Goal: Task Accomplishment & Management: Complete application form

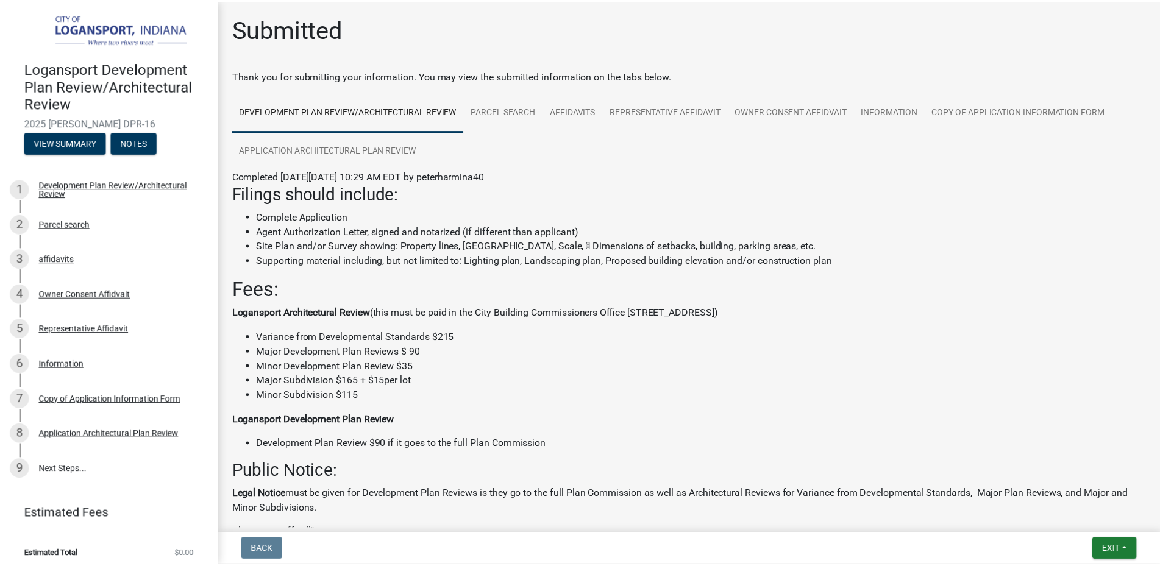
scroll to position [395, 0]
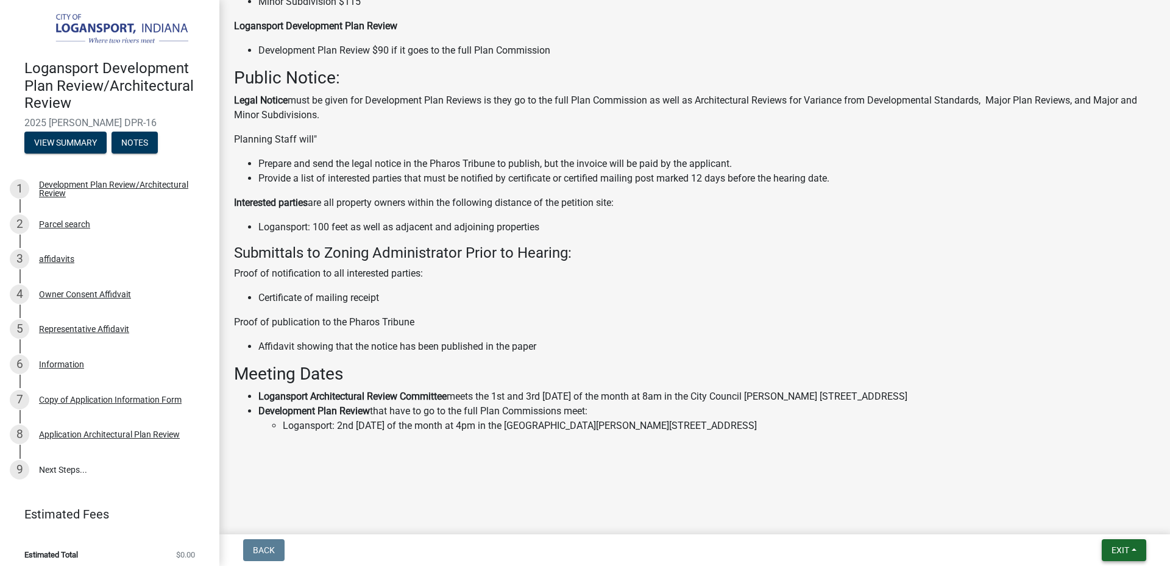
click at [1125, 551] on span "Exit" at bounding box center [1120, 550] width 18 height 10
click at [1102, 523] on button "Save & Exit" at bounding box center [1097, 518] width 97 height 29
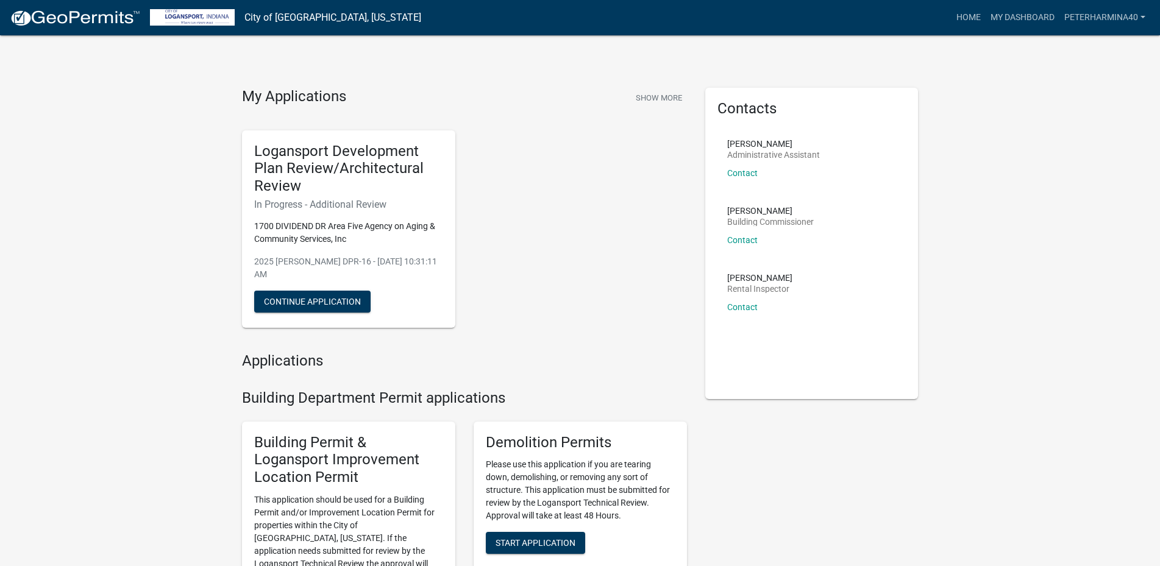
scroll to position [61, 0]
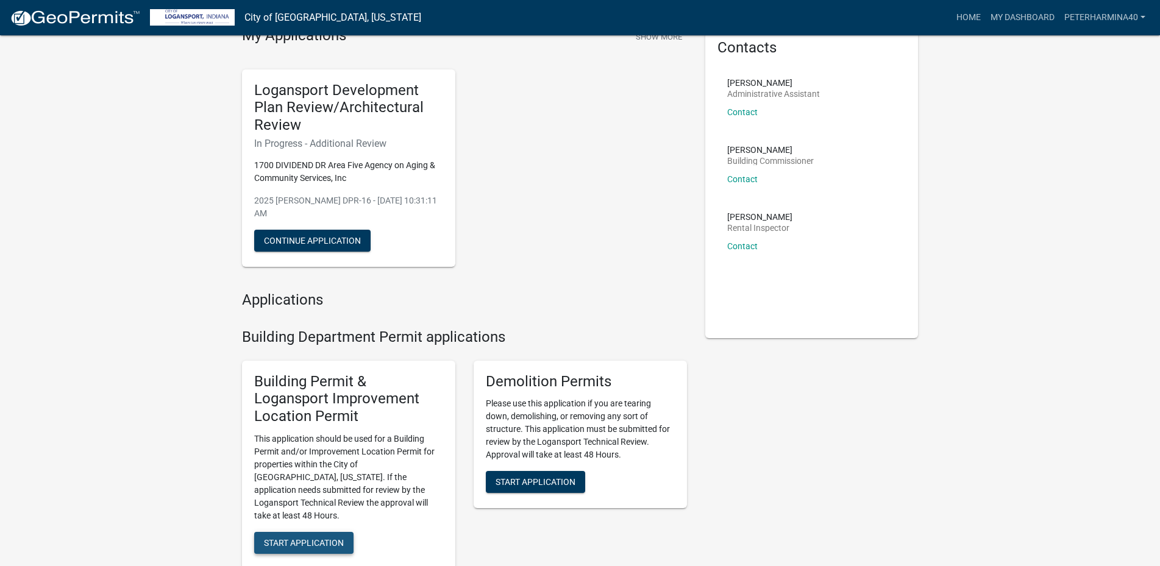
click at [315, 538] on span "Start Application" at bounding box center [304, 543] width 80 height 10
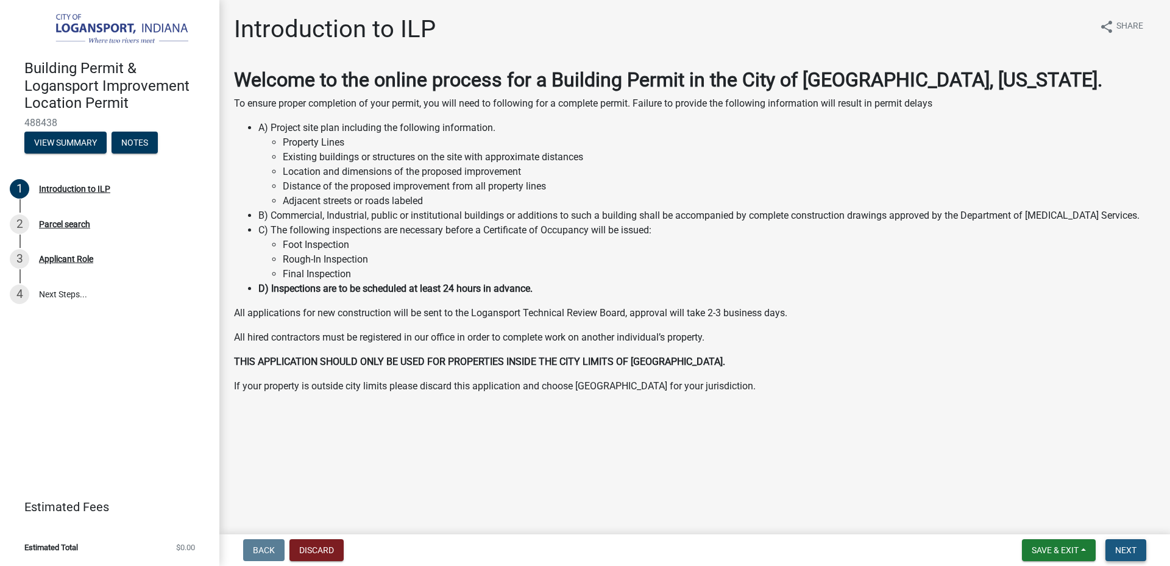
click at [1130, 547] on span "Next" at bounding box center [1125, 550] width 21 height 10
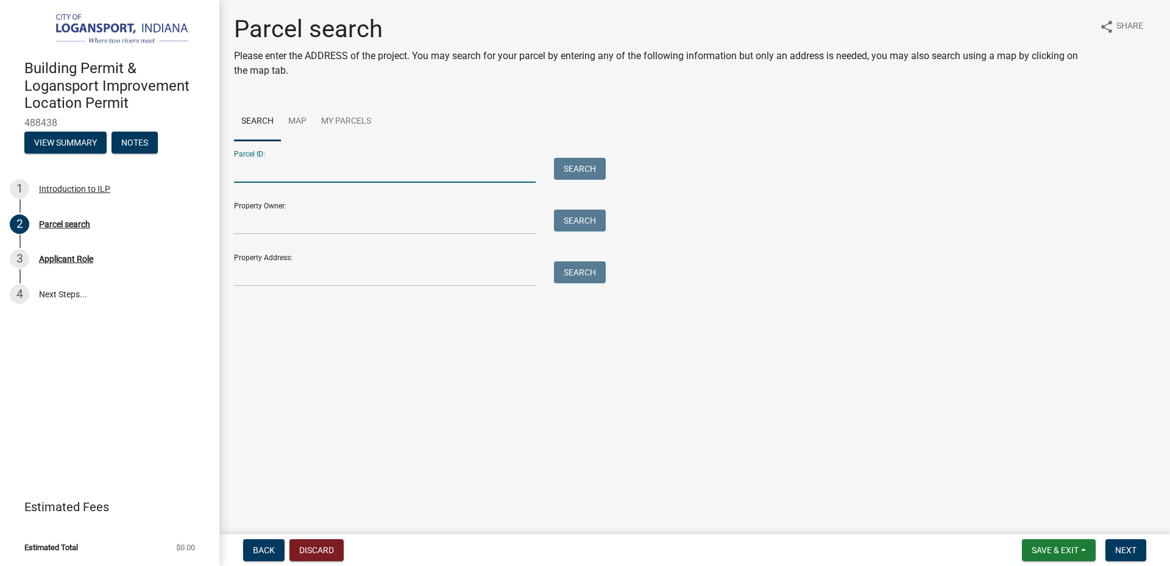
click at [286, 167] on input "Parcel ID:" at bounding box center [385, 170] width 302 height 25
type input "09-17-19-310-002.000-006"
click at [561, 173] on button "Search" at bounding box center [580, 169] width 52 height 22
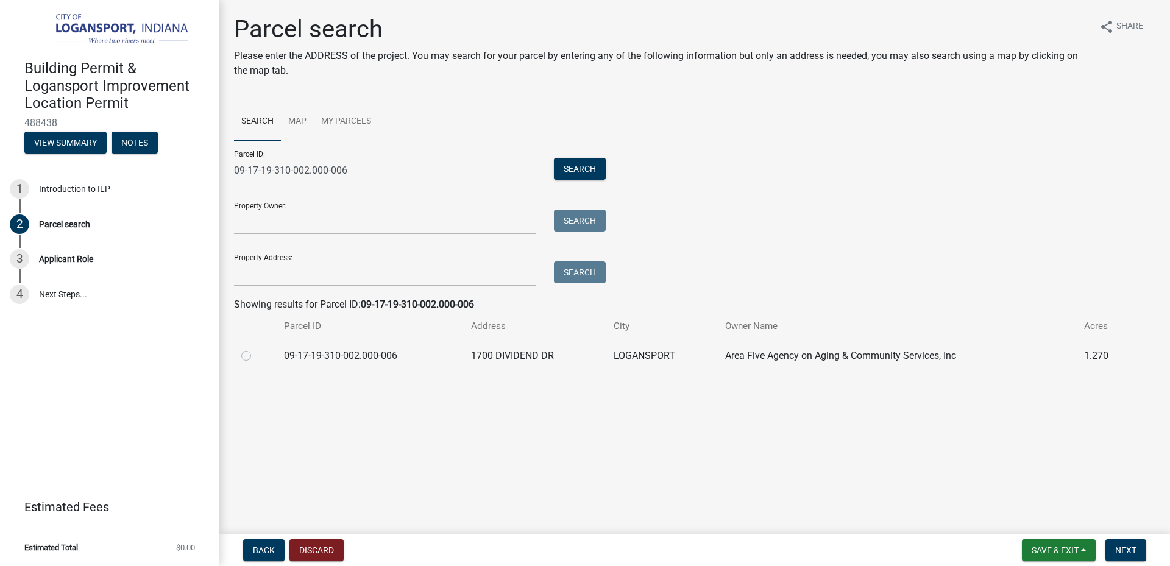
click at [255, 358] on div at bounding box center [255, 356] width 28 height 15
click at [256, 349] on label at bounding box center [256, 349] width 0 height 0
click at [256, 351] on input "radio" at bounding box center [260, 353] width 8 height 8
radio input "true"
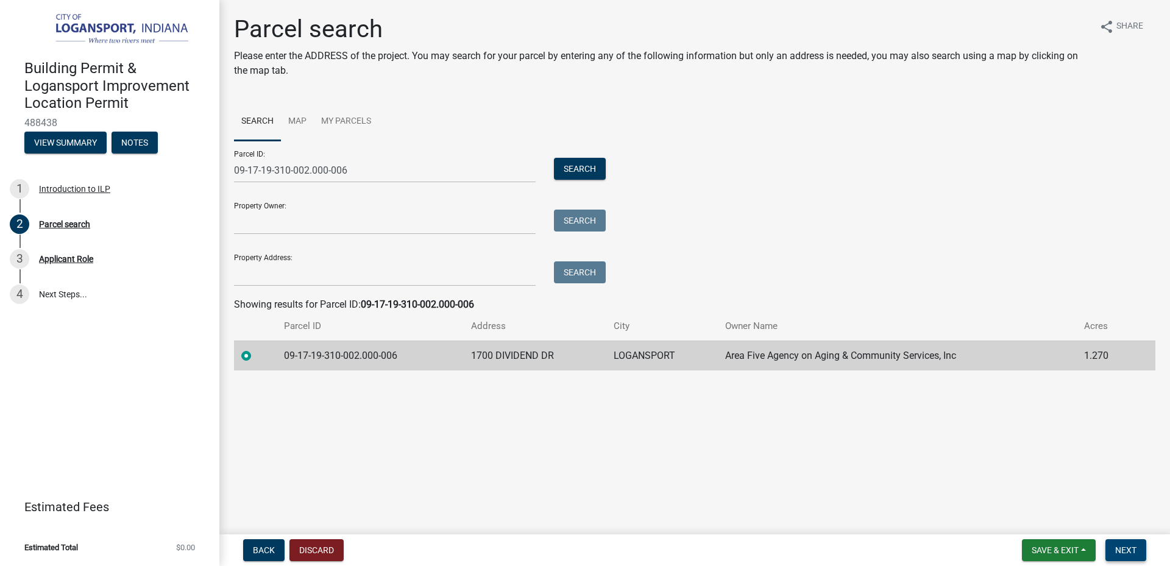
click at [1130, 550] on span "Next" at bounding box center [1125, 550] width 21 height 10
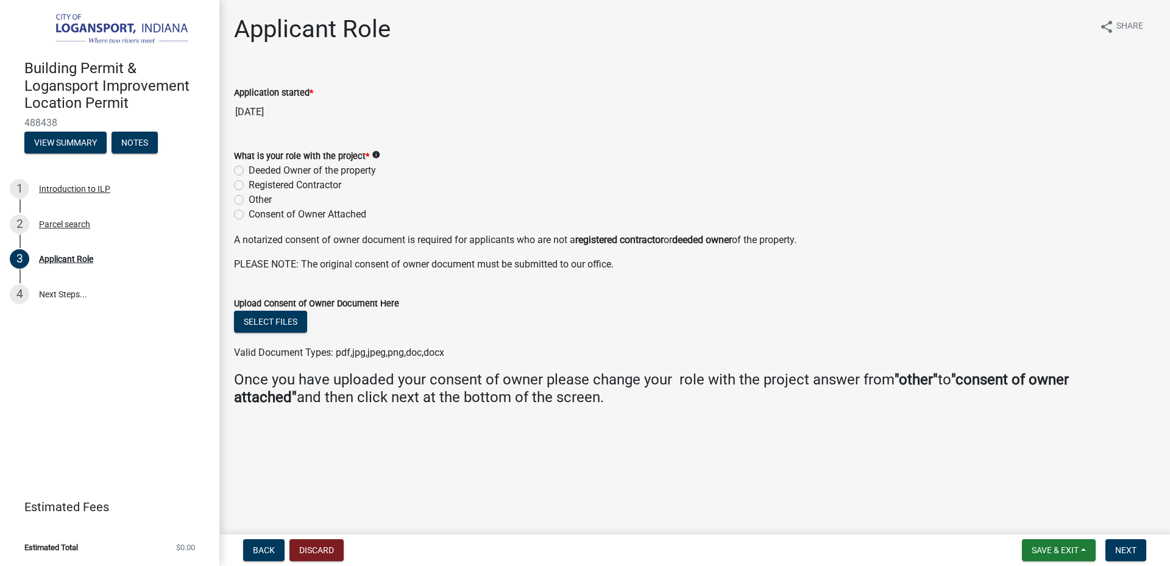
click at [249, 196] on label "Other" at bounding box center [260, 200] width 23 height 15
click at [249, 196] on input "Other" at bounding box center [253, 197] width 8 height 8
radio input "true"
click at [292, 317] on button "Select files" at bounding box center [270, 322] width 73 height 22
drag, startPoint x: 269, startPoint y: 243, endPoint x: 395, endPoint y: 241, distance: 126.8
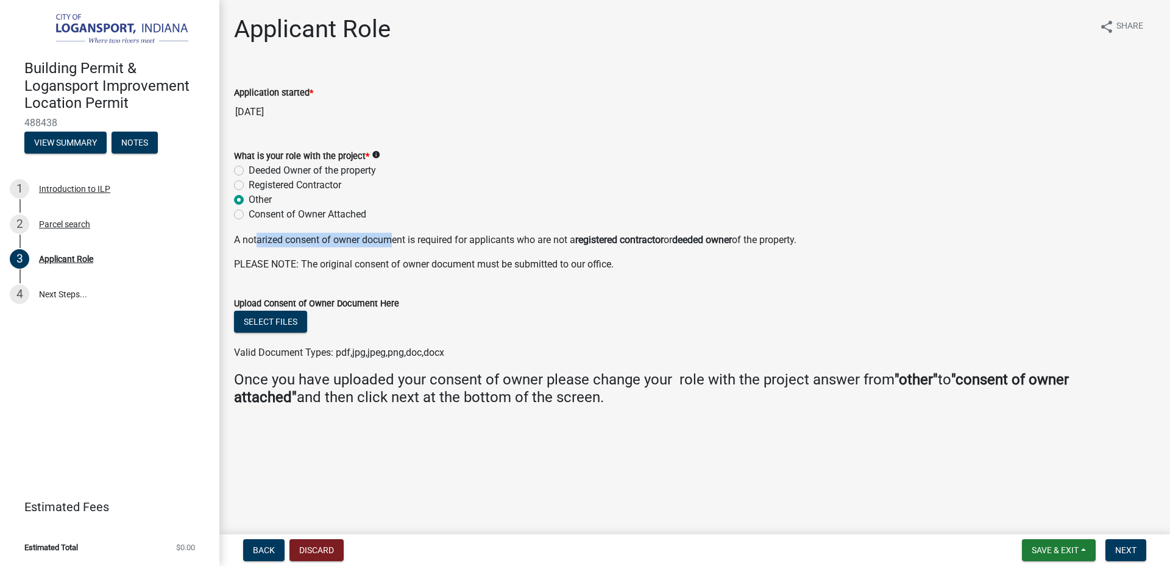
click at [395, 241] on p "A notarized consent of owner document is required for applicants who are not a …" at bounding box center [694, 240] width 921 height 15
drag, startPoint x: 434, startPoint y: 241, endPoint x: 520, endPoint y: 242, distance: 86.5
click at [520, 242] on p "A notarized consent of owner document is required for applicants who are not a …" at bounding box center [694, 240] width 921 height 15
drag, startPoint x: 659, startPoint y: 240, endPoint x: 741, endPoint y: 244, distance: 82.3
click at [741, 244] on p "A notarized consent of owner document is required for applicants who are not a …" at bounding box center [694, 240] width 921 height 15
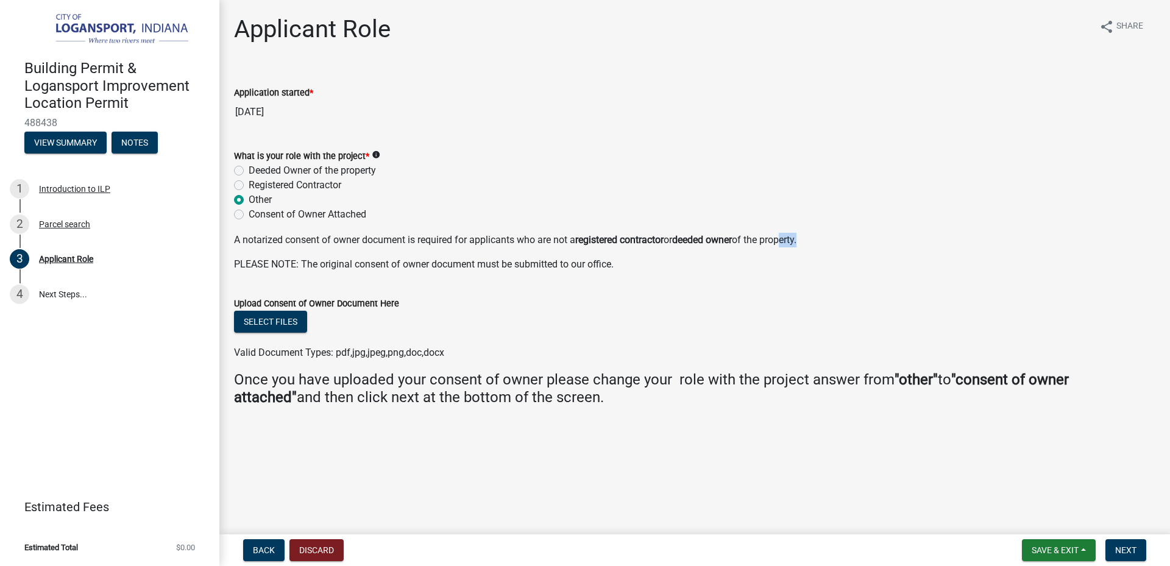
drag, startPoint x: 792, startPoint y: 241, endPoint x: 812, endPoint y: 241, distance: 19.5
click at [812, 241] on p "A notarized consent of owner document is required for applicants who are not a …" at bounding box center [694, 240] width 921 height 15
drag, startPoint x: 359, startPoint y: 264, endPoint x: 419, endPoint y: 265, distance: 60.3
click at [419, 265] on p "PLEASE NOTE: The original consent of owner document must be submitted to our of…" at bounding box center [694, 264] width 921 height 15
drag, startPoint x: 515, startPoint y: 267, endPoint x: 620, endPoint y: 269, distance: 105.4
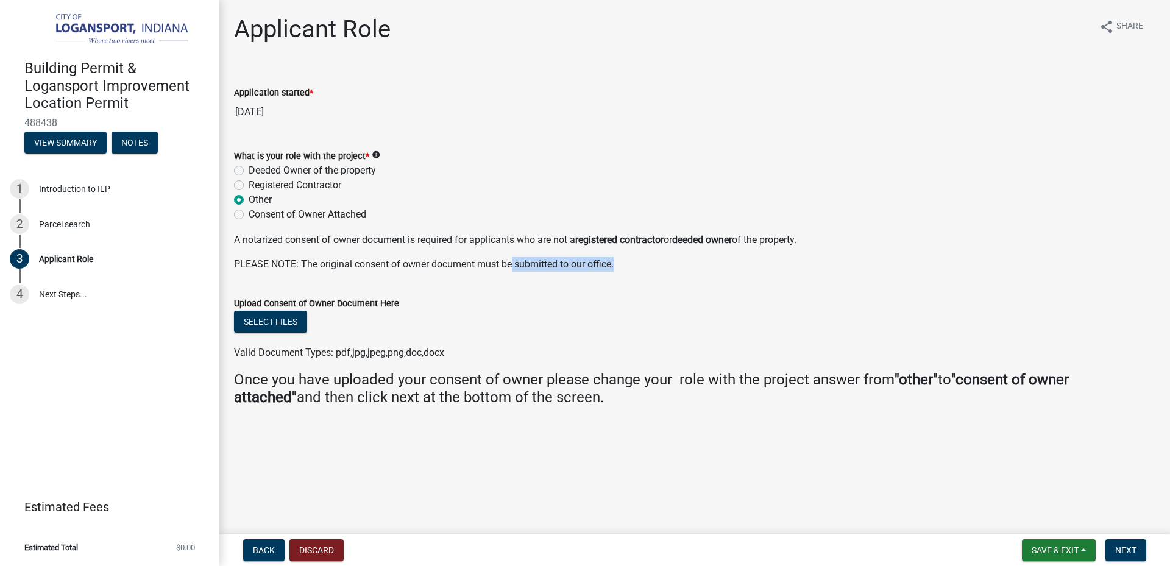
click at [620, 269] on p "PLEASE NOTE: The original consent of owner document must be submitted to our of…" at bounding box center [694, 264] width 921 height 15
click at [628, 264] on p "PLEASE NOTE: The original consent of owner document must be submitted to our of…" at bounding box center [694, 264] width 921 height 15
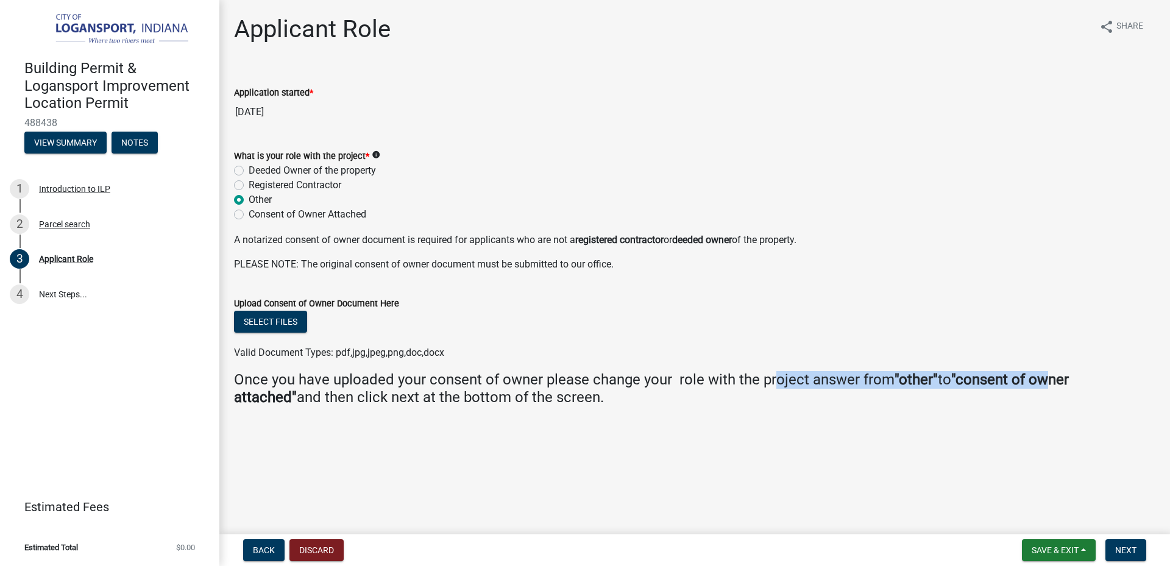
drag, startPoint x: 818, startPoint y: 378, endPoint x: 1051, endPoint y: 386, distance: 233.5
click at [1051, 386] on h4 "Once you have uploaded your consent of owner please change your role with the p…" at bounding box center [694, 388] width 921 height 35
click at [267, 216] on label "Consent of Owner Attached" at bounding box center [308, 214] width 118 height 15
click at [257, 215] on input "Consent of Owner Attached" at bounding box center [253, 211] width 8 height 8
radio input "true"
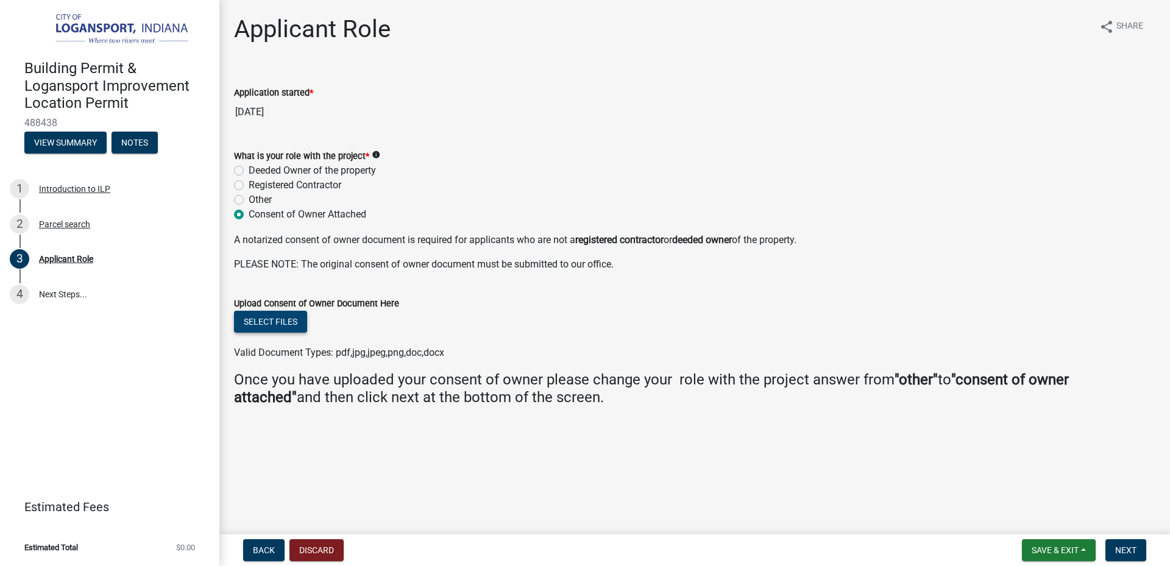
click at [278, 325] on button "Select files" at bounding box center [270, 322] width 73 height 22
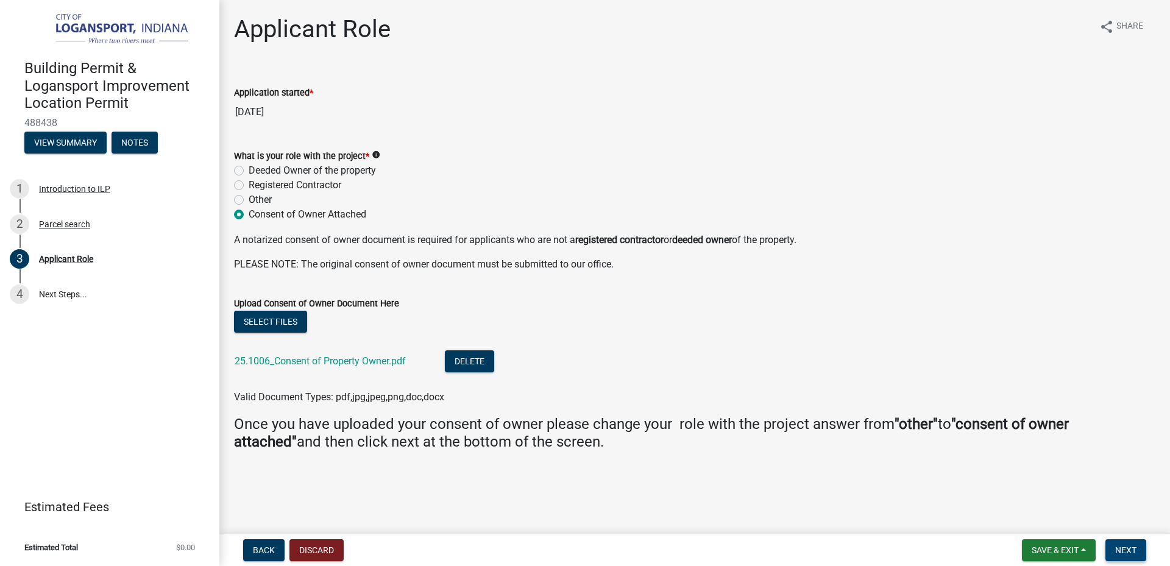
click at [1134, 547] on span "Next" at bounding box center [1125, 550] width 21 height 10
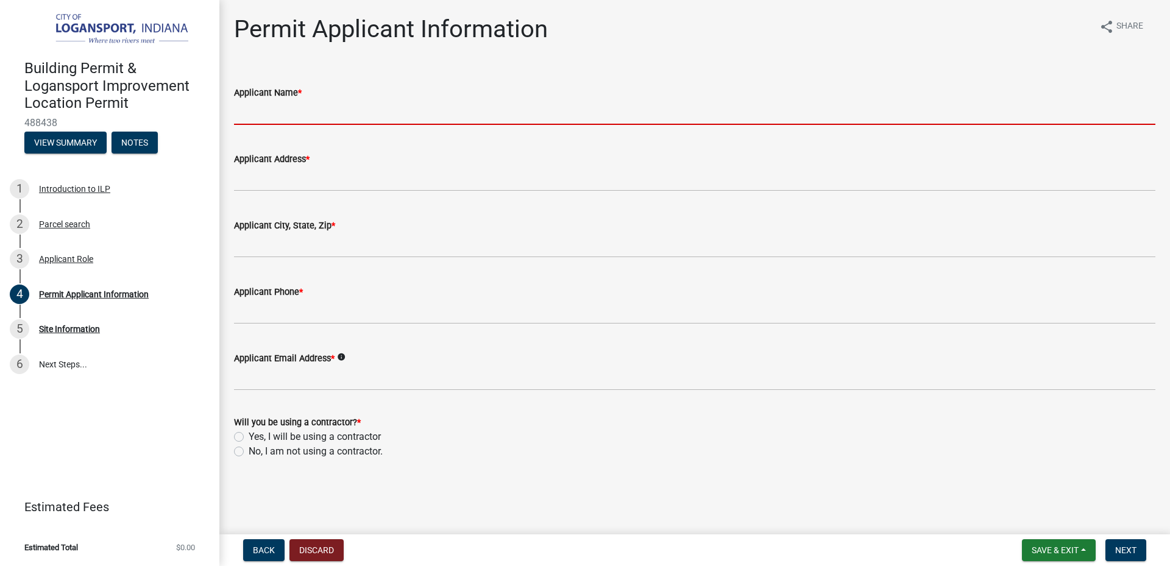
click at [338, 105] on input "Applicant Name *" at bounding box center [694, 112] width 921 height 25
click at [333, 112] on input "Applicant Name *" at bounding box center [694, 112] width 921 height 25
click at [289, 114] on input "Applicant Name *" at bounding box center [694, 112] width 921 height 25
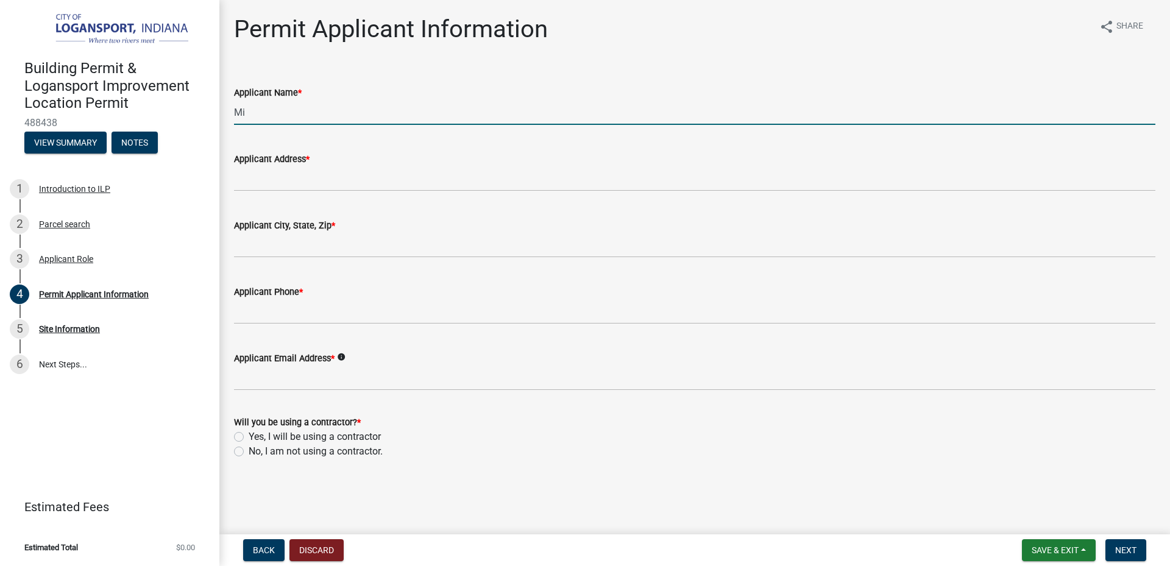
type input "M"
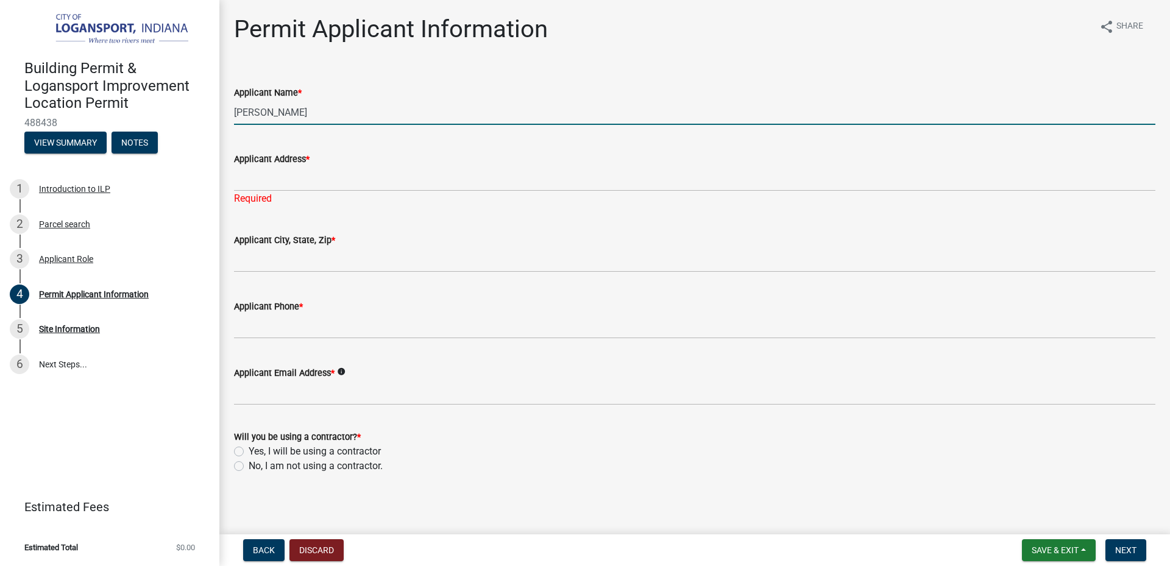
drag, startPoint x: 350, startPoint y: 110, endPoint x: 0, endPoint y: 83, distance: 351.3
click at [0, 87] on div "Building Permit & Logansport Improvement Location Permit 488438 View Summary No…" at bounding box center [585, 283] width 1170 height 566
type input "[PERSON_NAME]"
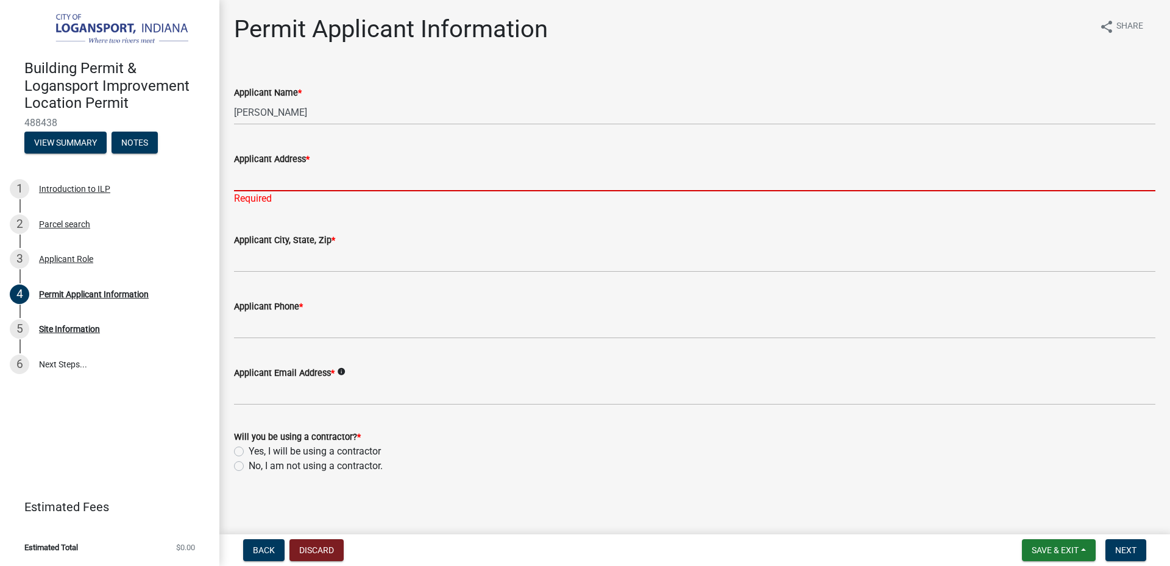
click at [269, 172] on input "Applicant Address *" at bounding box center [694, 178] width 921 height 25
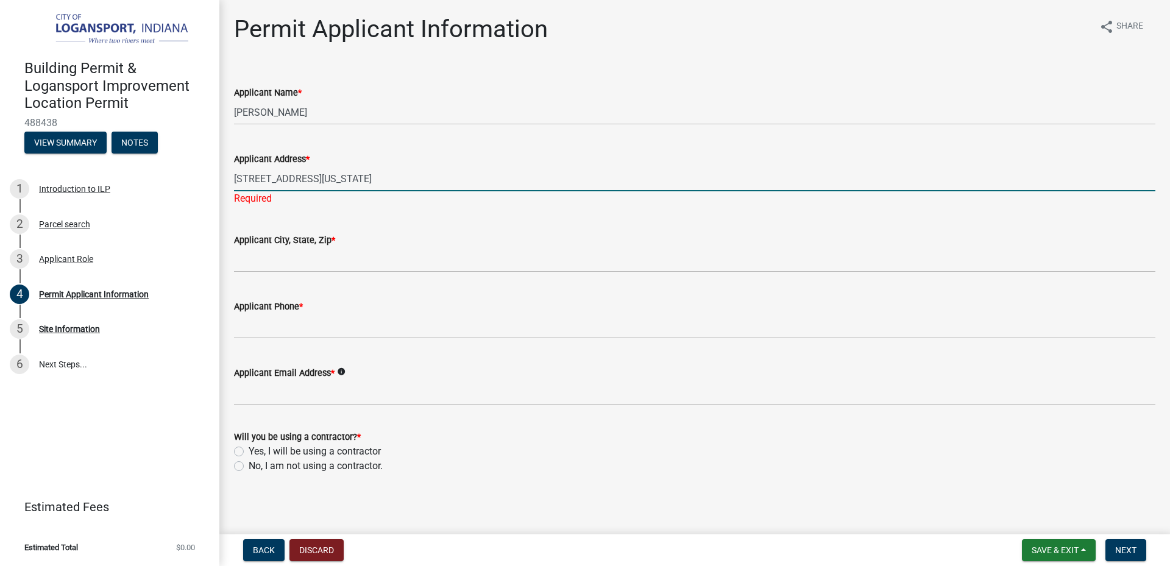
click at [331, 180] on input "[STREET_ADDRESS][US_STATE]" at bounding box center [694, 178] width 921 height 25
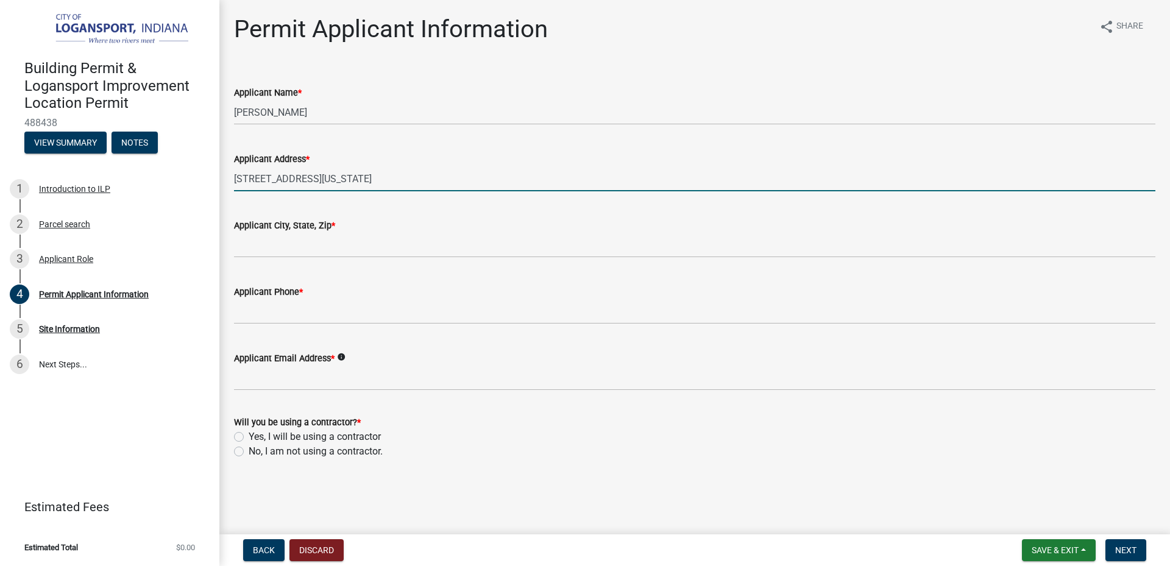
click at [364, 175] on input "[STREET_ADDRESS][US_STATE]" at bounding box center [694, 178] width 921 height 25
click at [328, 175] on input "[STREET_ADDRESS][US_STATE]" at bounding box center [694, 178] width 921 height 25
click at [365, 177] on input "[STREET_ADDRESS][US_STATE]" at bounding box center [694, 178] width 921 height 25
click at [445, 174] on input "[STREET_ADDRESS][US_STATE]" at bounding box center [694, 178] width 921 height 25
type input "[STREET_ADDRESS][US_STATE]"
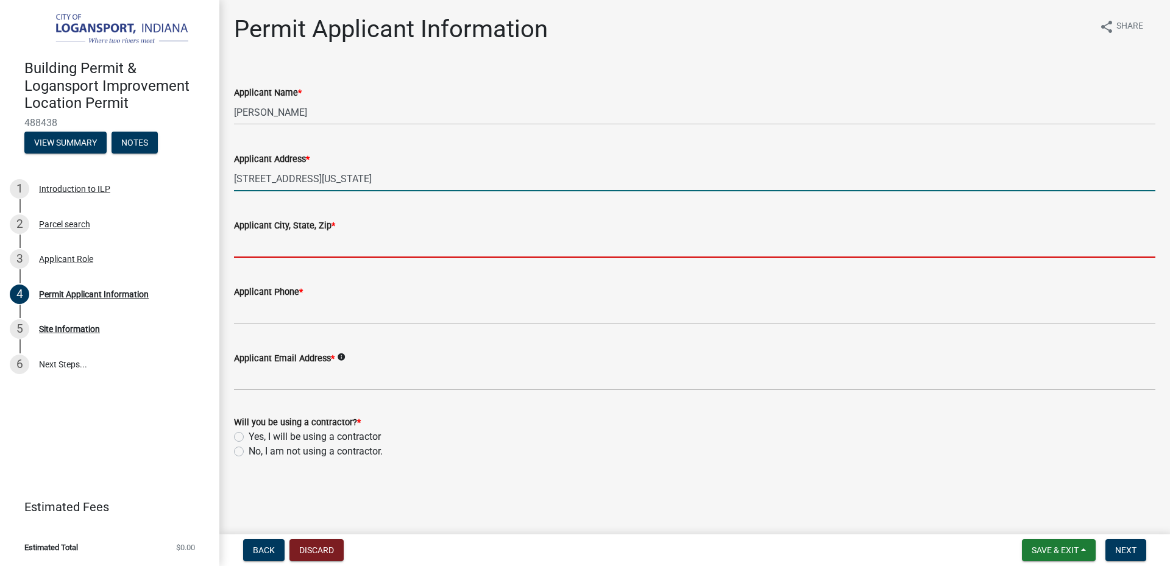
click at [401, 250] on input "Applicant City, State, Zip *" at bounding box center [694, 245] width 921 height 25
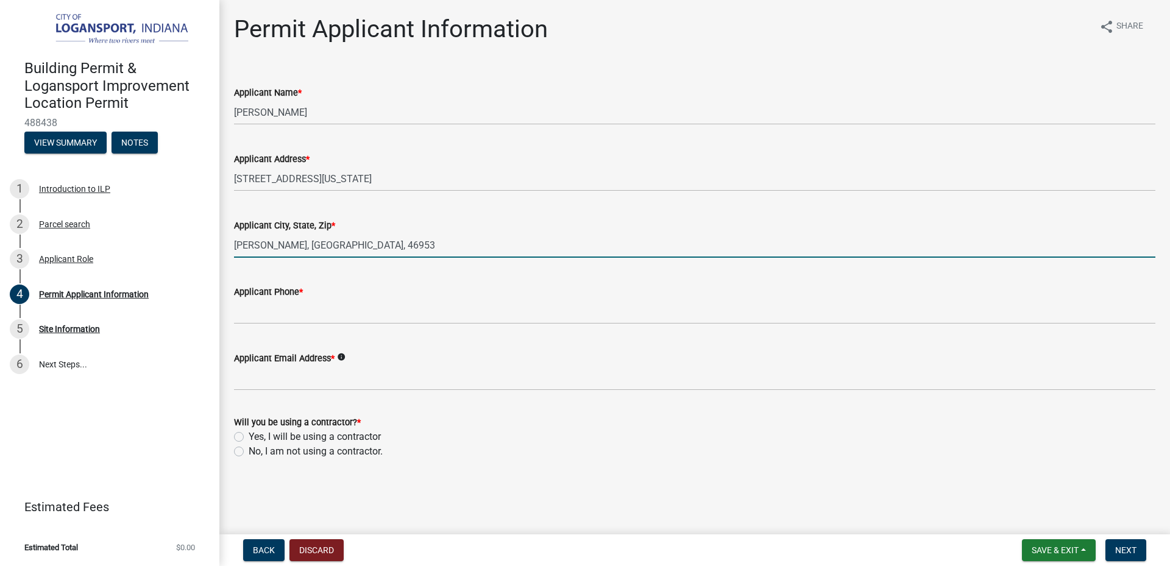
type input "[PERSON_NAME], [GEOGRAPHIC_DATA], 46953"
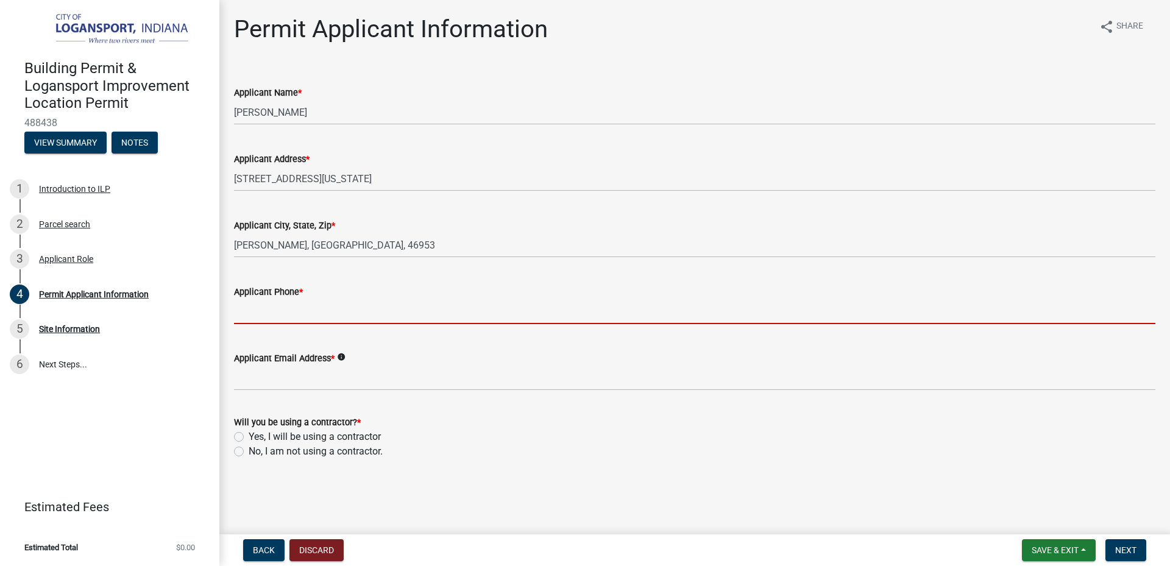
click at [316, 306] on input "Applicant Phone *" at bounding box center [694, 311] width 921 height 25
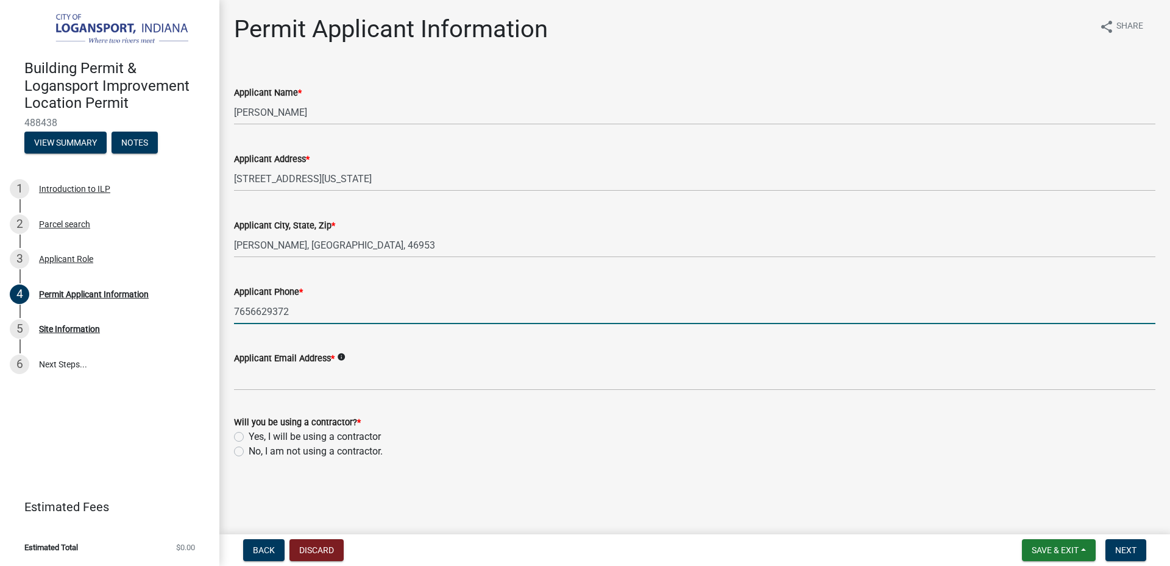
type input "7656629372"
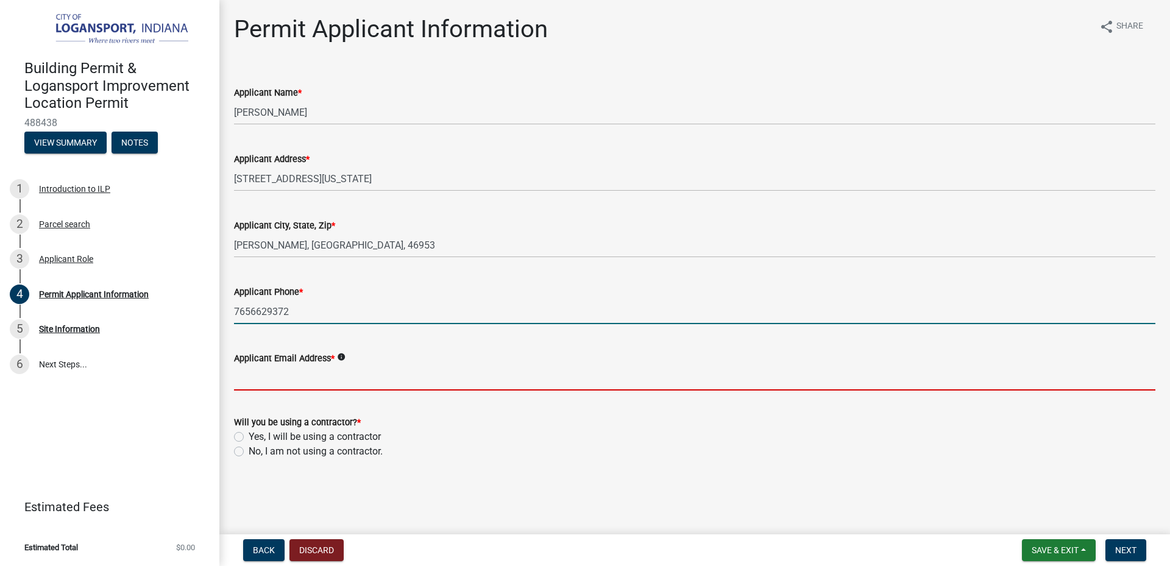
click at [295, 387] on input "Applicant Email Address *" at bounding box center [694, 378] width 921 height 25
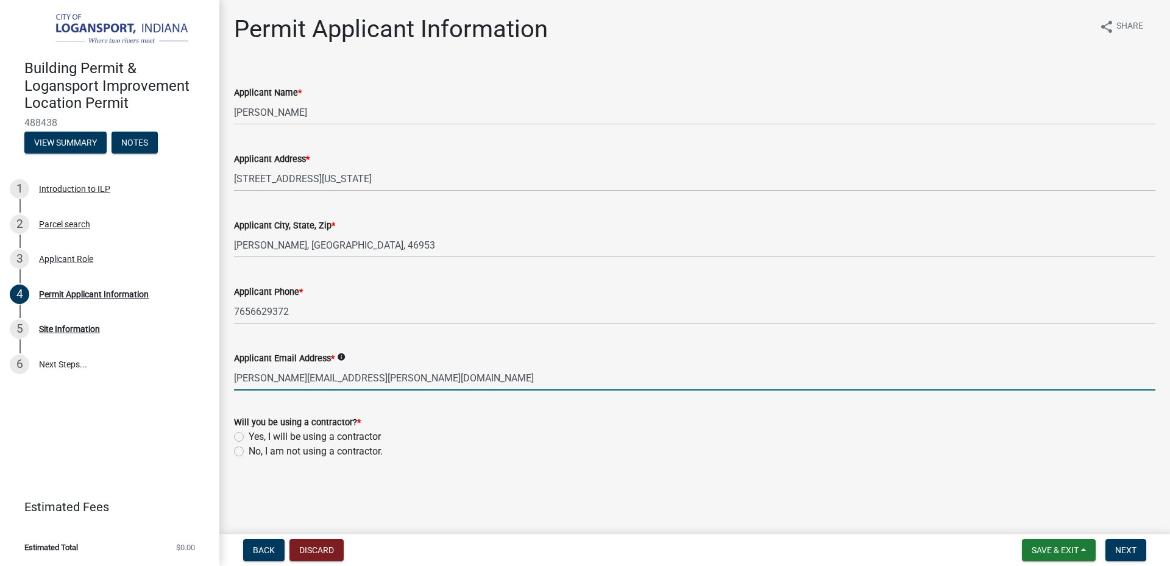
type input "[PERSON_NAME][EMAIL_ADDRESS][PERSON_NAME][DOMAIN_NAME]"
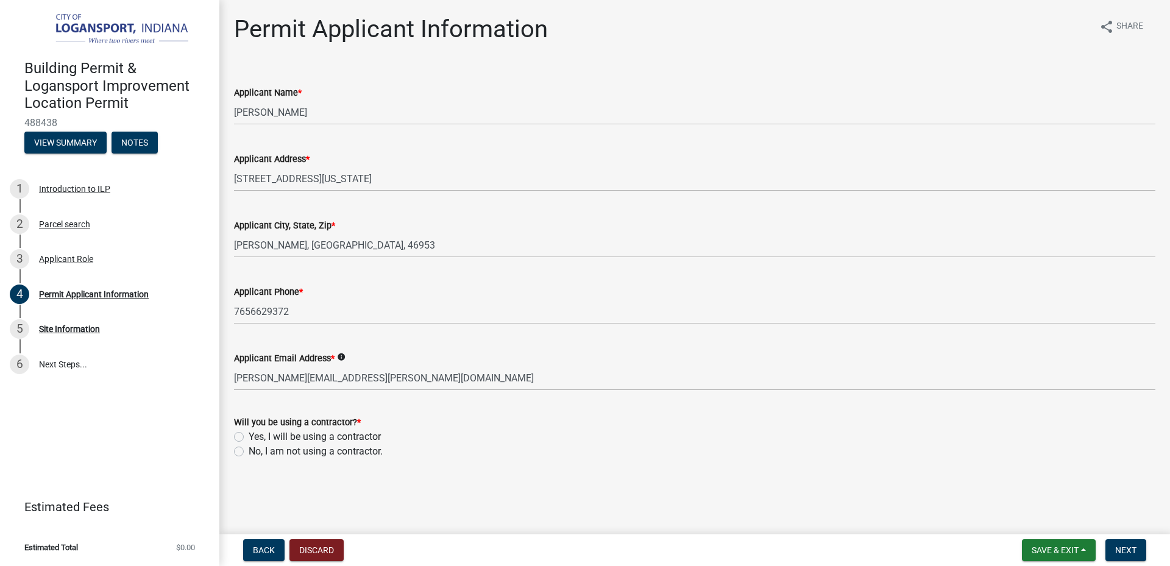
click at [402, 478] on div "Permit Applicant Information share Share Applicant Name * [PERSON_NAME] Applica…" at bounding box center [695, 248] width 940 height 466
click at [270, 435] on label "Yes, I will be using a contractor" at bounding box center [315, 437] width 132 height 15
click at [257, 435] on input "Yes, I will be using a contractor" at bounding box center [253, 434] width 8 height 8
radio input "true"
click at [1123, 553] on span "Next" at bounding box center [1125, 550] width 21 height 10
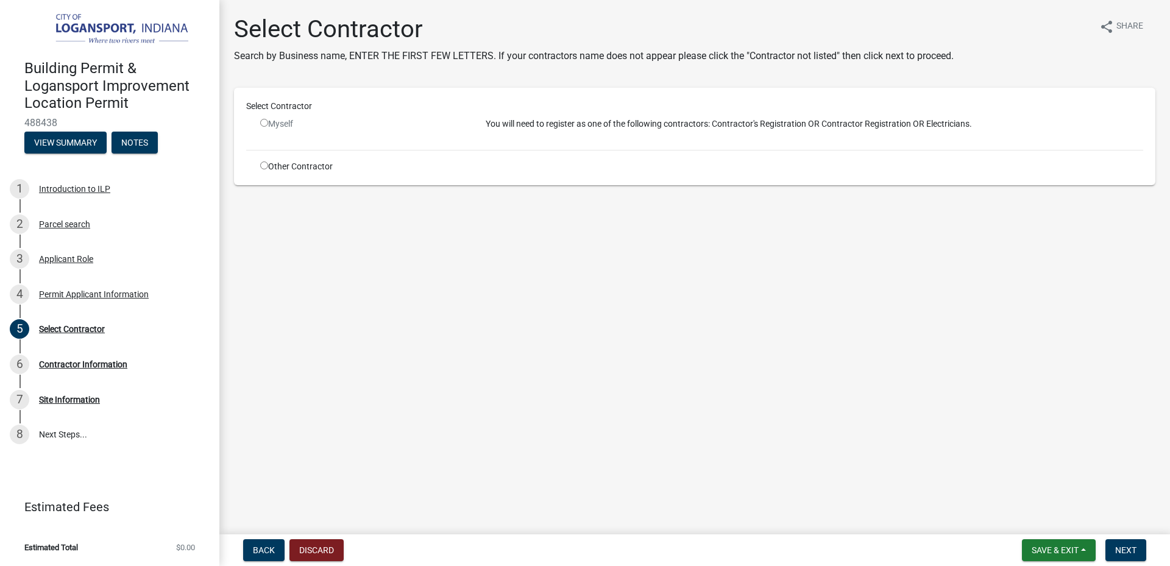
click at [261, 165] on input "radio" at bounding box center [264, 165] width 8 height 8
radio input "true"
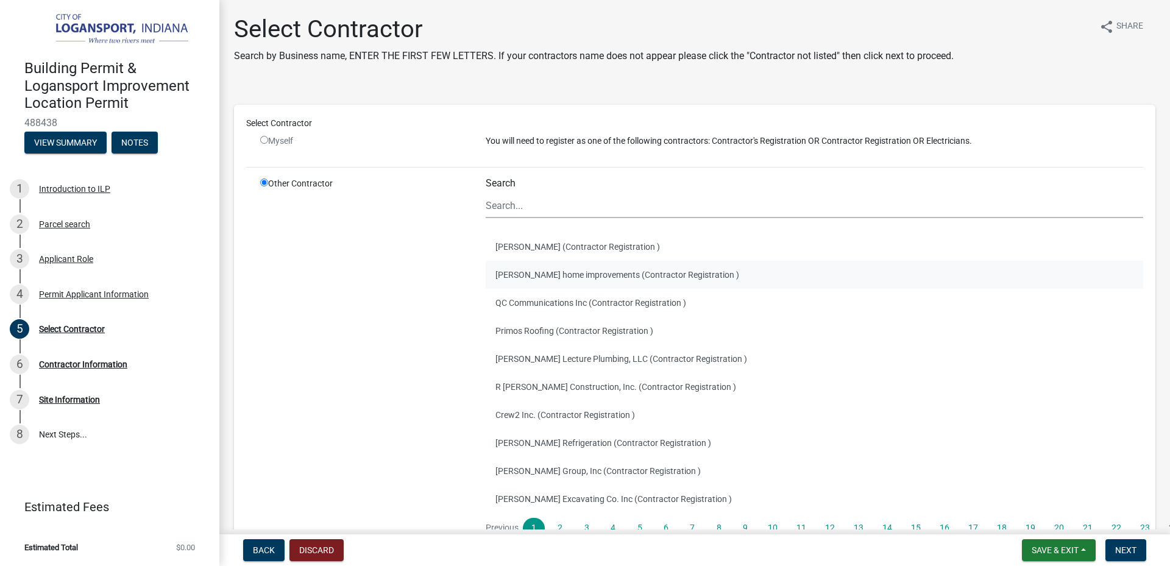
scroll to position [108, 0]
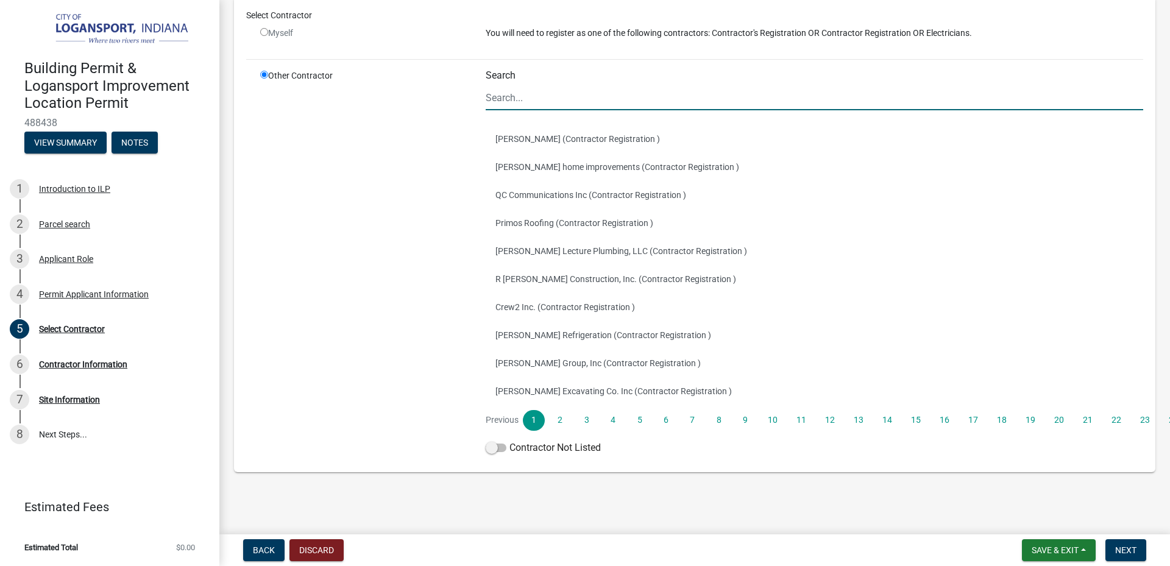
drag, startPoint x: 525, startPoint y: 88, endPoint x: 530, endPoint y: 94, distance: 8.3
click at [525, 88] on input "Search" at bounding box center [814, 97] width 657 height 25
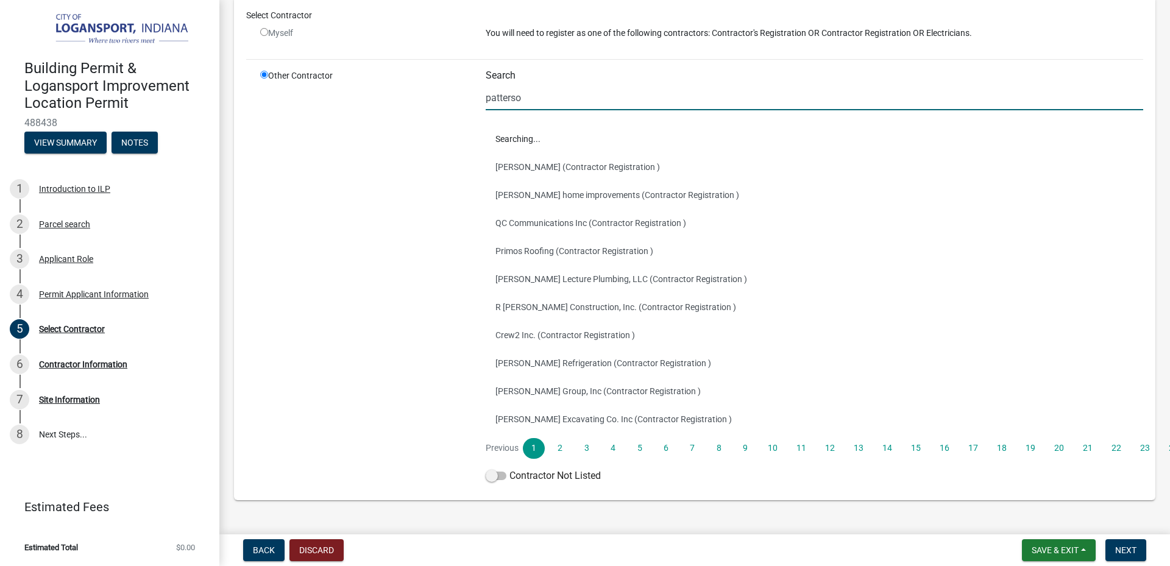
scroll to position [0, 0]
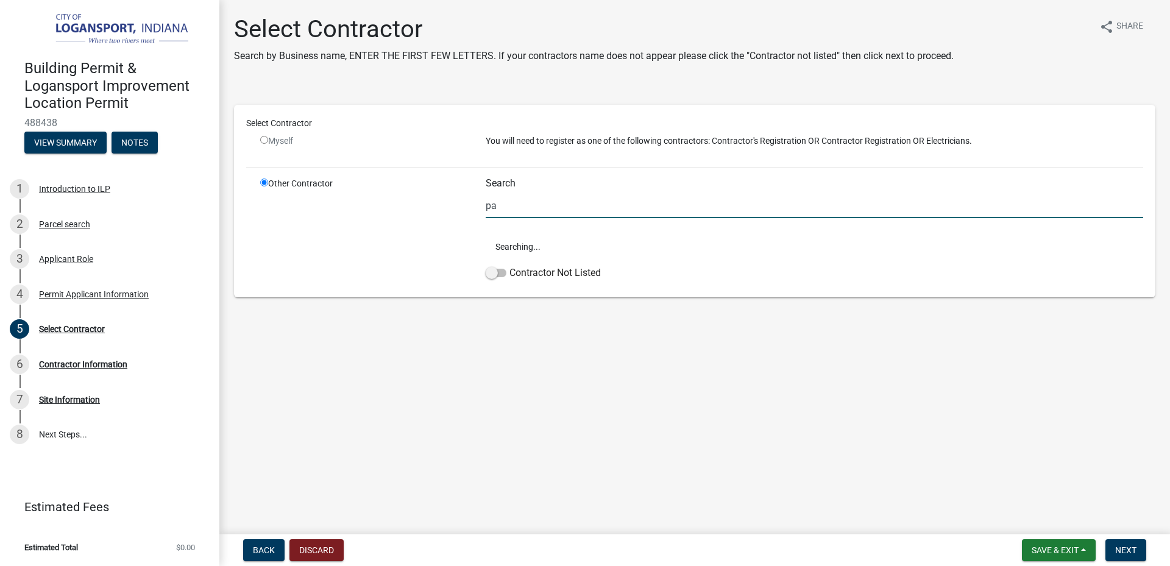
type input "p"
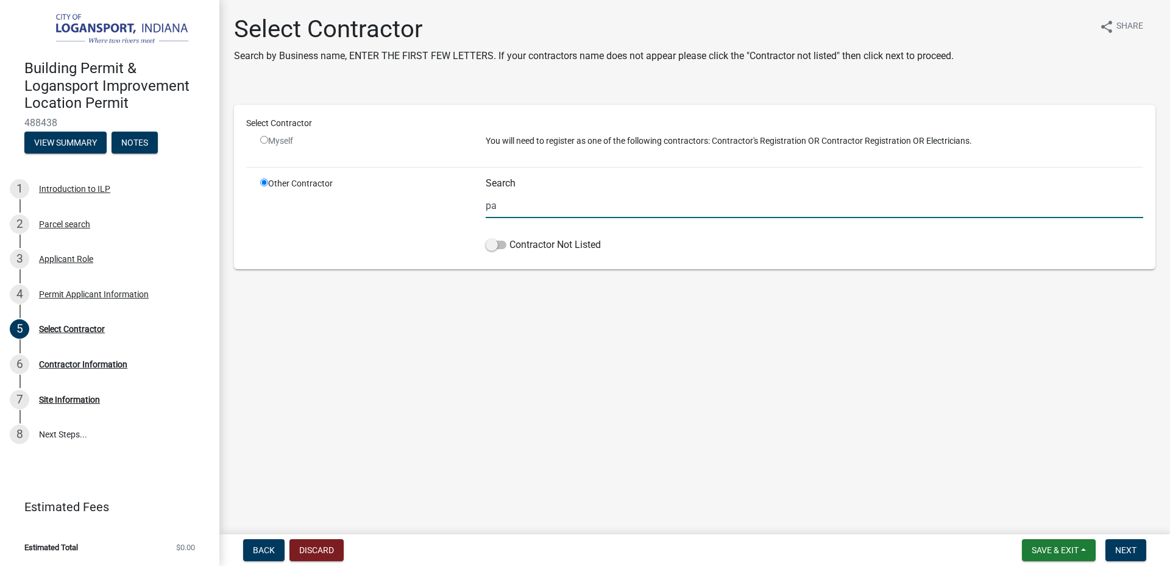
type input "p"
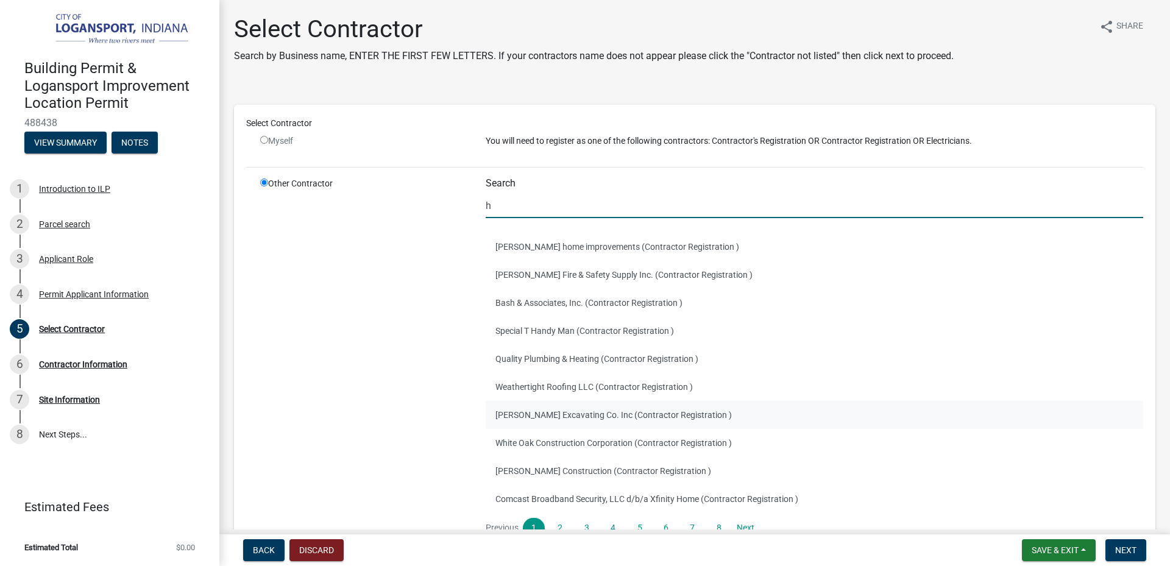
scroll to position [108, 0]
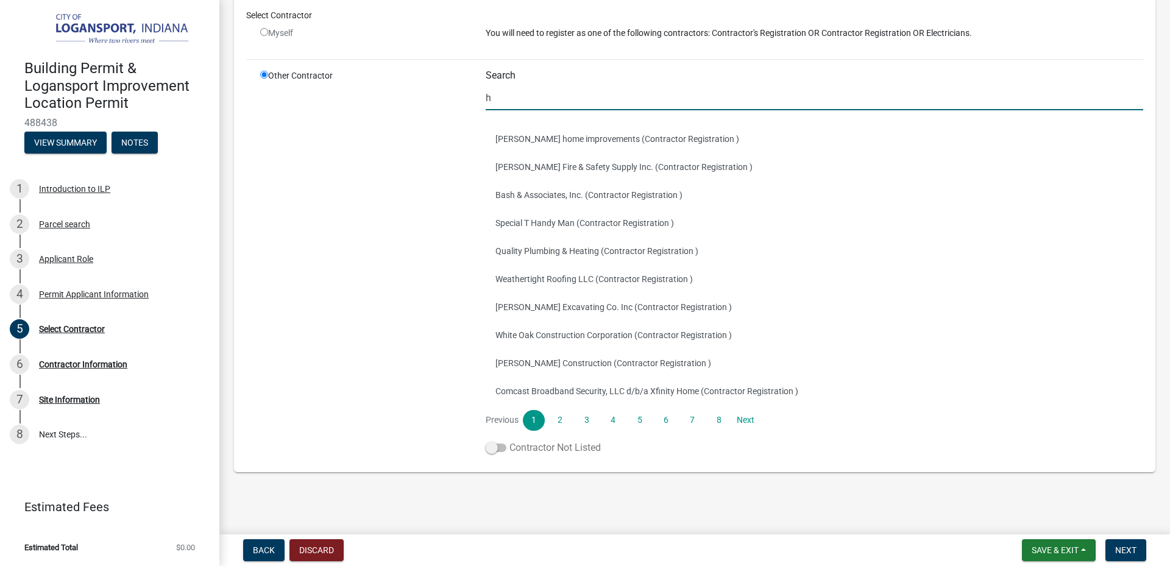
type input "h"
click at [490, 450] on span at bounding box center [496, 448] width 21 height 9
click at [509, 441] on input "Contractor Not Listed" at bounding box center [509, 441] width 0 height 0
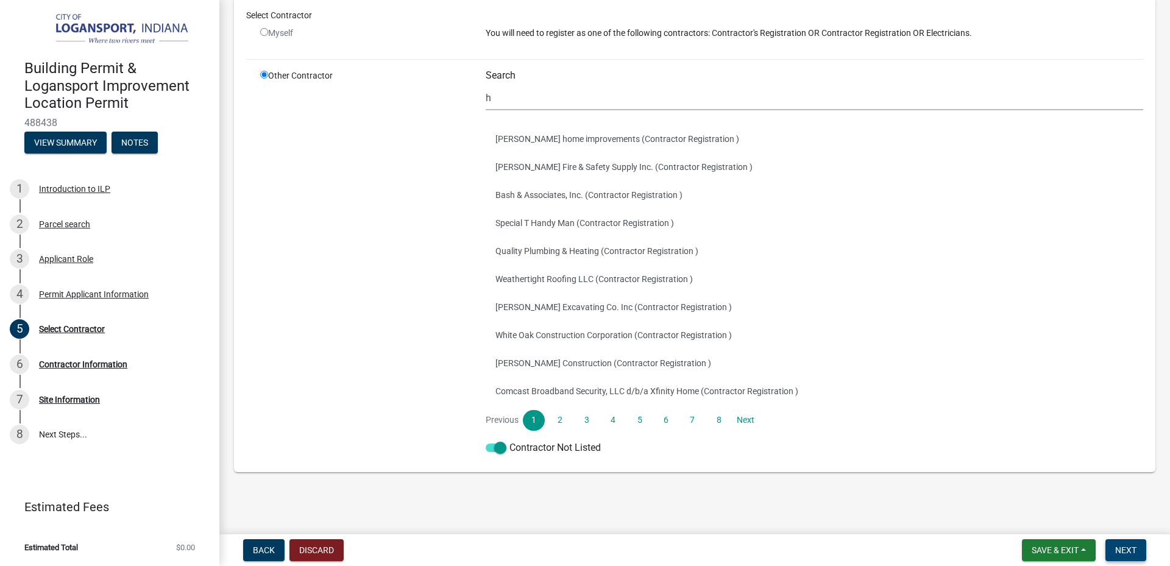
click at [1122, 551] on span "Next" at bounding box center [1125, 550] width 21 height 10
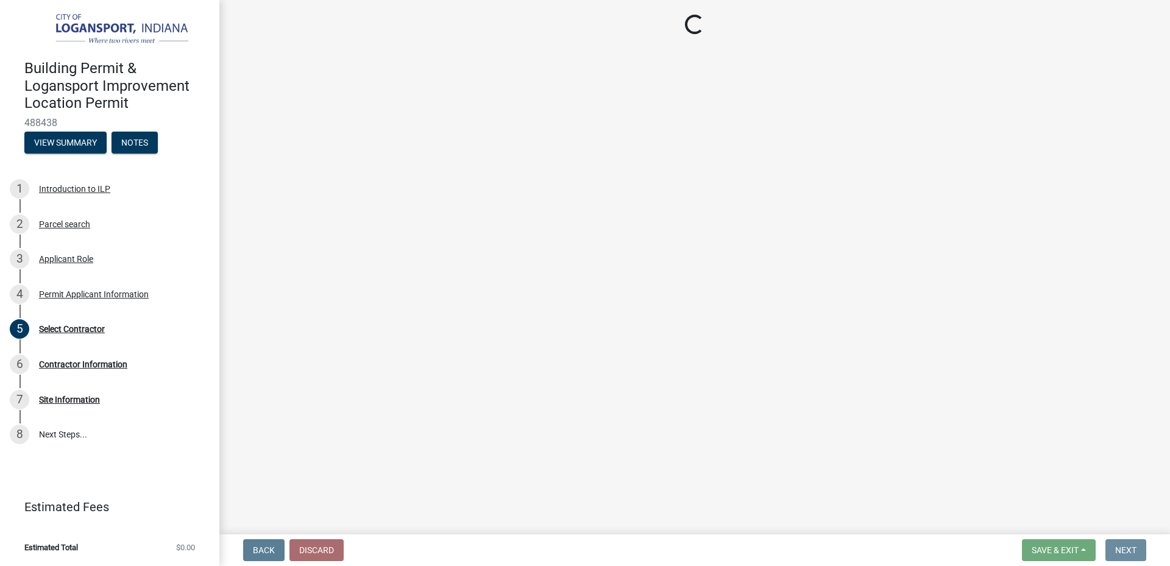
scroll to position [0, 0]
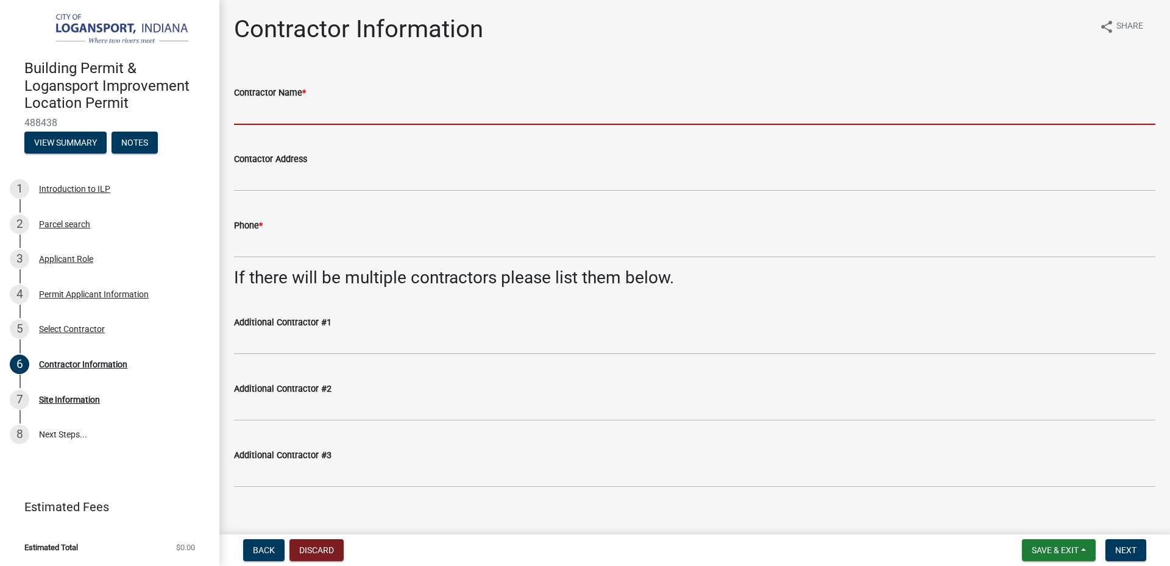
click at [341, 105] on input "Contractor Name *" at bounding box center [694, 112] width 921 height 25
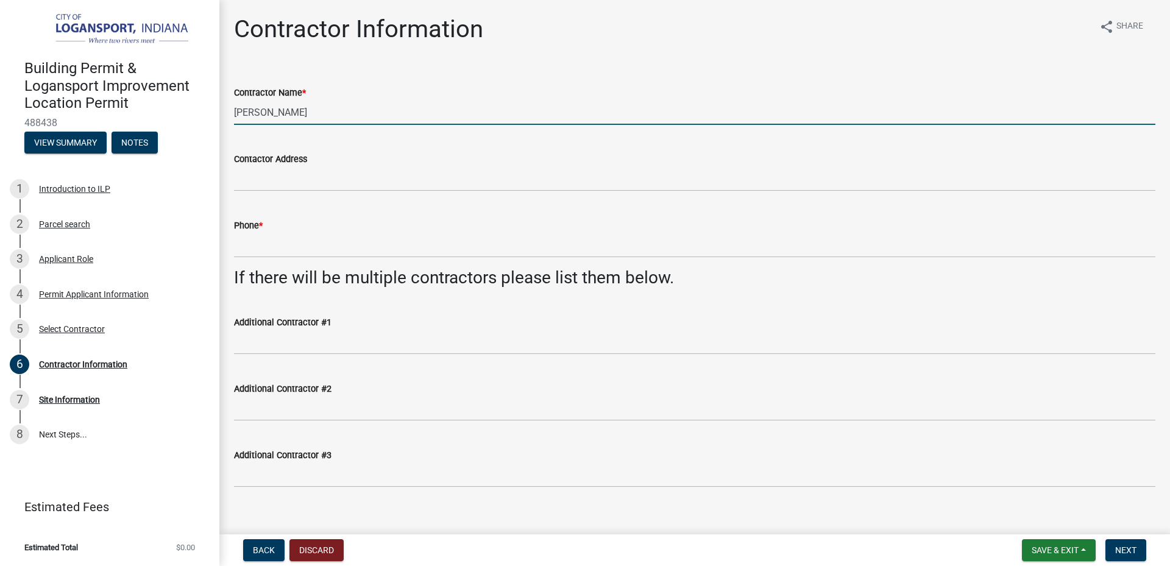
type input "[PERSON_NAME]"
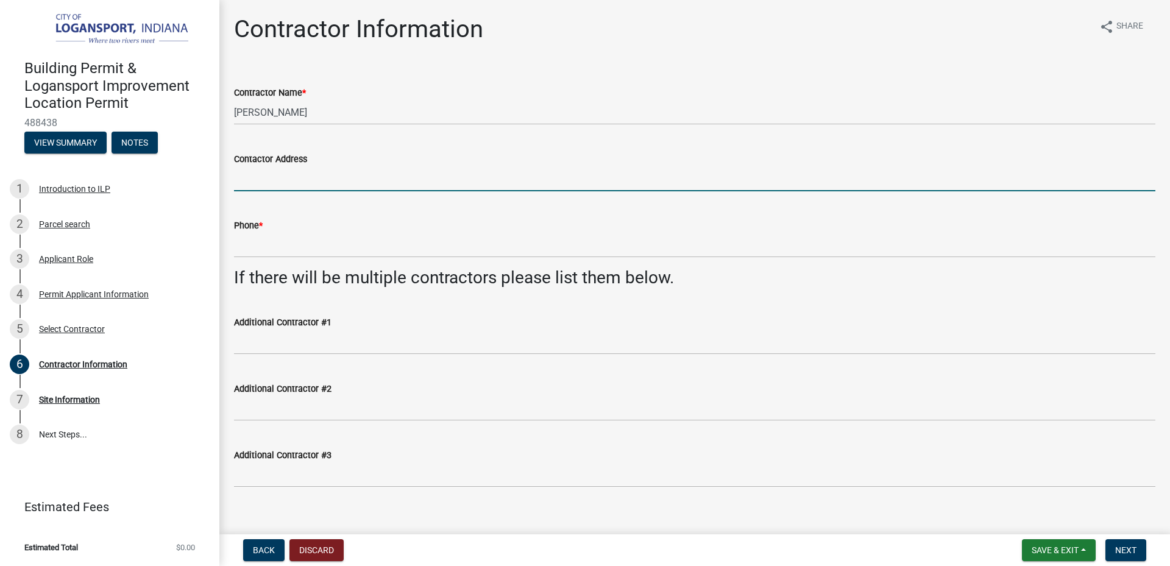
click at [314, 181] on input "Contactor Address" at bounding box center [694, 178] width 921 height 25
click at [345, 182] on input "Contactor Address" at bounding box center [694, 178] width 921 height 25
click at [462, 177] on input "Contactor Address" at bounding box center [694, 178] width 921 height 25
paste input "[STREET_ADDRESS]"
type input "[STREET_ADDRESS]"
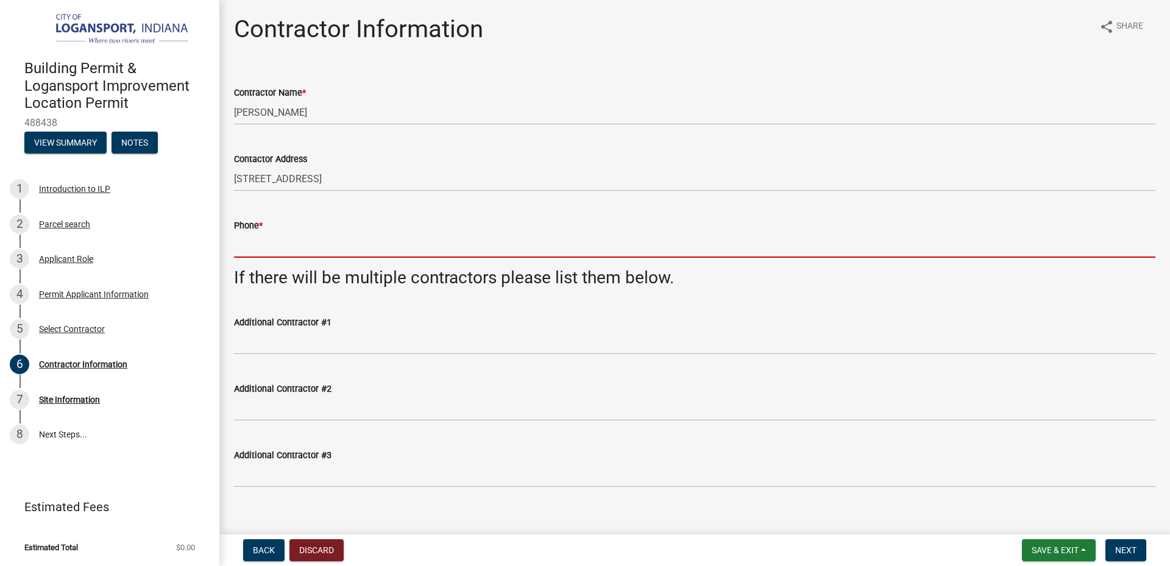
click at [356, 236] on input "Phone *" at bounding box center [694, 245] width 921 height 25
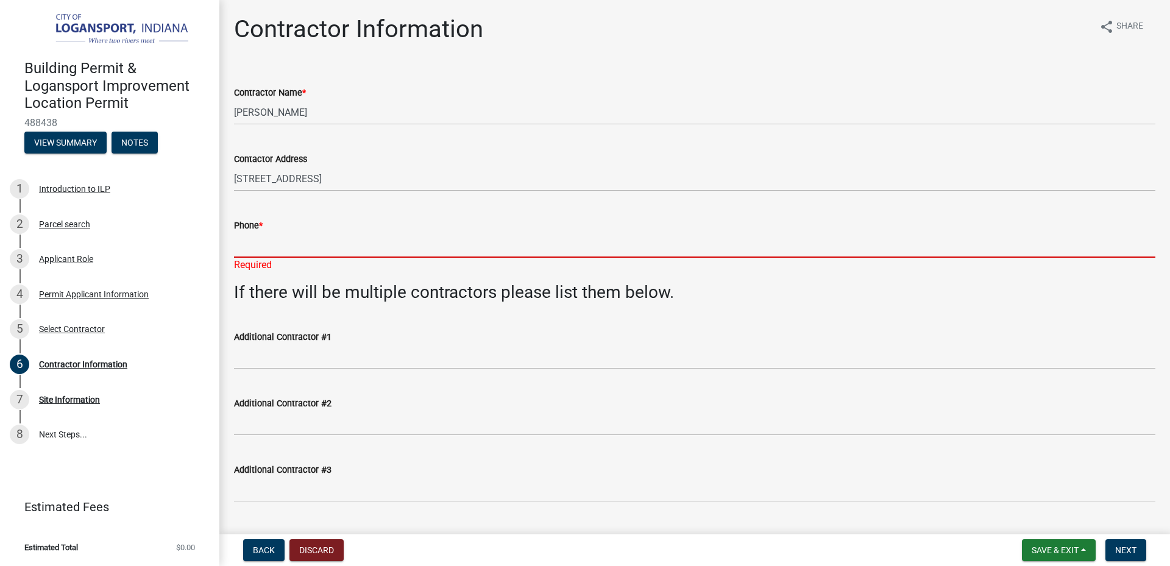
click at [331, 249] on input "Phone *" at bounding box center [694, 245] width 921 height 25
paste input "[PHONE_NUMBER]"
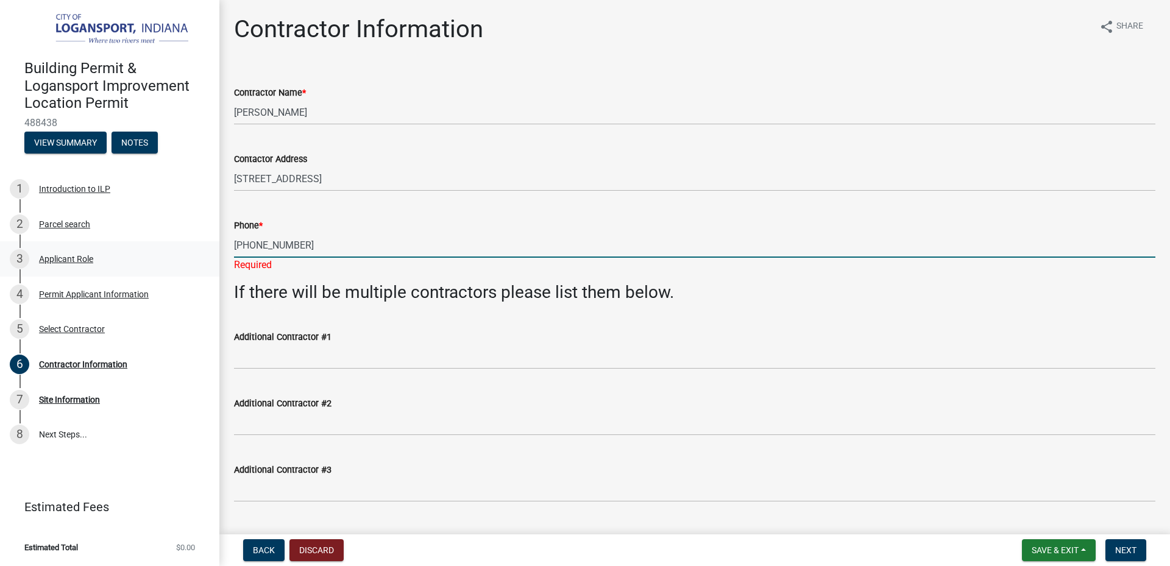
drag, startPoint x: 245, startPoint y: 245, endPoint x: 137, endPoint y: 244, distance: 107.9
click at [137, 244] on div "Building Permit & Logansport Improvement Location Permit 488438 View Summary No…" at bounding box center [585, 283] width 1170 height 566
type input "3172436104"
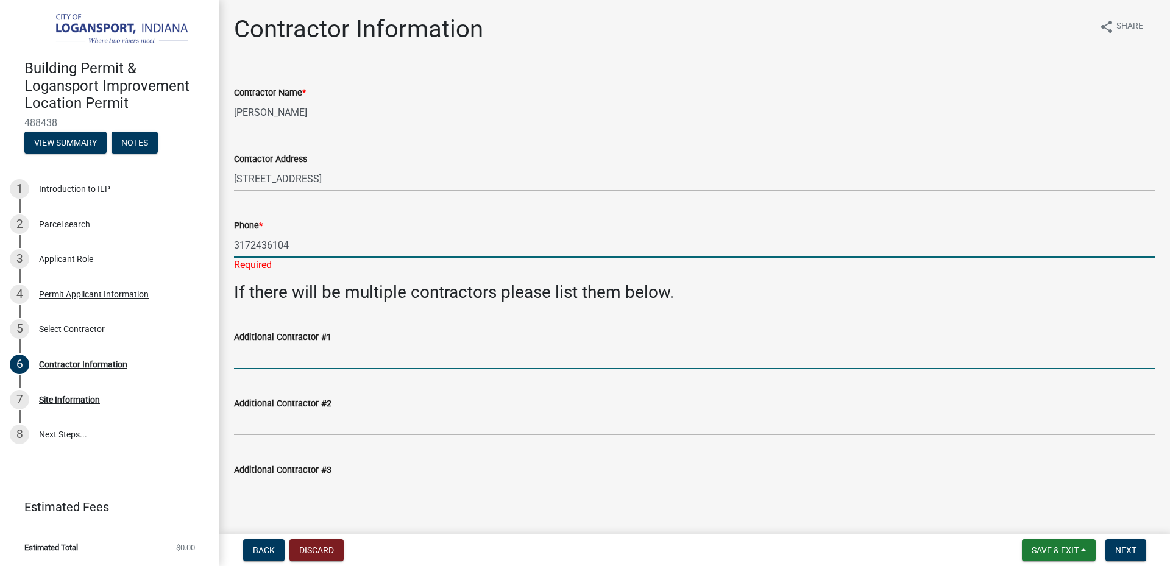
click at [316, 348] on input "Additional Contractor #1" at bounding box center [694, 356] width 921 height 25
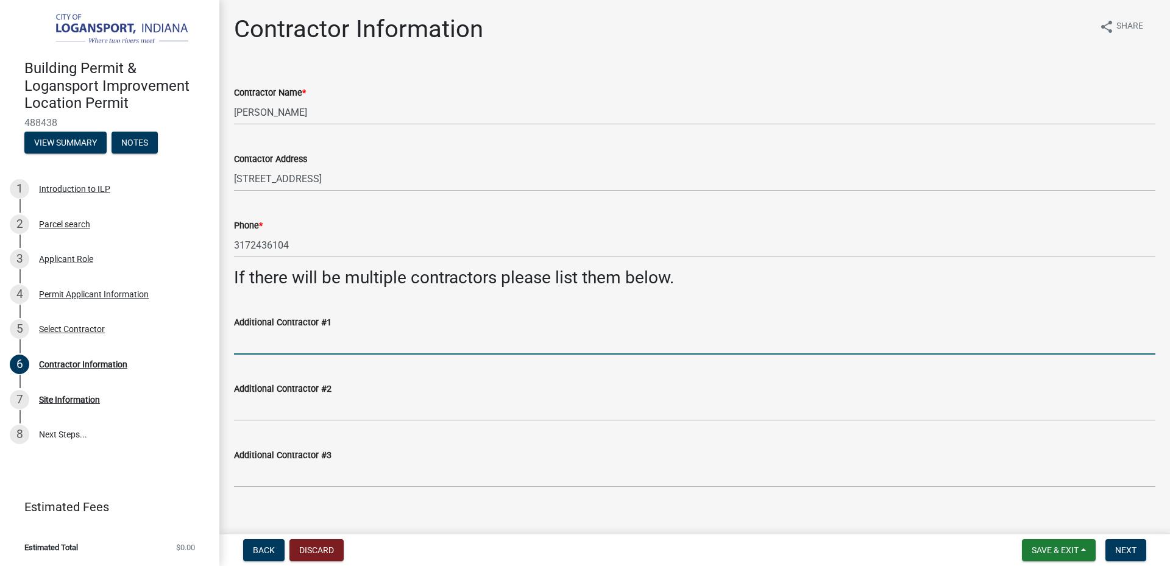
scroll to position [15, 0]
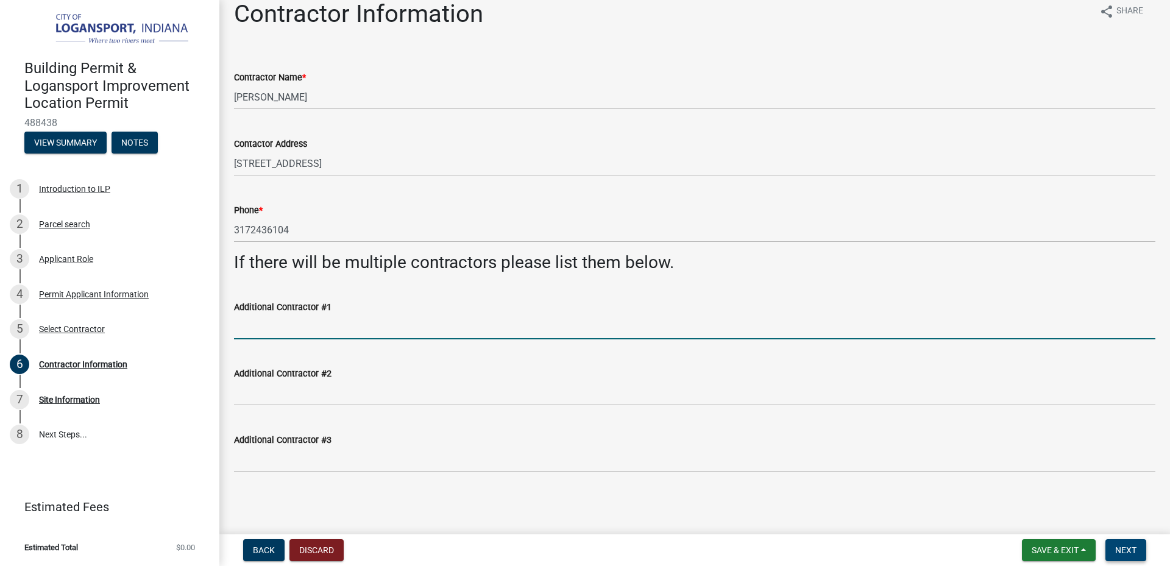
click at [1118, 554] on span "Next" at bounding box center [1125, 550] width 21 height 10
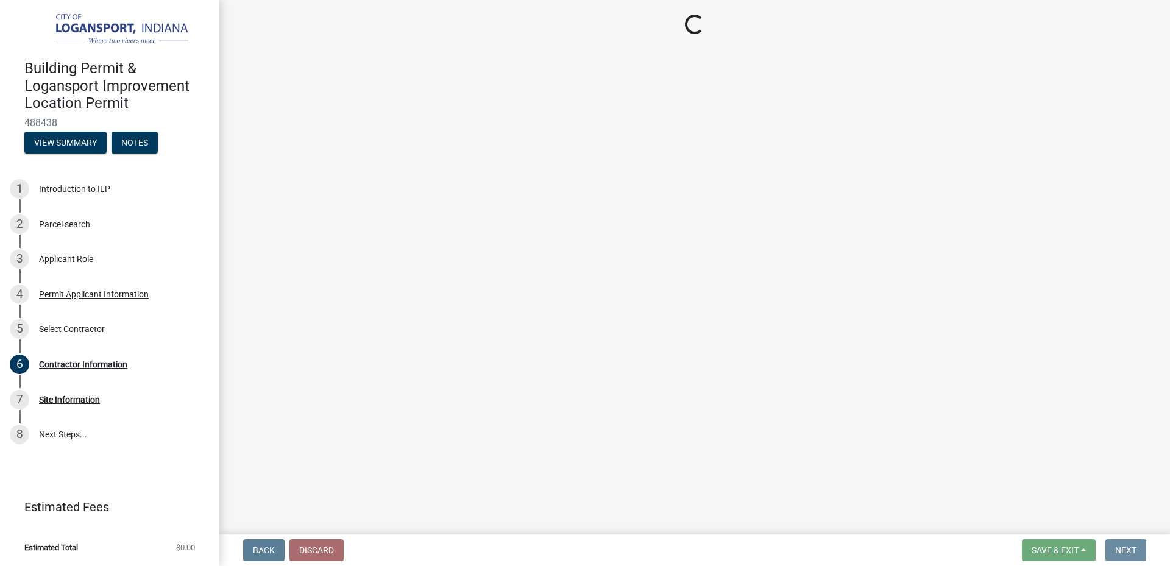
scroll to position [0, 0]
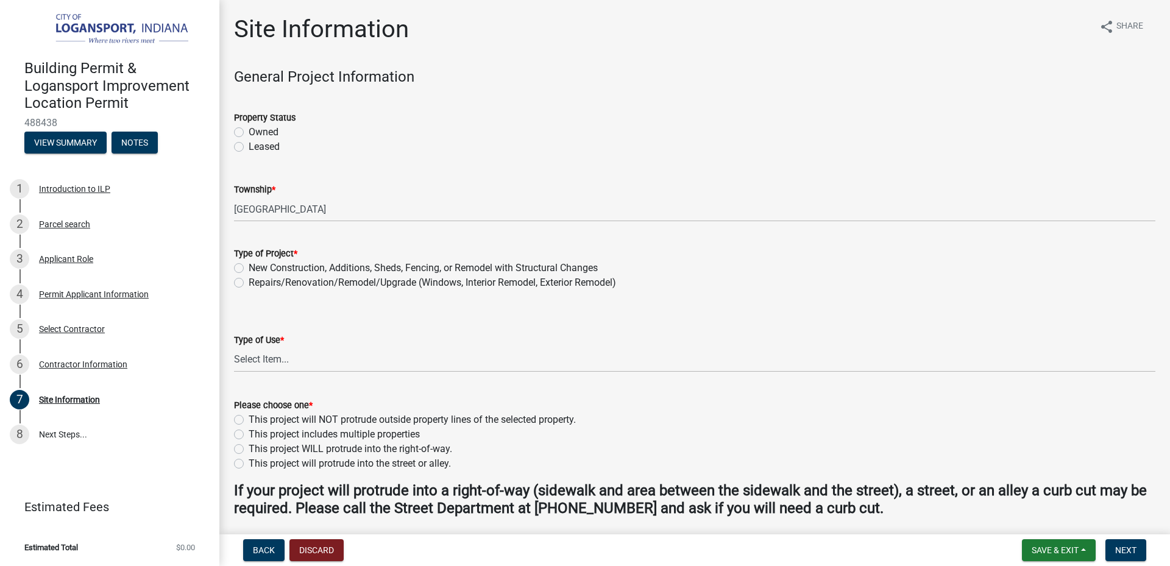
click at [249, 146] on label "Leased" at bounding box center [264, 147] width 31 height 15
click at [249, 146] on input "Leased" at bounding box center [253, 144] width 8 height 8
radio input "true"
click at [239, 138] on div "Owned" at bounding box center [694, 132] width 921 height 15
click at [249, 130] on label "Owned" at bounding box center [264, 132] width 30 height 15
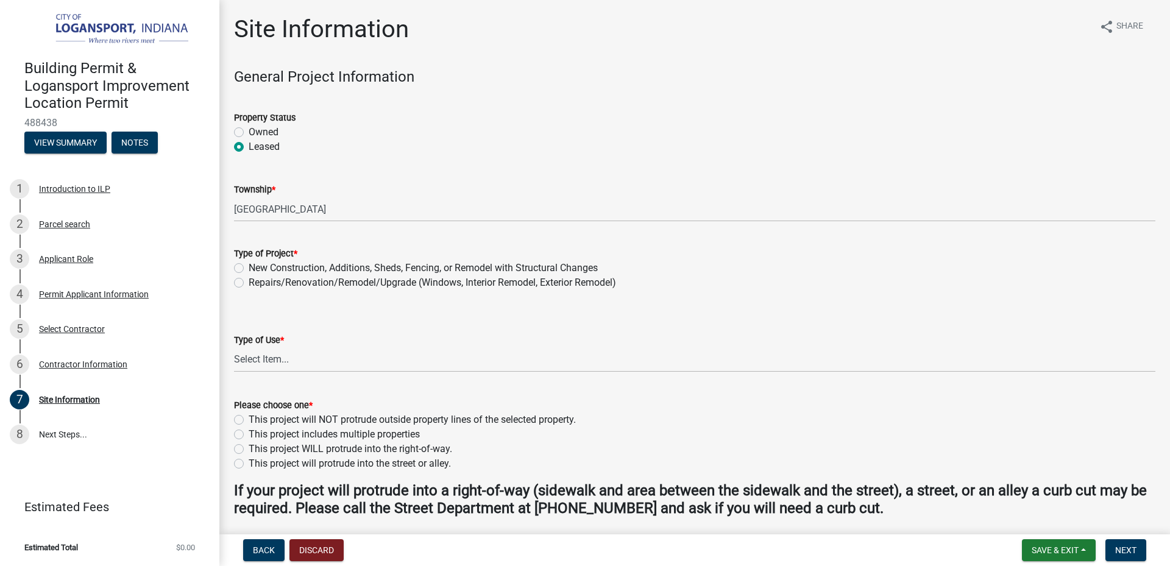
click at [249, 130] on input "Owned" at bounding box center [253, 129] width 8 height 8
radio input "true"
click at [260, 557] on button "Back" at bounding box center [263, 550] width 41 height 22
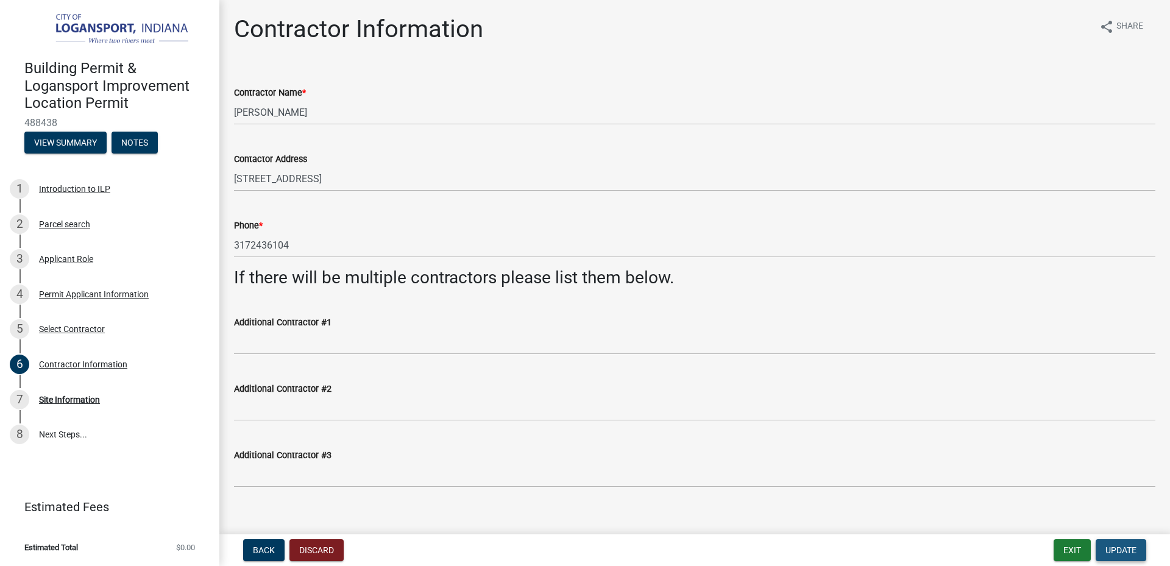
click at [1129, 549] on span "Update" at bounding box center [1120, 550] width 31 height 10
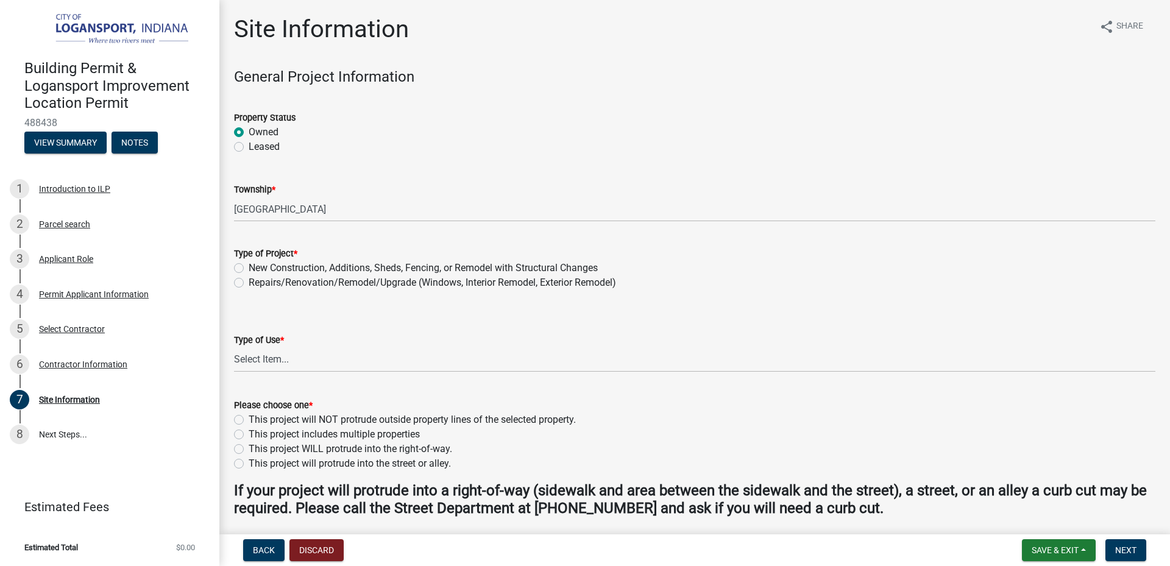
click at [448, 160] on wm-data-entity-input "Property Status Owned Leased" at bounding box center [694, 130] width 921 height 69
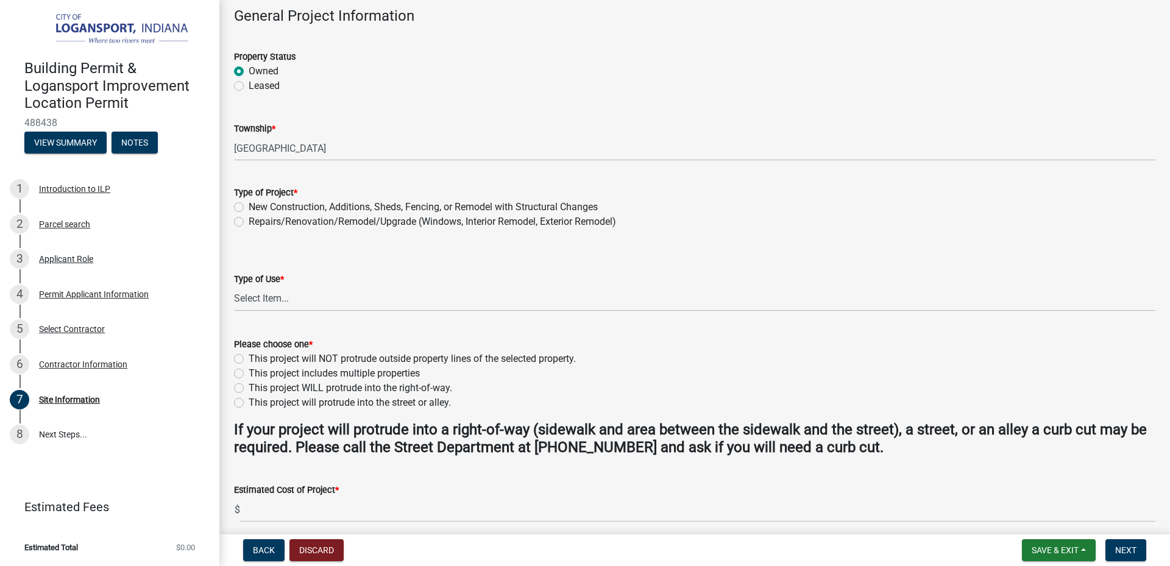
click at [249, 219] on label "Repairs/Renovation/Remodel/Upgrade (Windows, Interior Remodel, Exterior Remodel)" at bounding box center [432, 221] width 367 height 15
click at [249, 219] on input "Repairs/Renovation/Remodel/Upgrade (Windows, Interior Remodel, Exterior Remodel)" at bounding box center [253, 218] width 8 height 8
radio input "true"
click at [285, 298] on select "Select Item... Residential Commercial/Industrial Agricultural Public/Semi Public" at bounding box center [694, 298] width 921 height 25
click at [234, 286] on select "Select Item... Residential Commercial/Industrial Agricultural Public/Semi Public" at bounding box center [694, 298] width 921 height 25
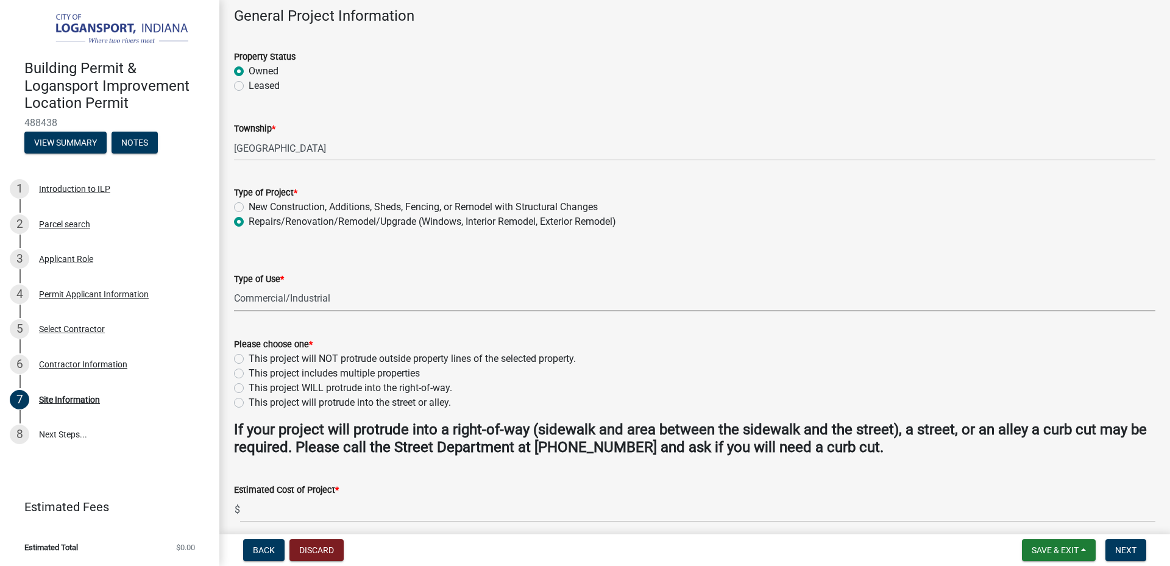
select select "418b8848-4d60-4951-8e78-d19a514e3fa7"
click at [250, 357] on label "This project will NOT protrude outside property lines of the selected property." at bounding box center [412, 359] width 327 height 15
click at [250, 357] on input "This project will NOT protrude outside property lines of the selected property." at bounding box center [253, 356] width 8 height 8
radio input "true"
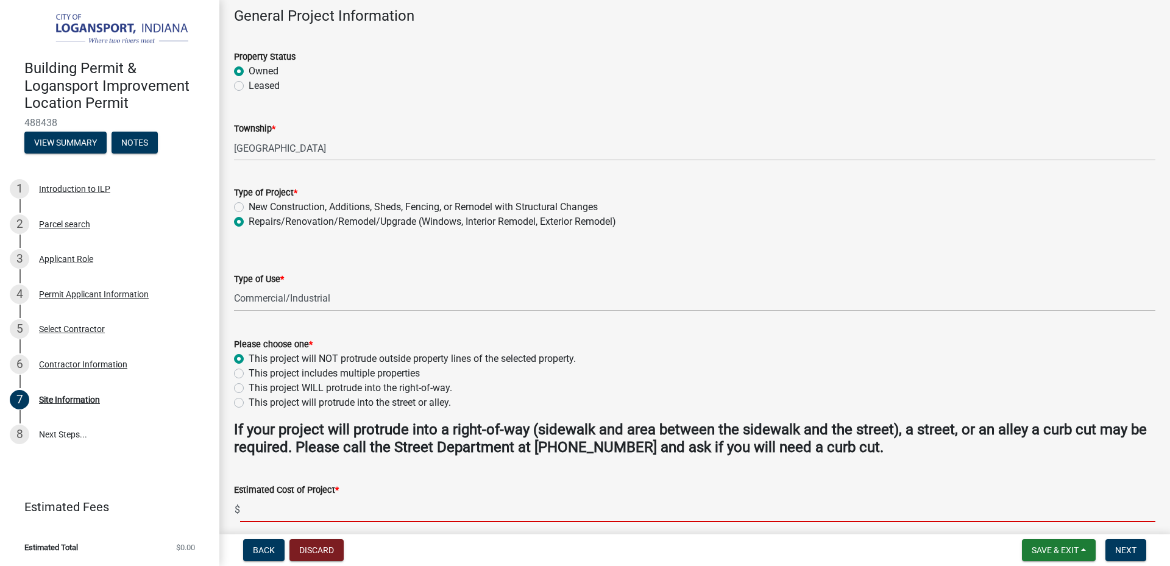
click at [294, 508] on input "text" at bounding box center [697, 509] width 915 height 25
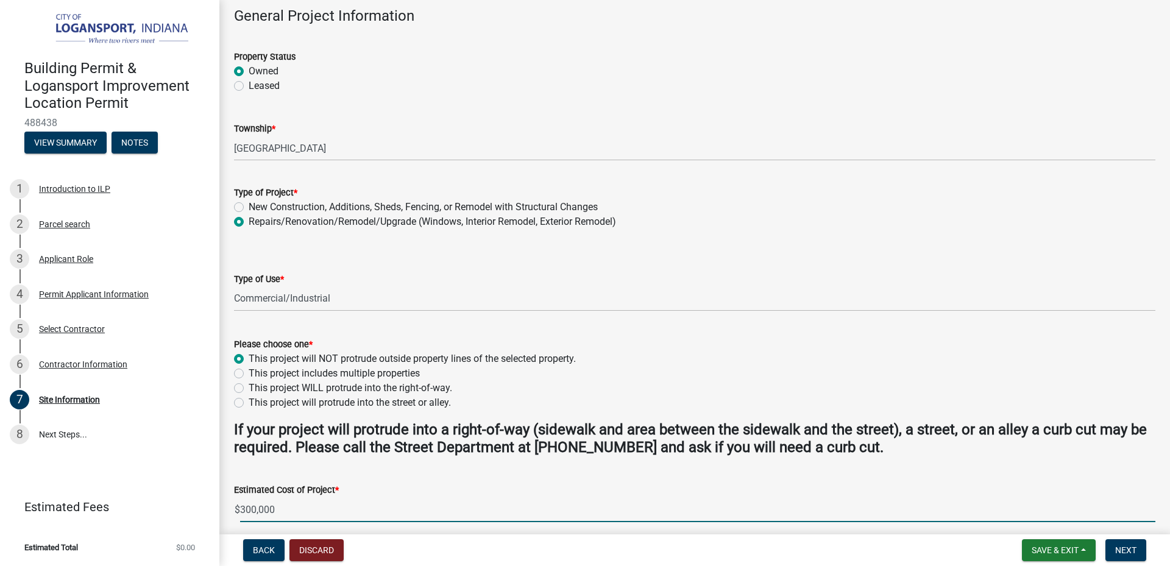
click at [336, 508] on input "300,000" at bounding box center [697, 509] width 915 height 25
type input "300000"
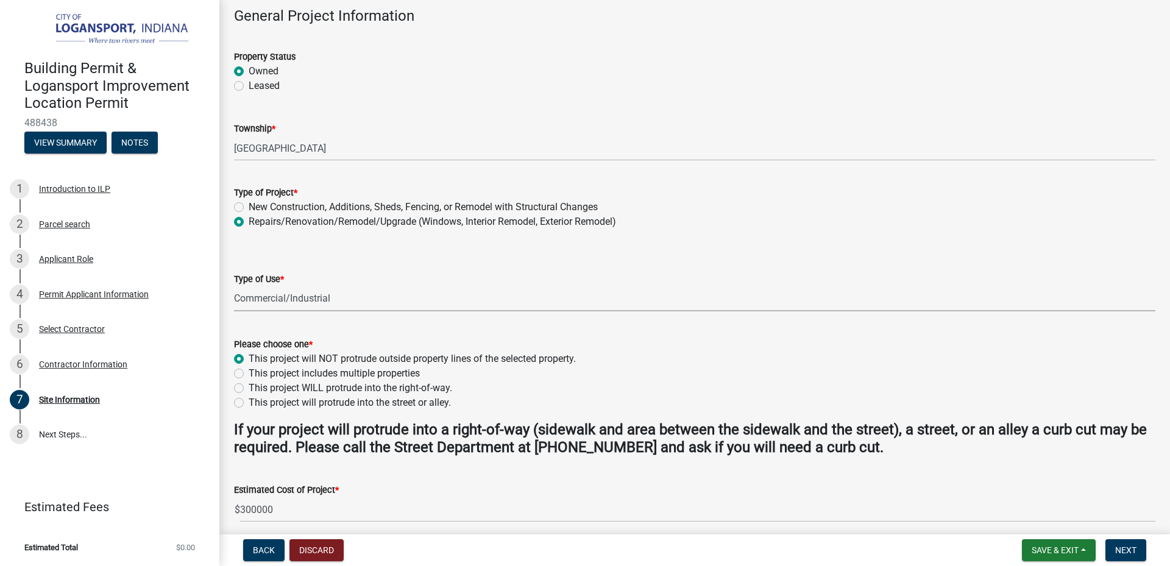
click at [344, 297] on select "Select Item... Residential Commercial/Industrial Agricultural Public/Semi Public" at bounding box center [694, 298] width 921 height 25
click at [363, 291] on select "Select Item... Residential Commercial/Industrial Agricultural Public/Semi Public" at bounding box center [694, 298] width 921 height 25
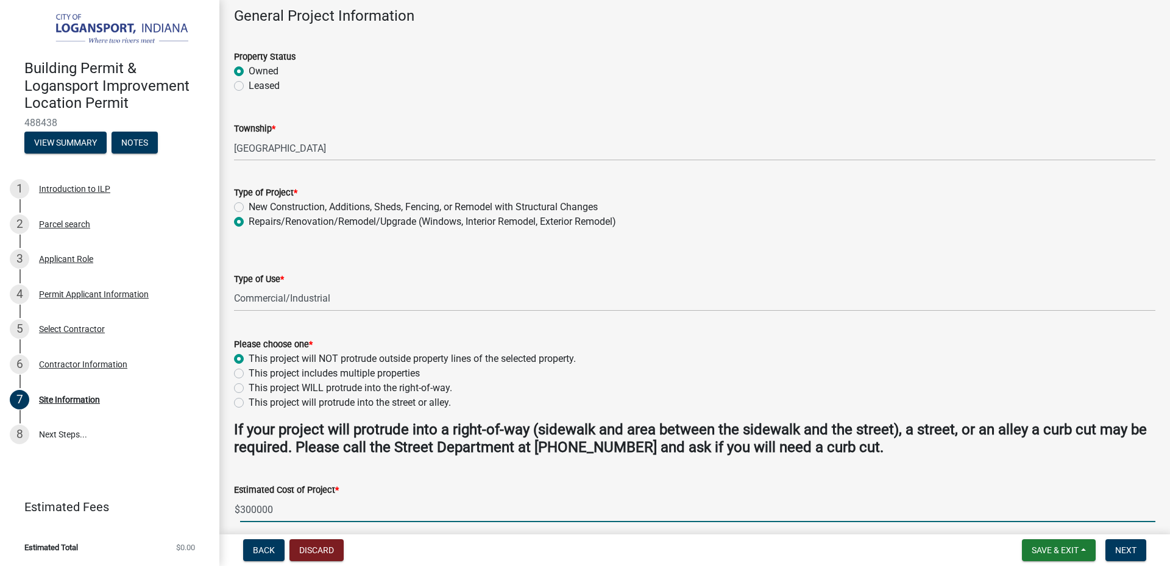
click at [277, 508] on input "300000" at bounding box center [697, 509] width 915 height 25
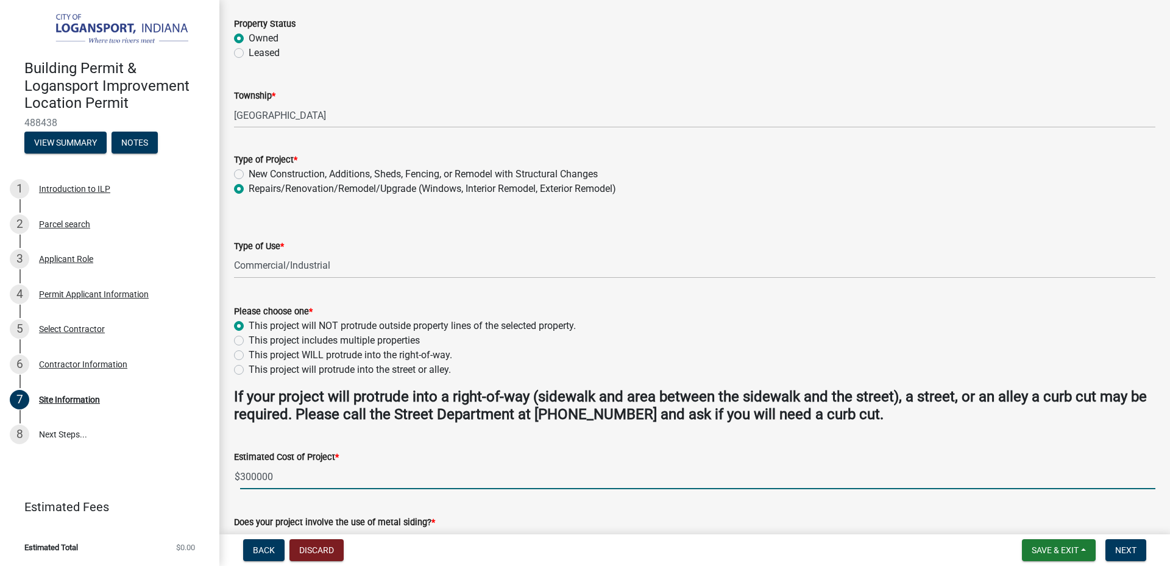
scroll to position [127, 0]
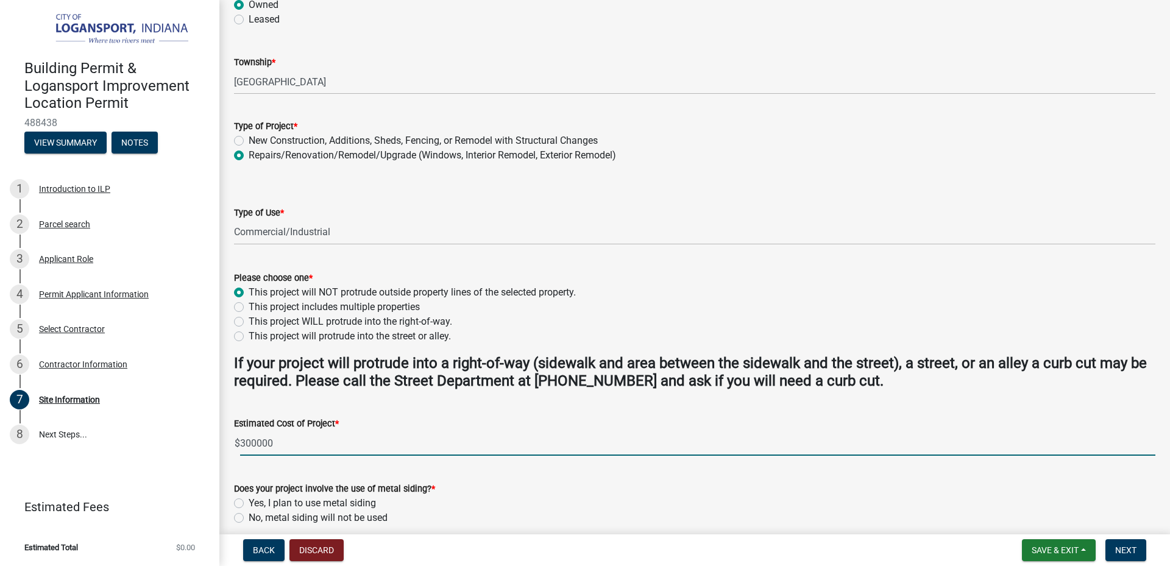
drag, startPoint x: 284, startPoint y: 508, endPoint x: 258, endPoint y: 454, distance: 59.7
click at [258, 454] on input "300000" at bounding box center [697, 443] width 915 height 25
click at [350, 439] on input "300000" at bounding box center [697, 443] width 915 height 25
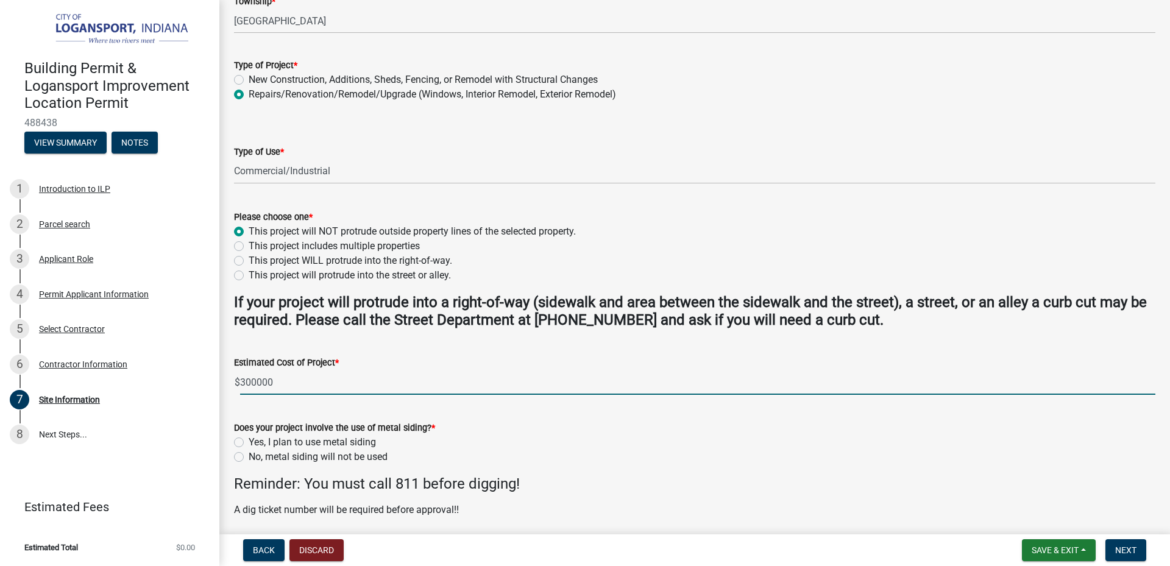
scroll to position [249, 0]
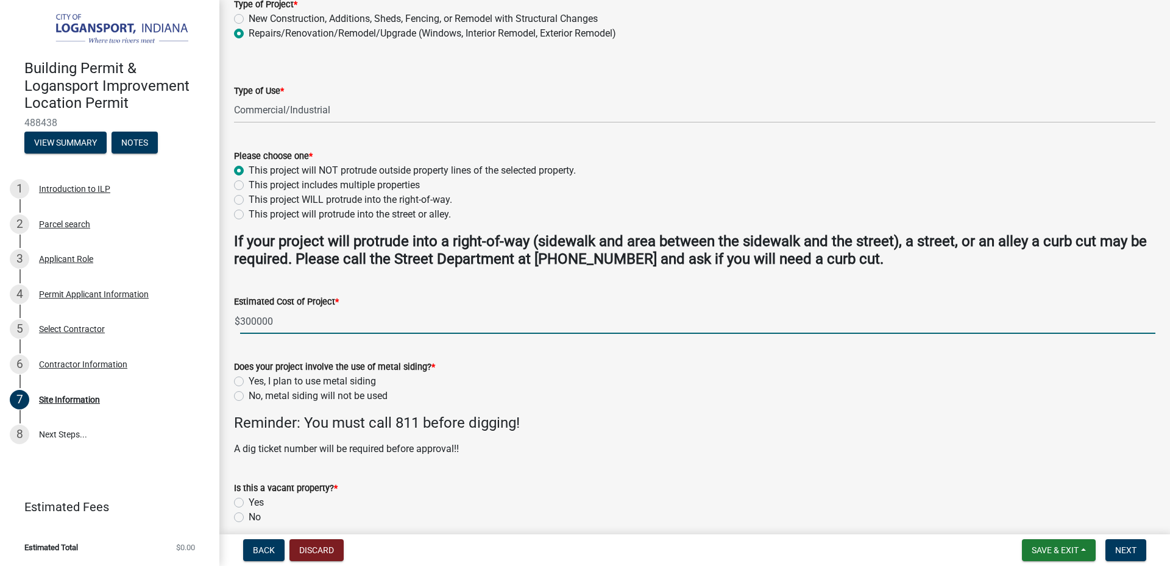
click at [249, 395] on label "No, metal siding will not be used" at bounding box center [318, 396] width 139 height 15
click at [249, 395] on input "No, metal siding will not be used" at bounding box center [253, 393] width 8 height 8
radio input "true"
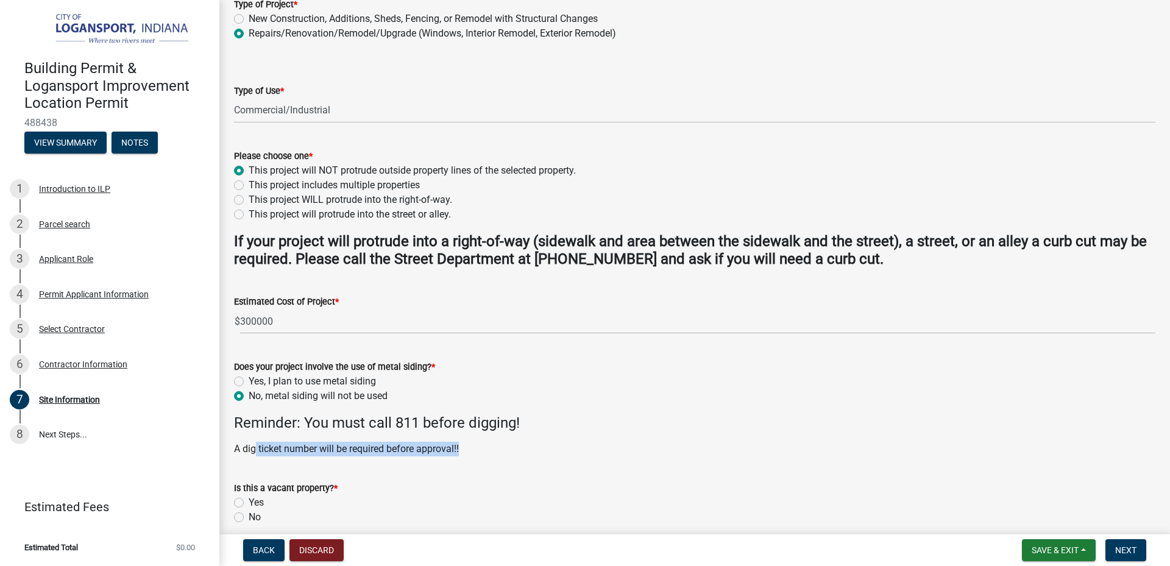
drag, startPoint x: 257, startPoint y: 445, endPoint x: 462, endPoint y: 453, distance: 204.9
click at [462, 453] on p "A dig ticket number will be required before approval!!" at bounding box center [694, 449] width 921 height 15
click at [670, 455] on p "A dig ticket number will be required before approval!!" at bounding box center [694, 449] width 921 height 15
click at [344, 445] on p "A dig ticket number will be required before approval!!" at bounding box center [694, 449] width 921 height 15
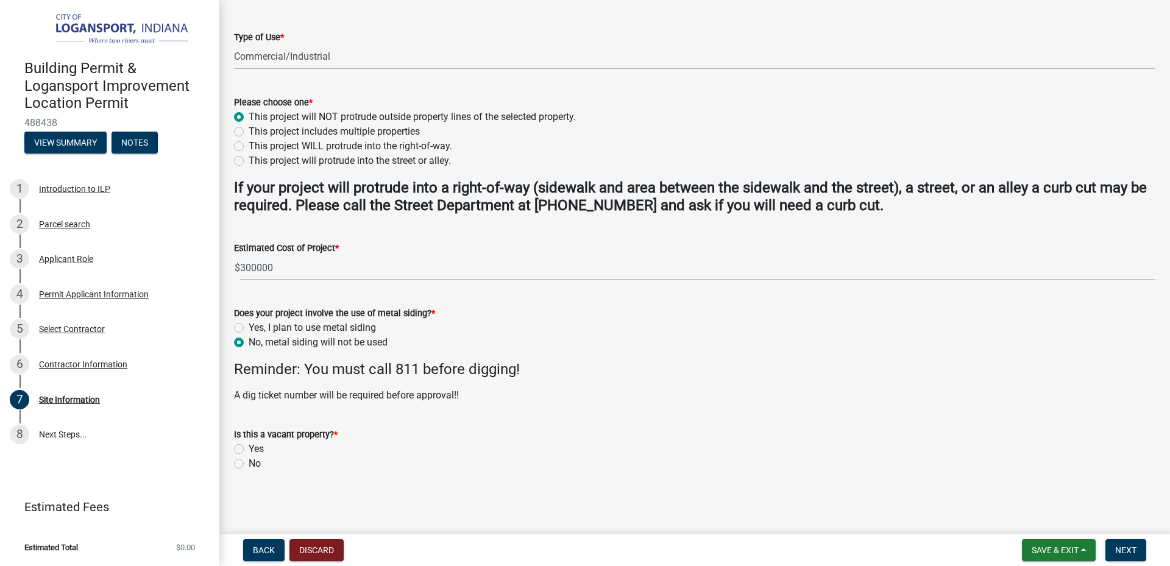
click at [249, 464] on label "No" at bounding box center [255, 463] width 12 height 15
click at [249, 464] on input "No" at bounding box center [253, 460] width 8 height 8
radio input "true"
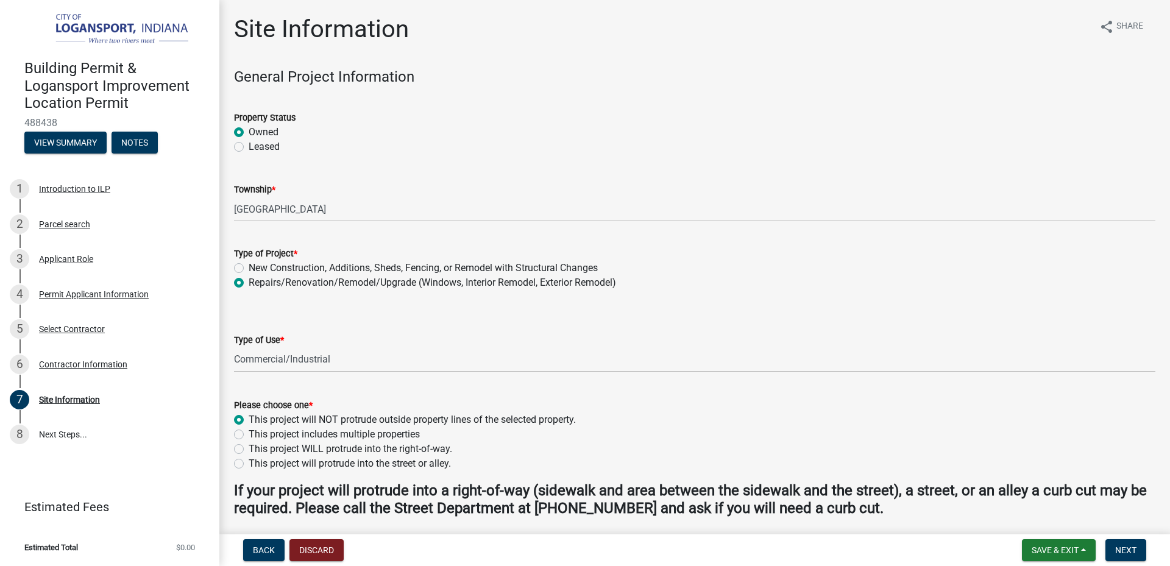
click at [249, 147] on label "Leased" at bounding box center [264, 147] width 31 height 15
click at [249, 147] on input "Leased" at bounding box center [253, 144] width 8 height 8
radio input "true"
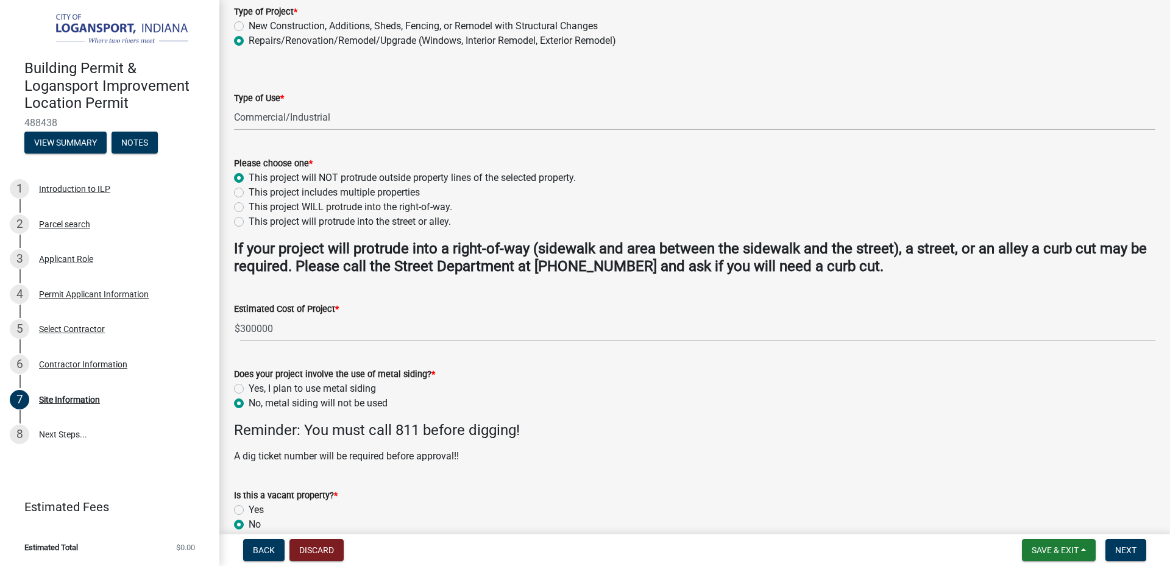
scroll to position [181, 0]
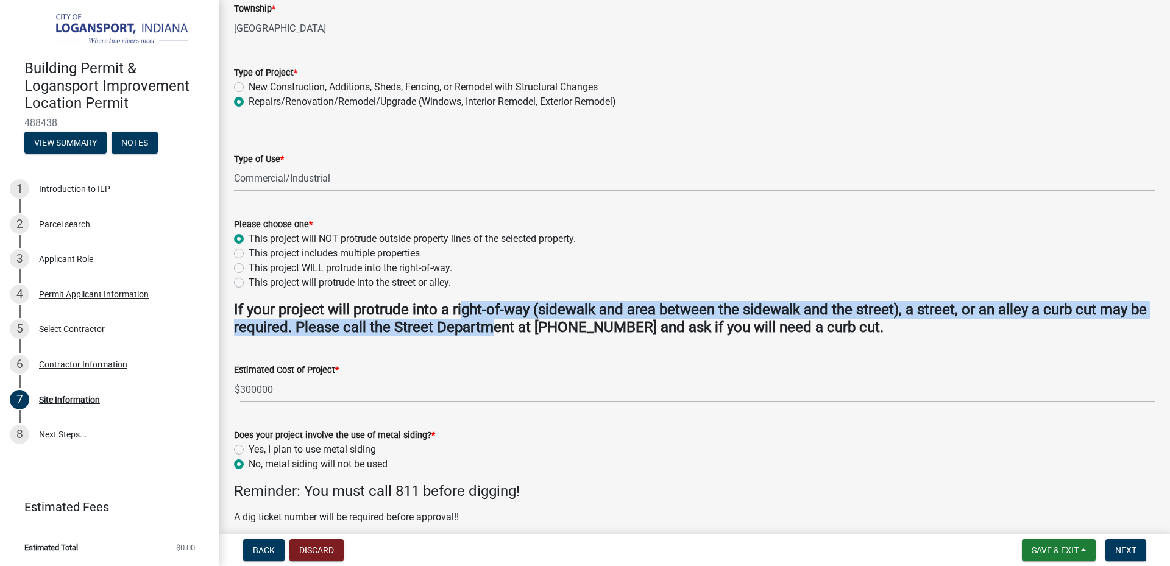
drag, startPoint x: 464, startPoint y: 313, endPoint x: 489, endPoint y: 336, distance: 34.9
click at [489, 336] on wm-data-entity-input "If your project will protrude into a right-of-way (sidewalk and area between th…" at bounding box center [694, 323] width 921 height 45
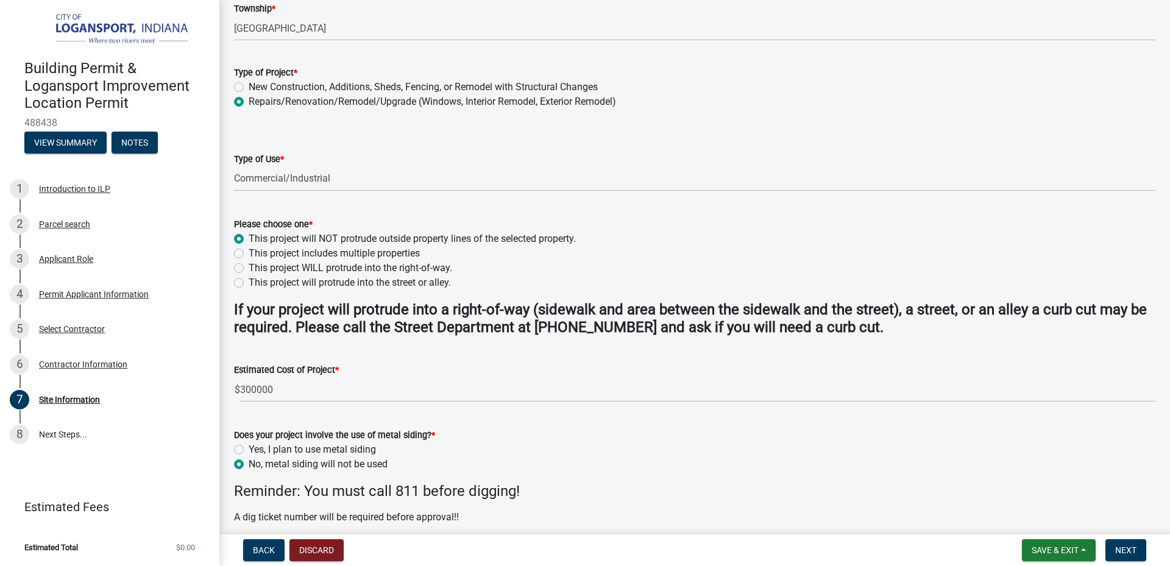
click at [517, 339] on wm-data-entity-input "If your project will protrude into a right-of-way (sidewalk and area between th…" at bounding box center [694, 323] width 921 height 45
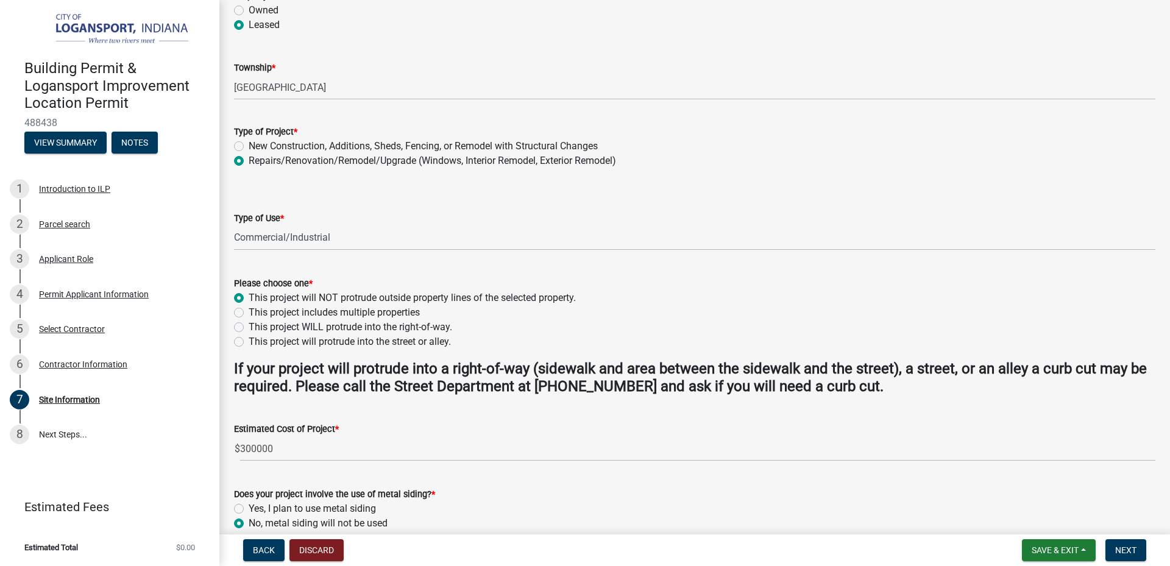
scroll to position [303, 0]
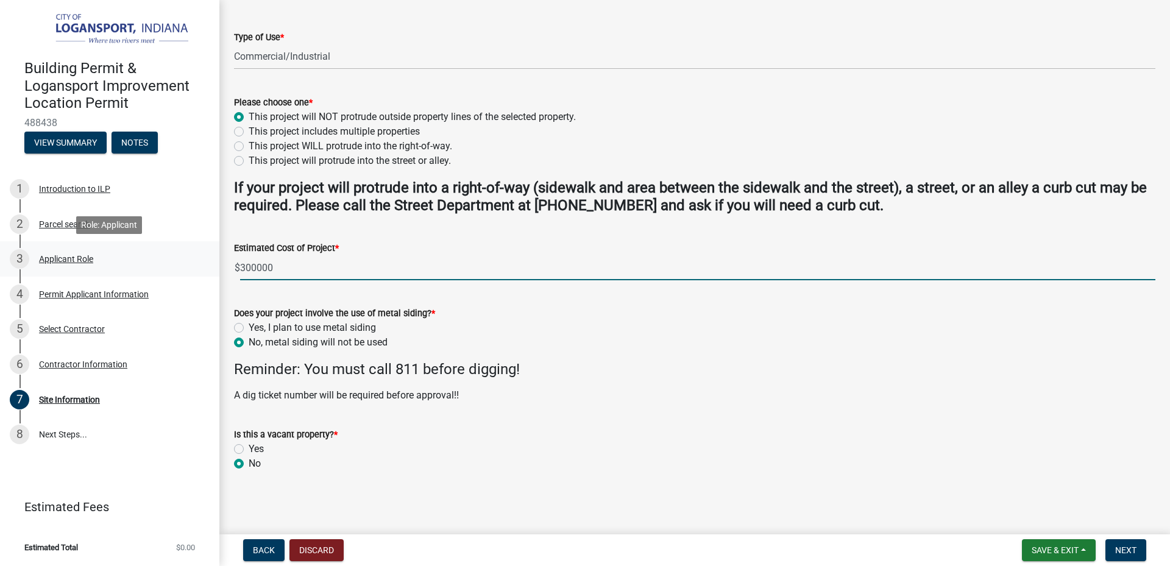
drag, startPoint x: 293, startPoint y: 271, endPoint x: 74, endPoint y: 258, distance: 219.7
click at [74, 258] on div "Building Permit & Logansport Improvement Location Permit 488438 View Summary No…" at bounding box center [585, 283] width 1170 height 566
drag, startPoint x: 302, startPoint y: 270, endPoint x: 98, endPoint y: 243, distance: 205.9
click at [98, 243] on div "Building Permit & Logansport Improvement Location Permit 488438 View Summary No…" at bounding box center [585, 283] width 1170 height 566
type input "200000"
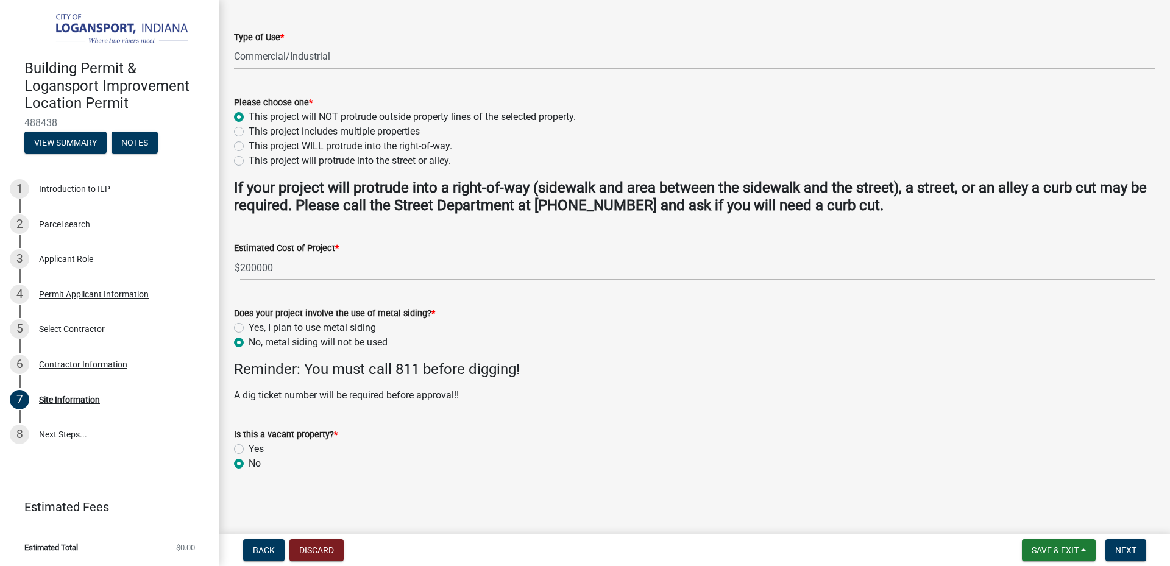
click at [395, 253] on div "Estimated Cost of Project *" at bounding box center [694, 248] width 921 height 15
click at [1136, 544] on button "Next" at bounding box center [1125, 550] width 41 height 22
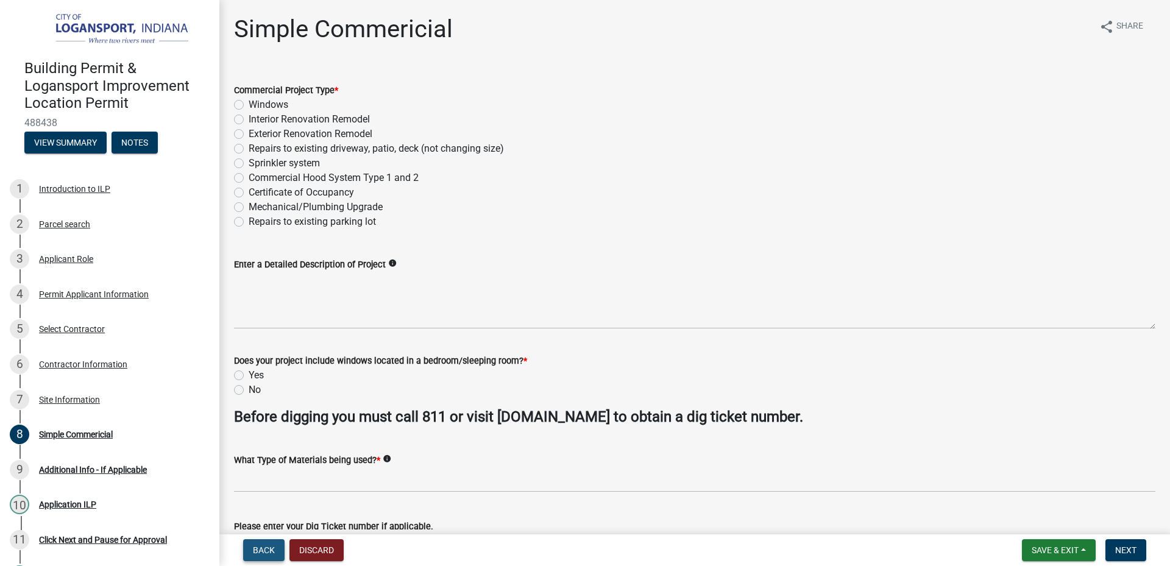
click at [251, 552] on button "Back" at bounding box center [263, 550] width 41 height 22
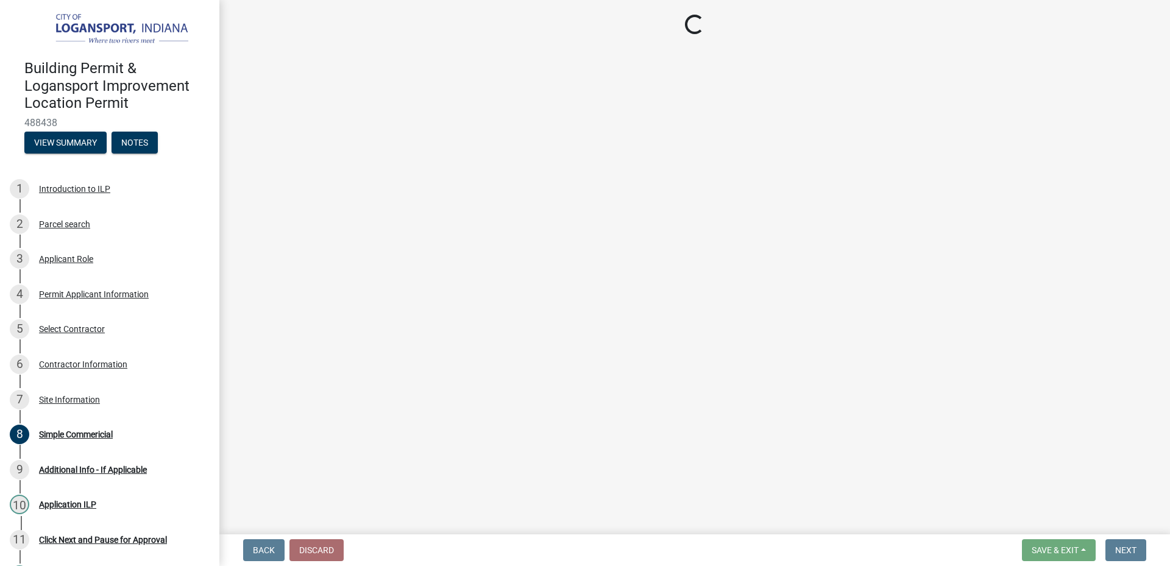
select select "418b8848-4d60-4951-8e78-d19a514e3fa7"
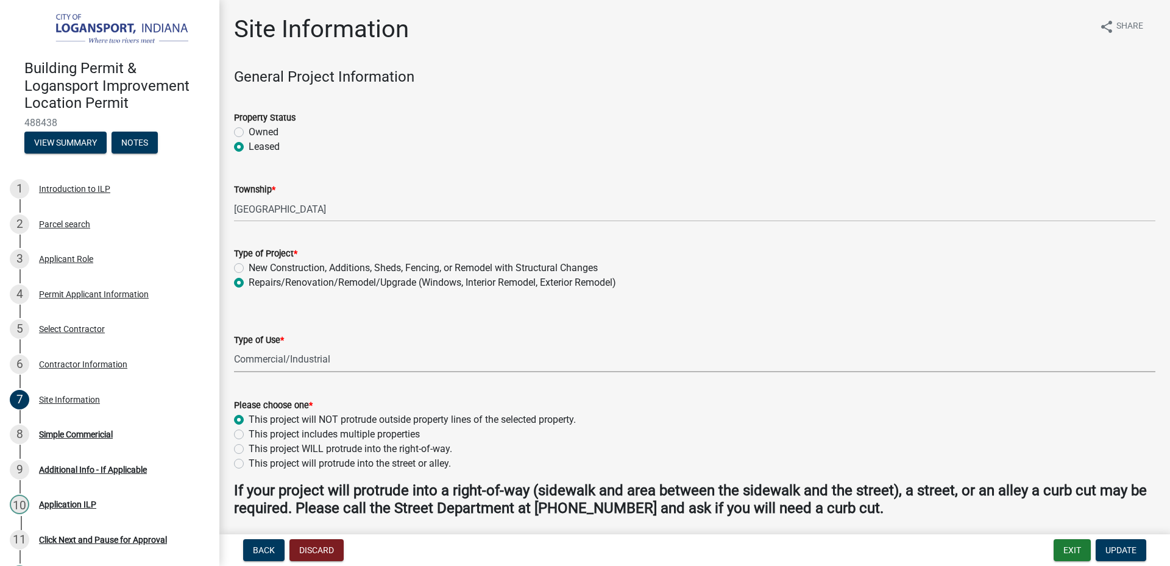
click at [293, 363] on select "Select Item... Residential Commercial/Industrial Agricultural Public/Semi Public" at bounding box center [694, 359] width 921 height 25
click at [234, 347] on select "Select Item... Residential Commercial/Industrial Agricultural Public/Semi Public" at bounding box center [694, 359] width 921 height 25
click at [1123, 545] on span "Update" at bounding box center [1120, 550] width 31 height 10
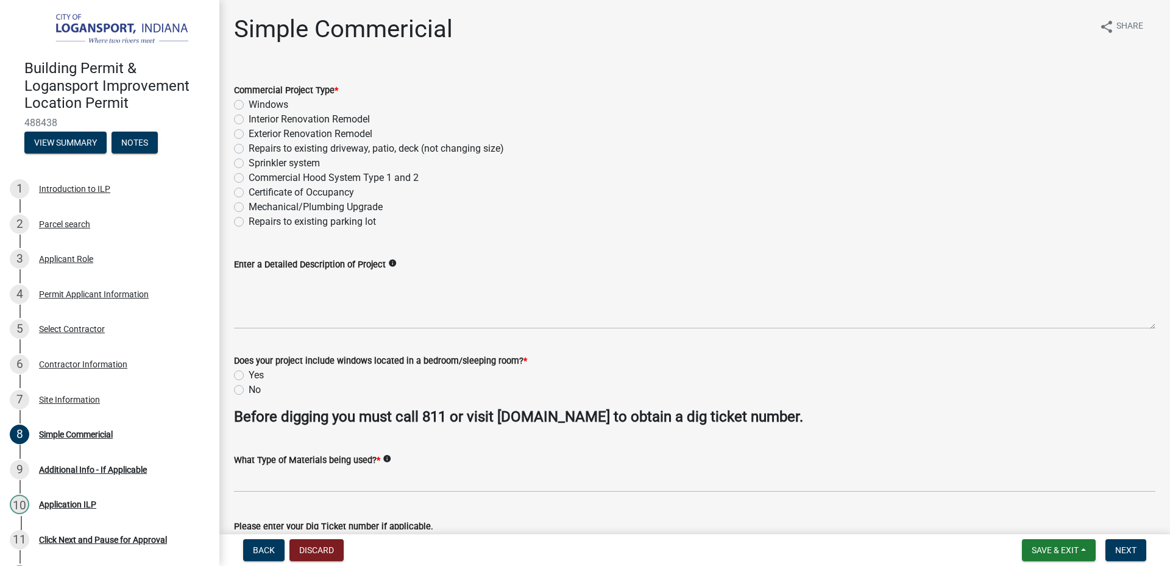
click at [244, 124] on div "Interior Renovation Remodel" at bounding box center [694, 119] width 921 height 15
click at [249, 123] on label "Interior Renovation Remodel" at bounding box center [309, 119] width 121 height 15
click at [249, 120] on input "Interior Renovation Remodel" at bounding box center [253, 116] width 8 height 8
radio input "true"
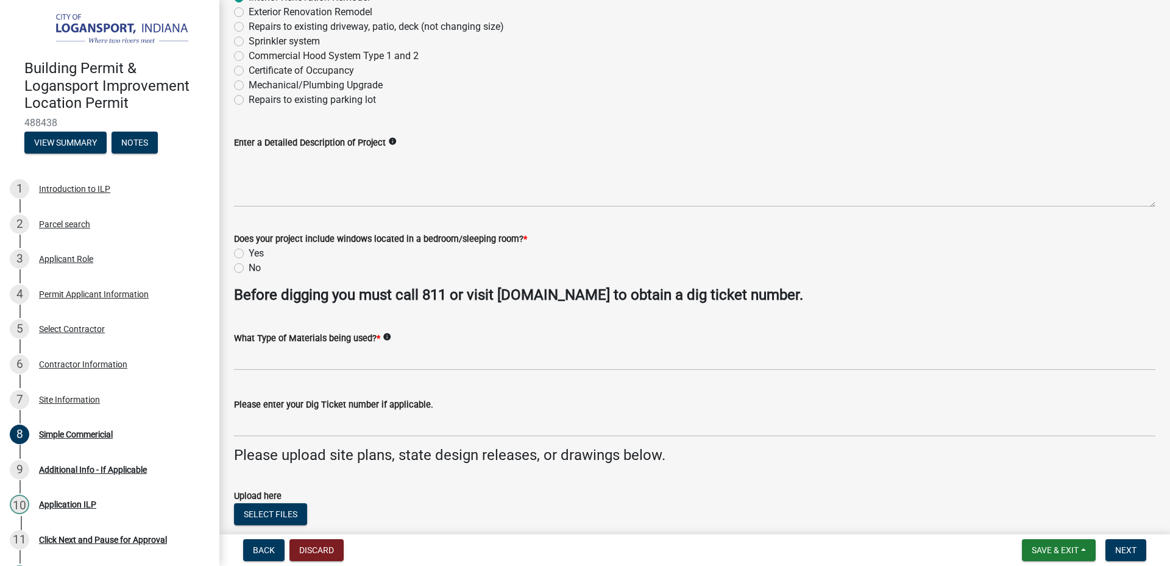
scroll to position [244, 0]
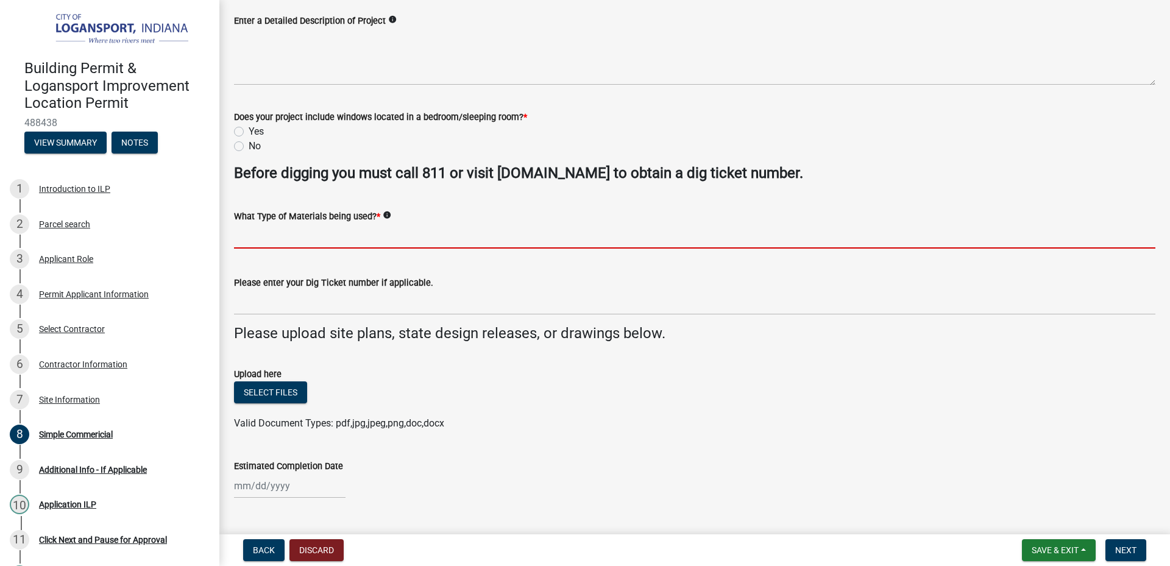
click at [362, 244] on input "What Type of Materials being used? *" at bounding box center [694, 236] width 921 height 25
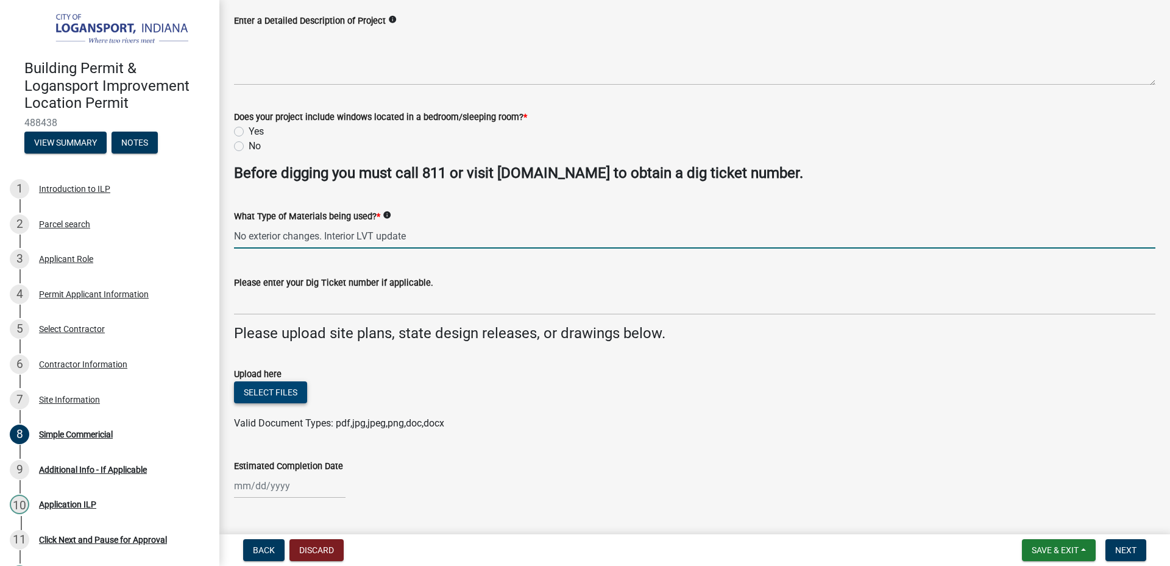
type input "No exterior changes. Interior LVT update"
click at [291, 389] on button "Select files" at bounding box center [270, 392] width 73 height 22
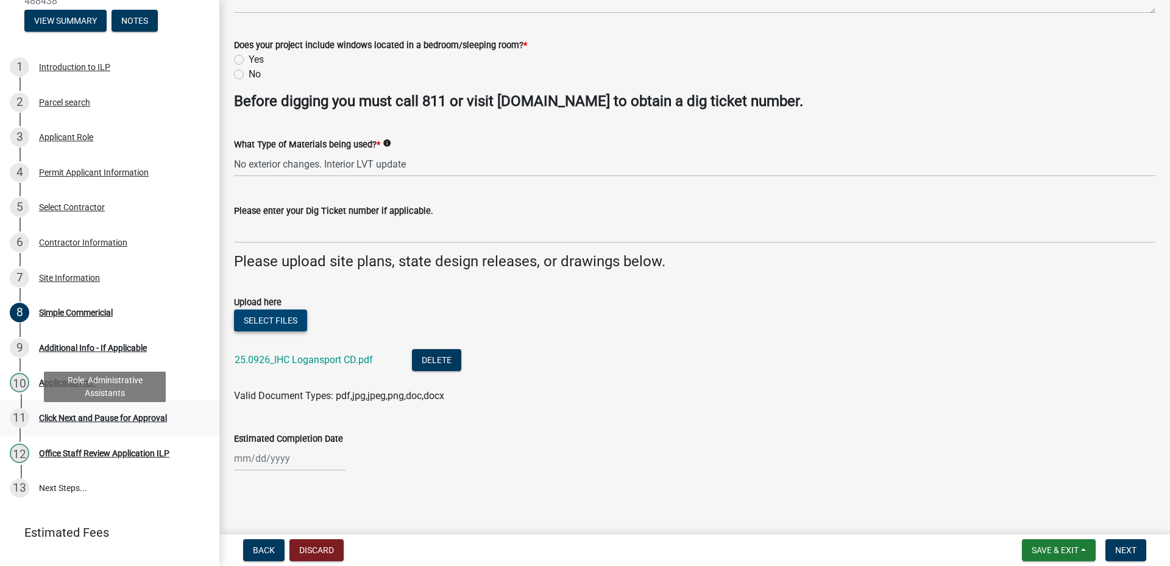
scroll to position [146, 0]
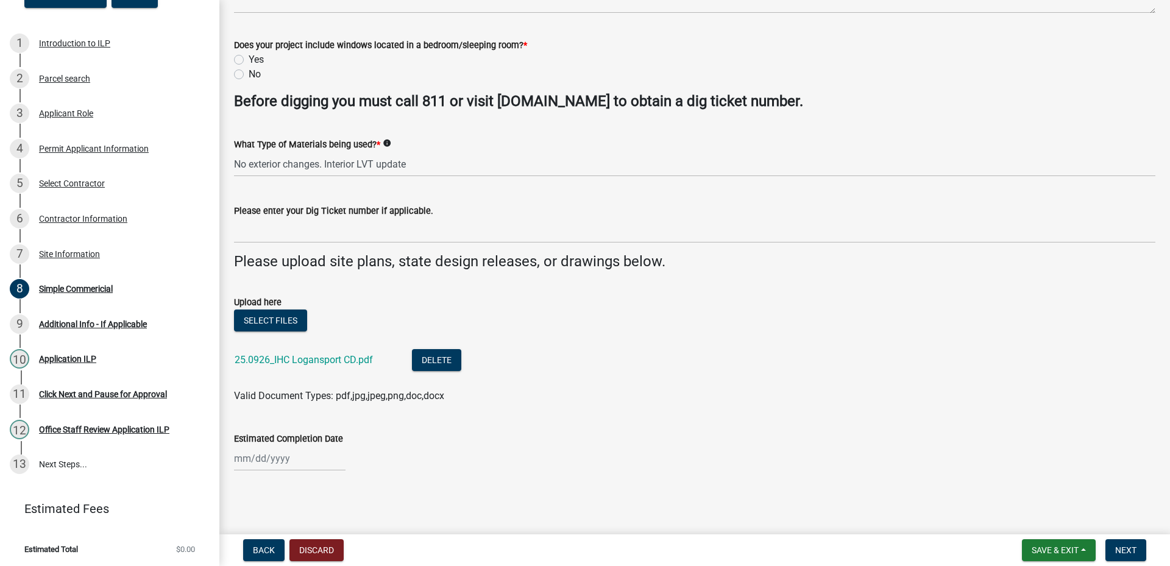
click at [540, 369] on li "25.0926_IHC Logansport CD.pdf Delete" at bounding box center [694, 361] width 921 height 44
click at [267, 395] on span "Valid Document Types: pdf,jpg,jpeg,png,doc,docx" at bounding box center [339, 396] width 210 height 12
click at [255, 458] on div at bounding box center [290, 458] width 112 height 25
select select "10"
select select "2025"
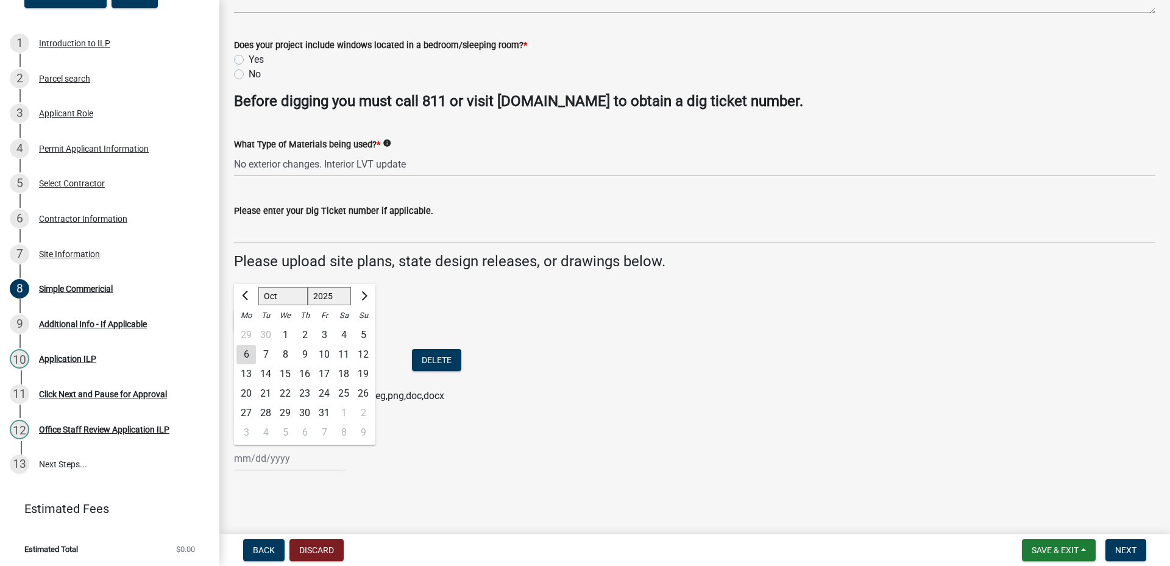
click at [247, 355] on div "6" at bounding box center [245, 354] width 19 height 19
type input "[DATE]"
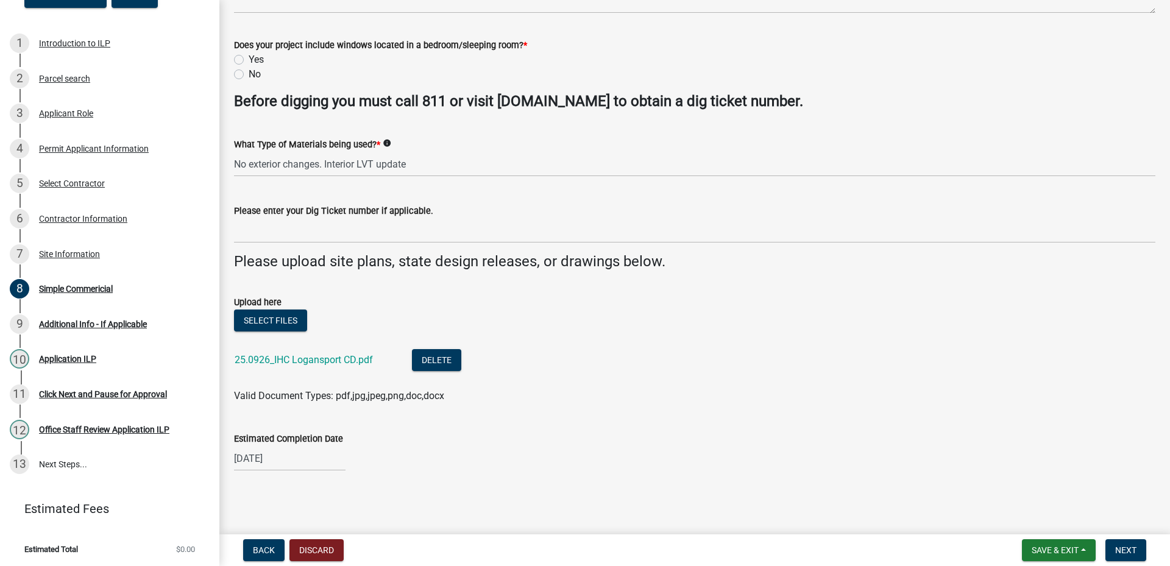
click at [473, 458] on div "[DATE]" at bounding box center [694, 458] width 921 height 25
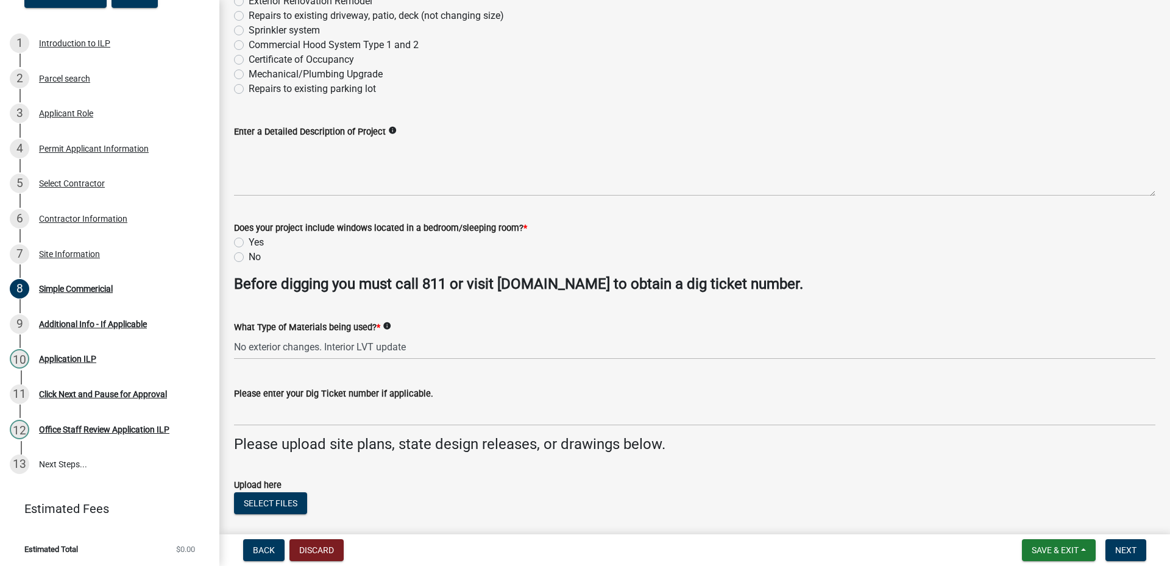
scroll to position [0, 0]
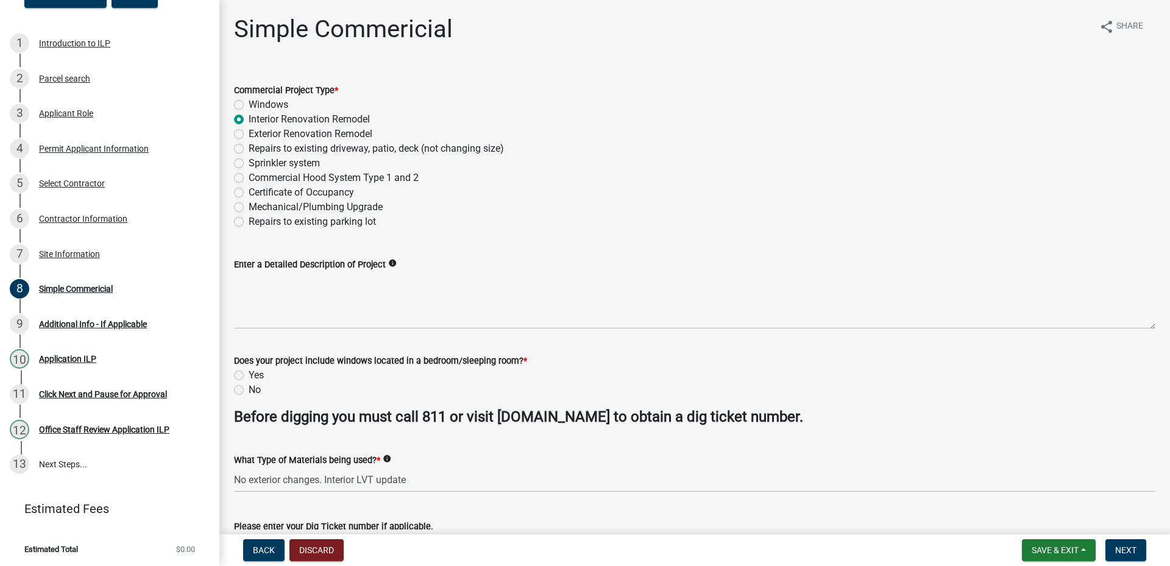
click at [249, 388] on label "No" at bounding box center [255, 390] width 12 height 15
click at [249, 388] on input "No" at bounding box center [253, 387] width 8 height 8
radio input "true"
click at [249, 374] on label "Yes" at bounding box center [256, 375] width 15 height 15
click at [249, 374] on input "Yes" at bounding box center [253, 372] width 8 height 8
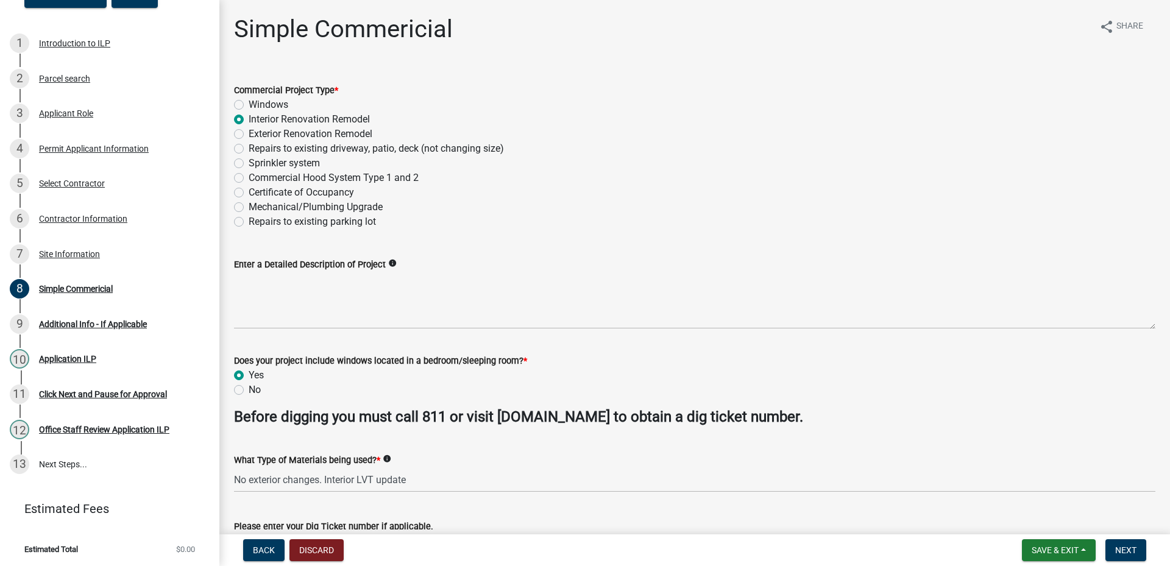
radio input "true"
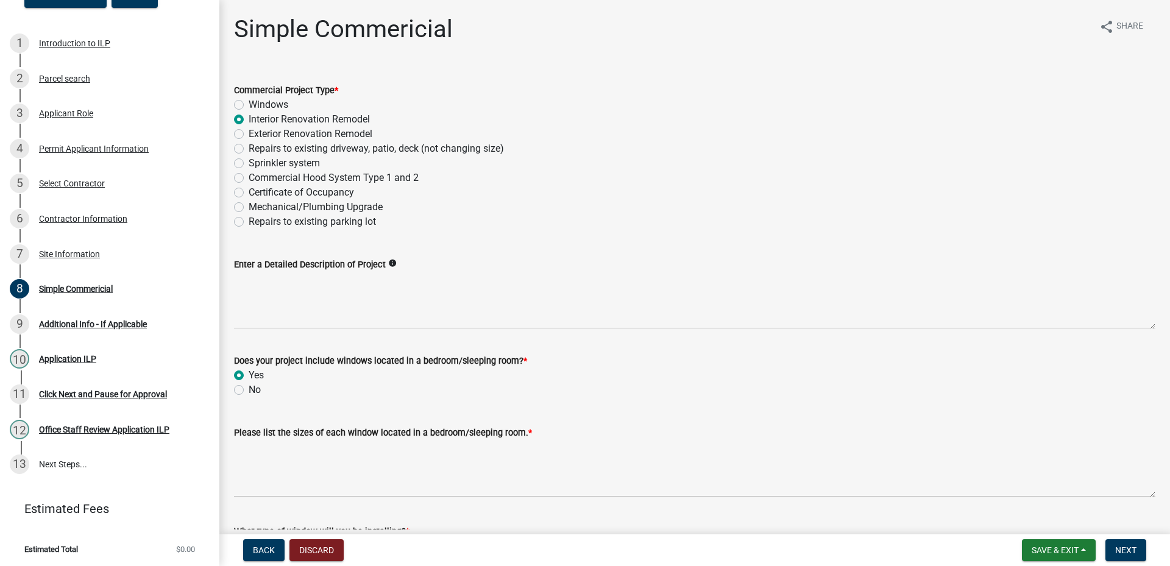
click at [249, 390] on label "No" at bounding box center [255, 390] width 12 height 15
click at [249, 390] on input "No" at bounding box center [253, 387] width 8 height 8
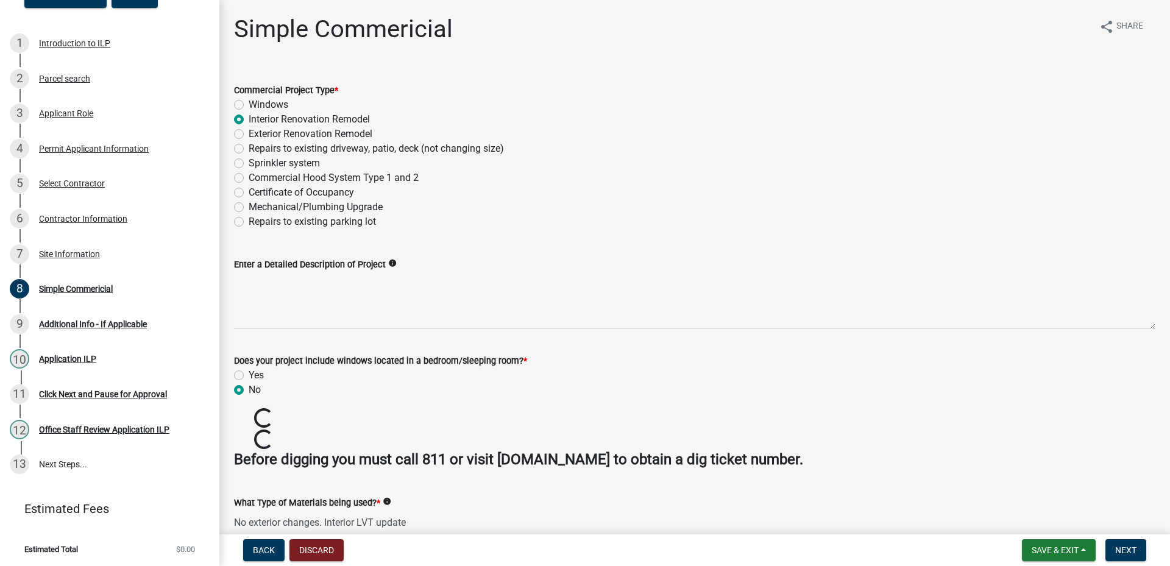
radio input "true"
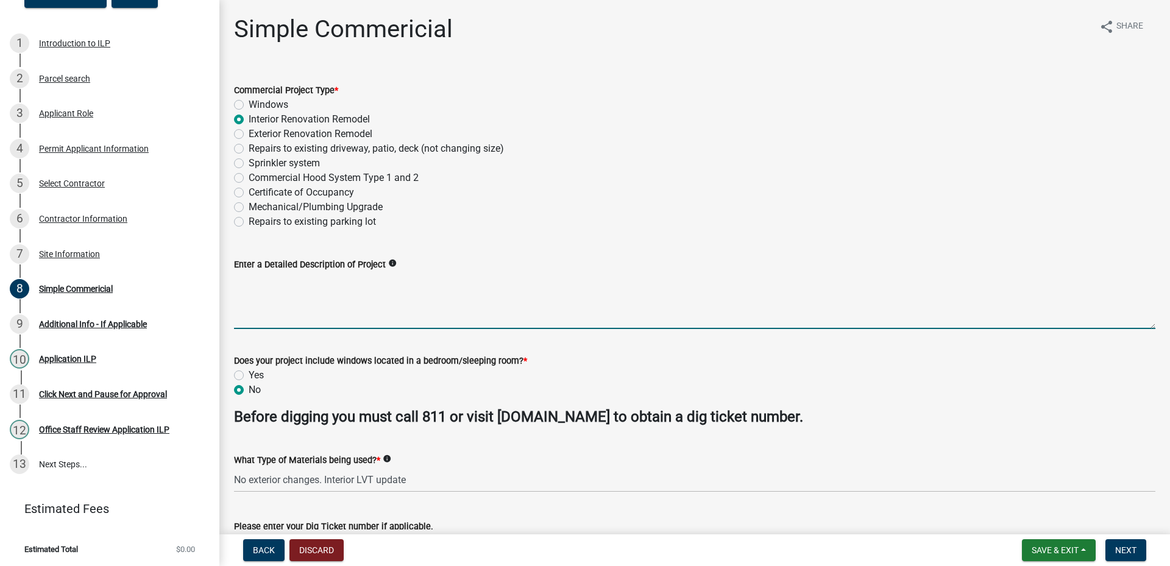
click at [392, 316] on textarea "Enter a Detailed Description of Project" at bounding box center [694, 300] width 921 height 57
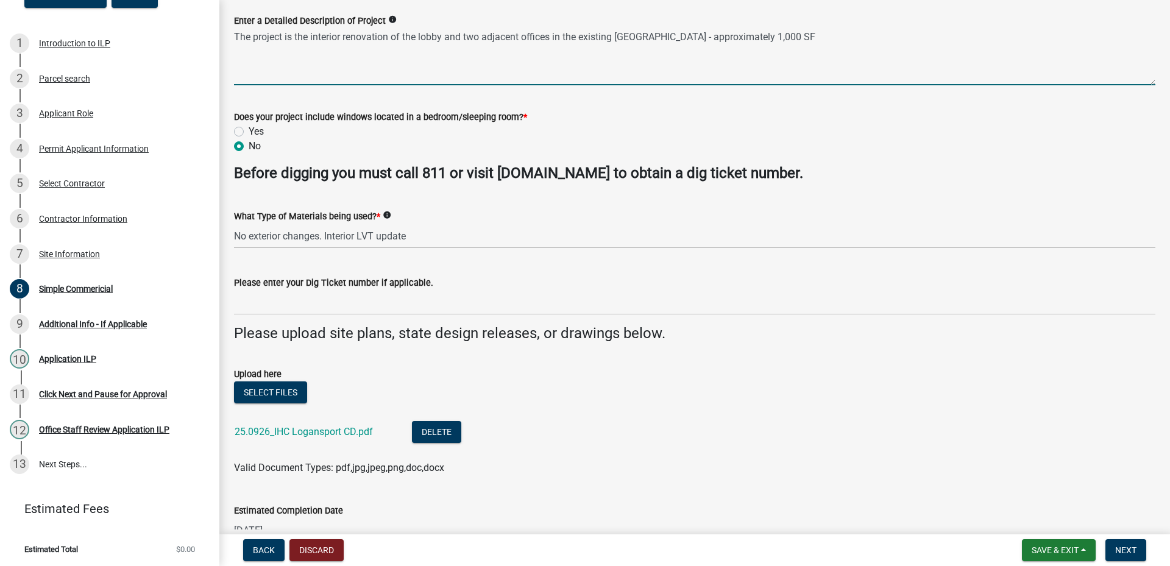
scroll to position [316, 0]
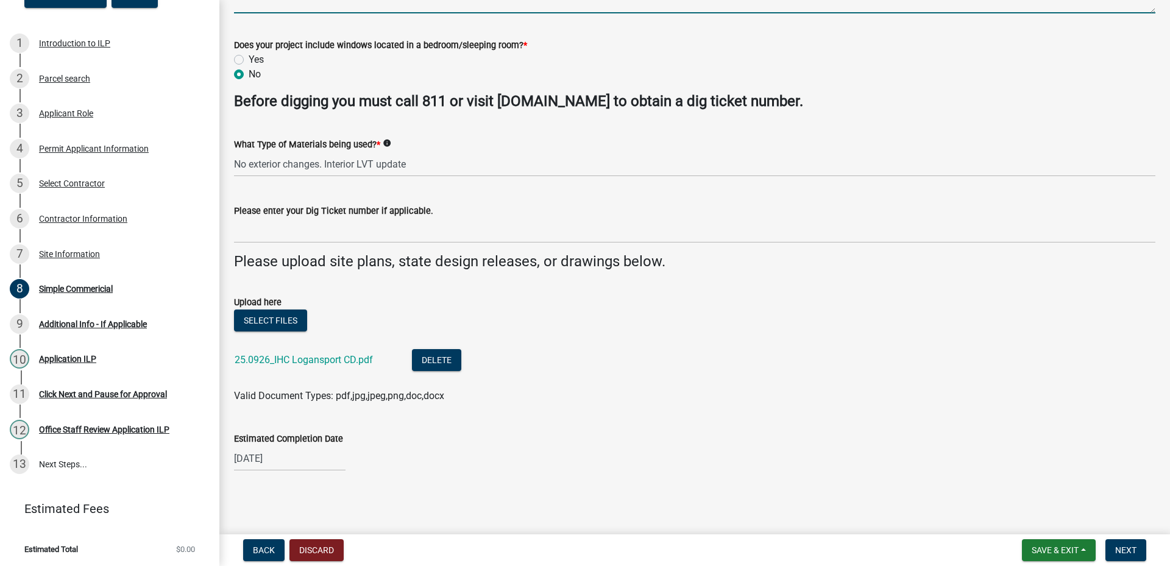
type textarea "The project is the interior renovation of the lobby and two adjacent offices in…"
click at [255, 459] on div "[DATE]" at bounding box center [290, 458] width 112 height 25
select select "10"
select select "2025"
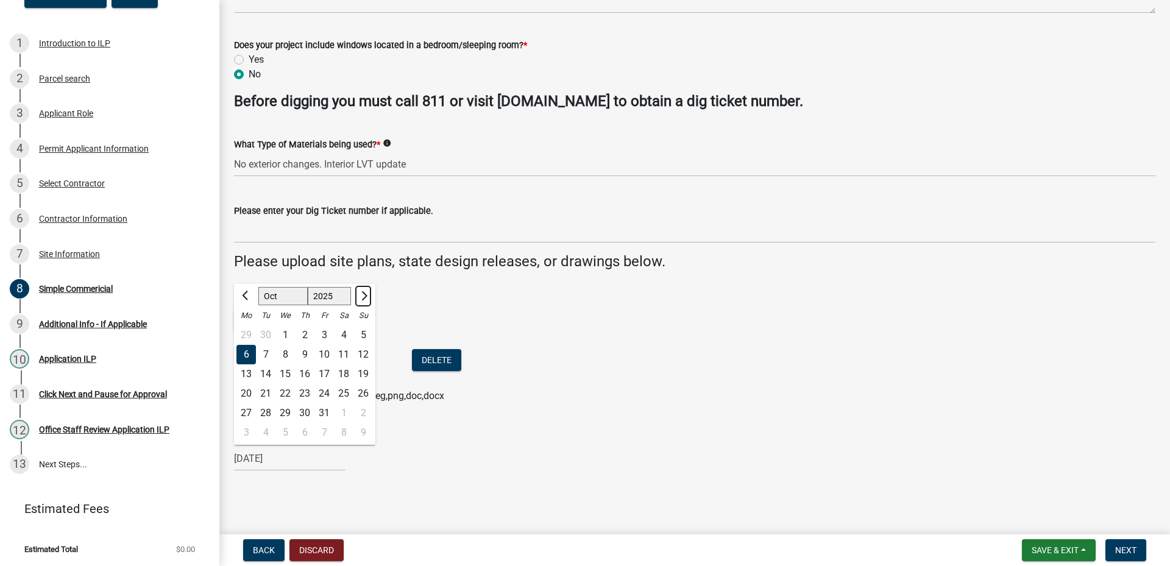
click at [366, 294] on button "Next month" at bounding box center [363, 295] width 15 height 19
select select "1"
select select "2026"
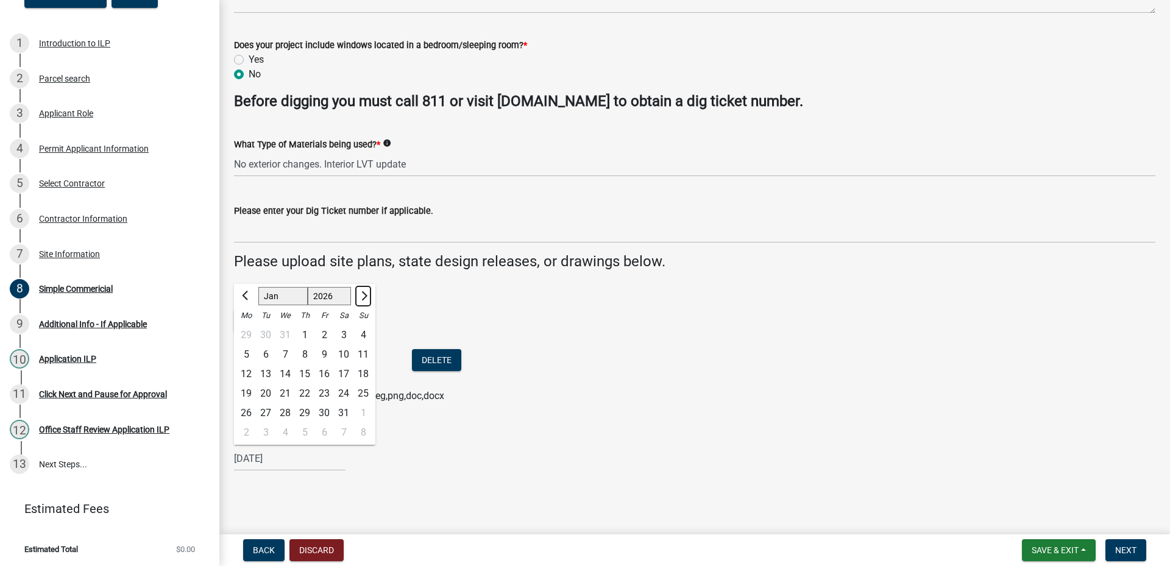
click at [366, 294] on button "Next month" at bounding box center [363, 295] width 15 height 19
select select "2"
click at [287, 352] on div "4" at bounding box center [284, 354] width 19 height 19
type input "[DATE]"
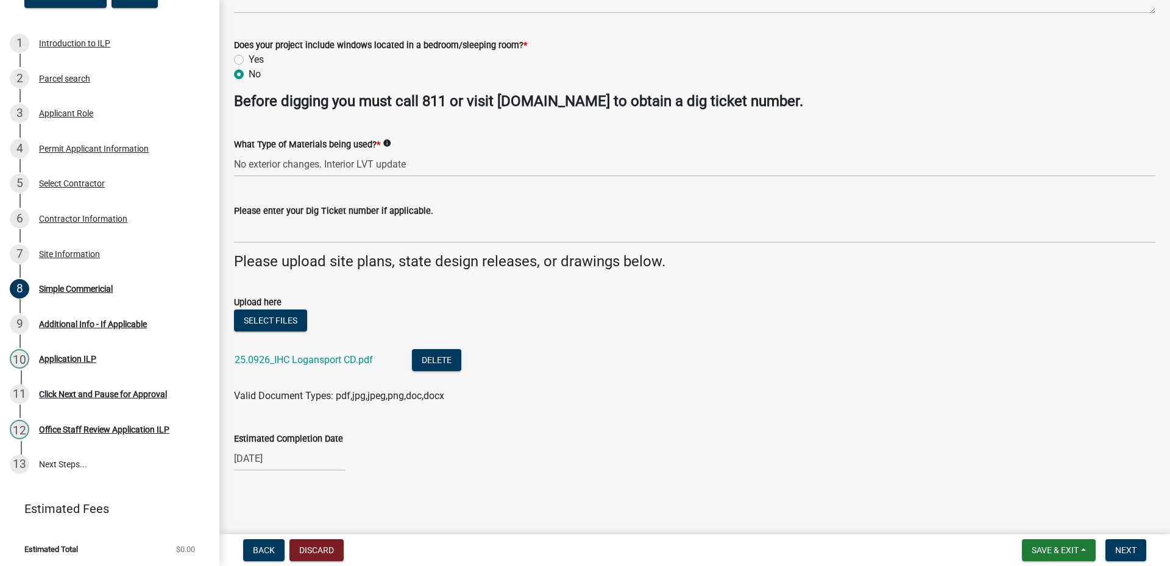
select select "2"
select select "2026"
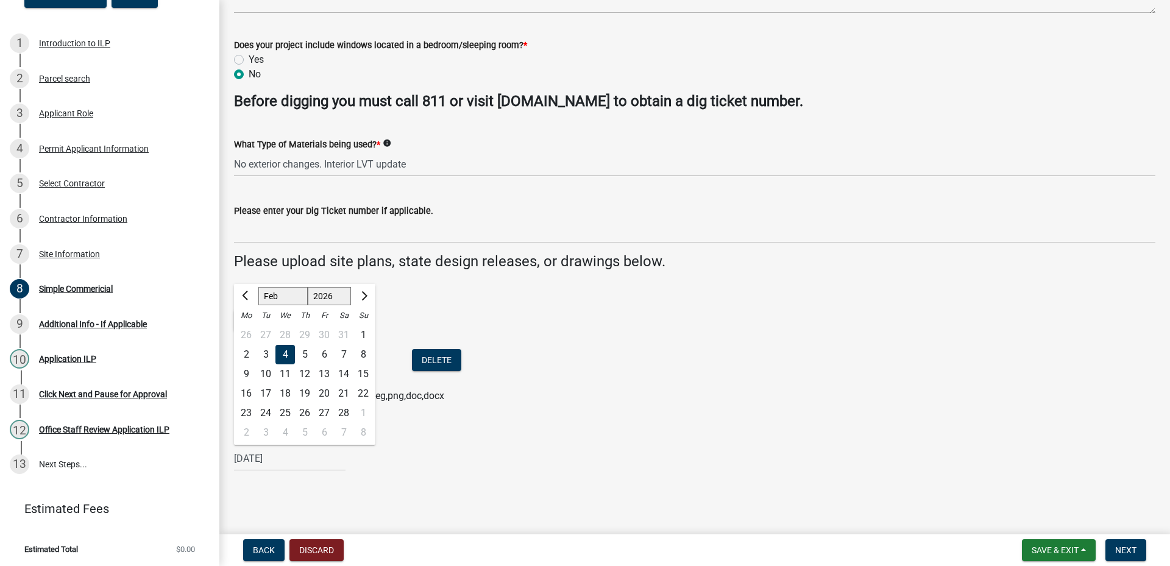
click at [279, 464] on div "[DATE] Jan Feb Mar Apr May Jun [DATE] Aug Sep Oct Nov [DATE] 1527 1528 1529 153…" at bounding box center [290, 458] width 112 height 25
click at [249, 353] on div "2" at bounding box center [245, 354] width 19 height 19
type input "[DATE]"
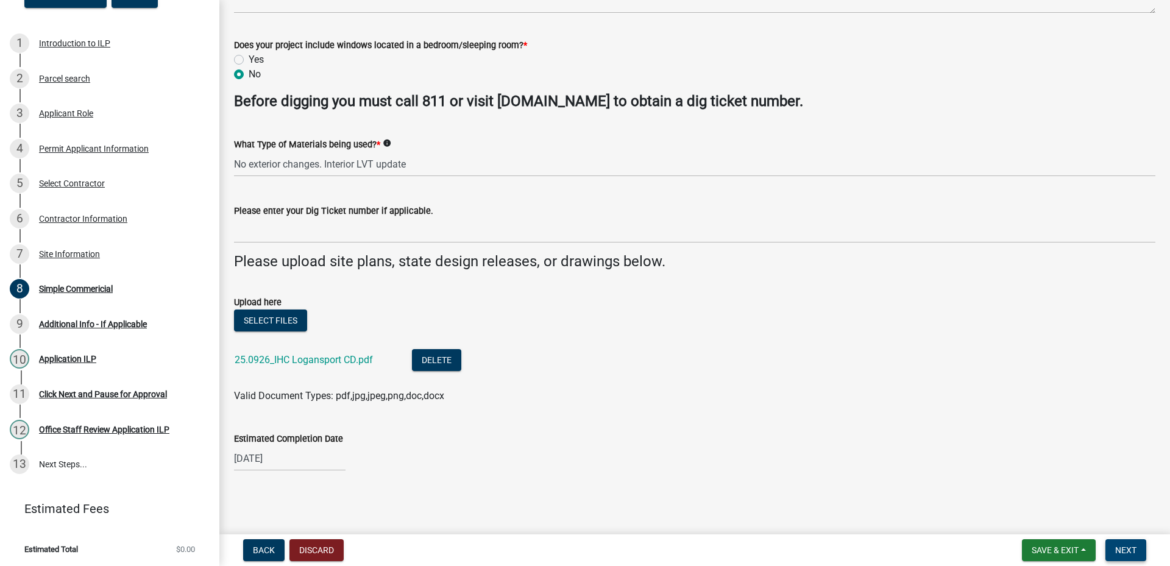
click at [1127, 553] on span "Next" at bounding box center [1125, 550] width 21 height 10
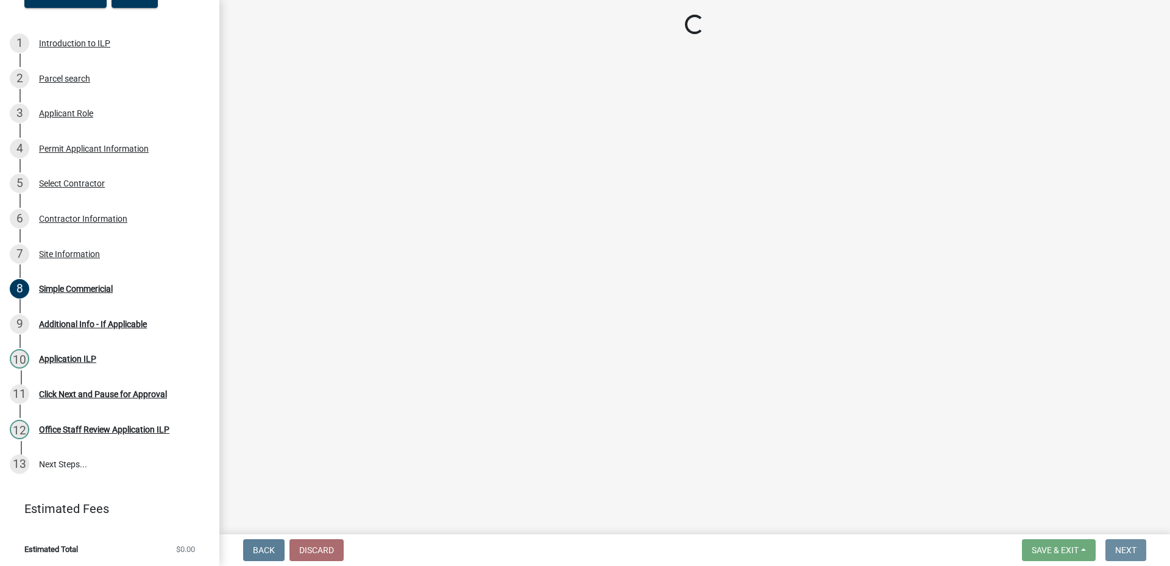
scroll to position [0, 0]
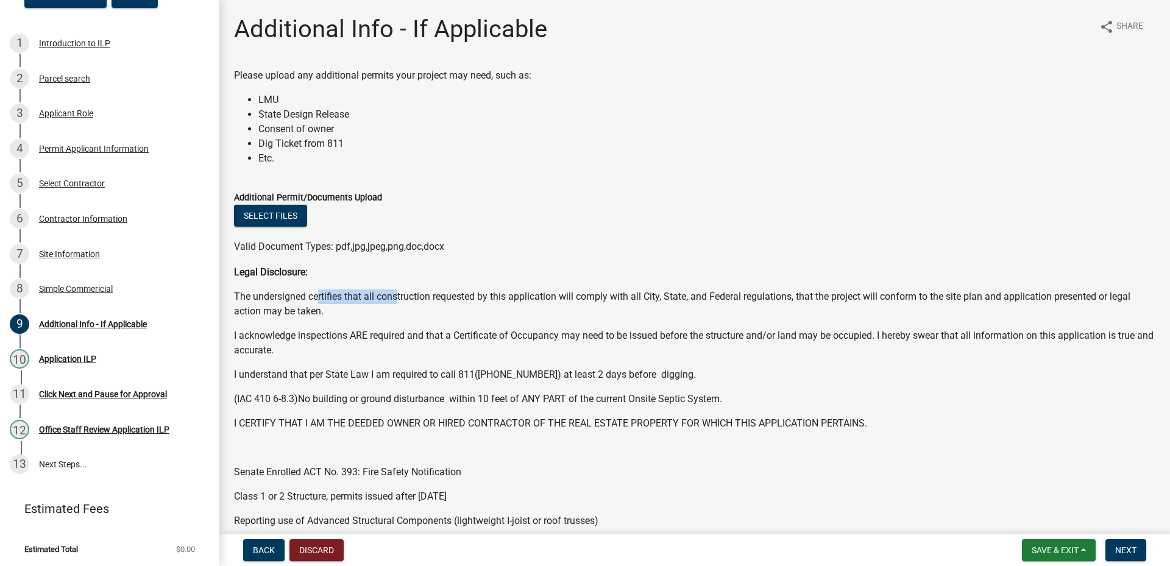
drag, startPoint x: 317, startPoint y: 299, endPoint x: 399, endPoint y: 292, distance: 82.0
click at [399, 292] on p "The undersigned certifies that all construction requested by this application w…" at bounding box center [694, 303] width 921 height 29
click at [445, 294] on p "The undersigned certifies that all construction requested by this application w…" at bounding box center [694, 303] width 921 height 29
click at [356, 335] on p "I acknowledge inspections ARE required and that a Certificate of Occupancy may …" at bounding box center [694, 342] width 921 height 29
drag, startPoint x: 263, startPoint y: 376, endPoint x: 305, endPoint y: 374, distance: 42.1
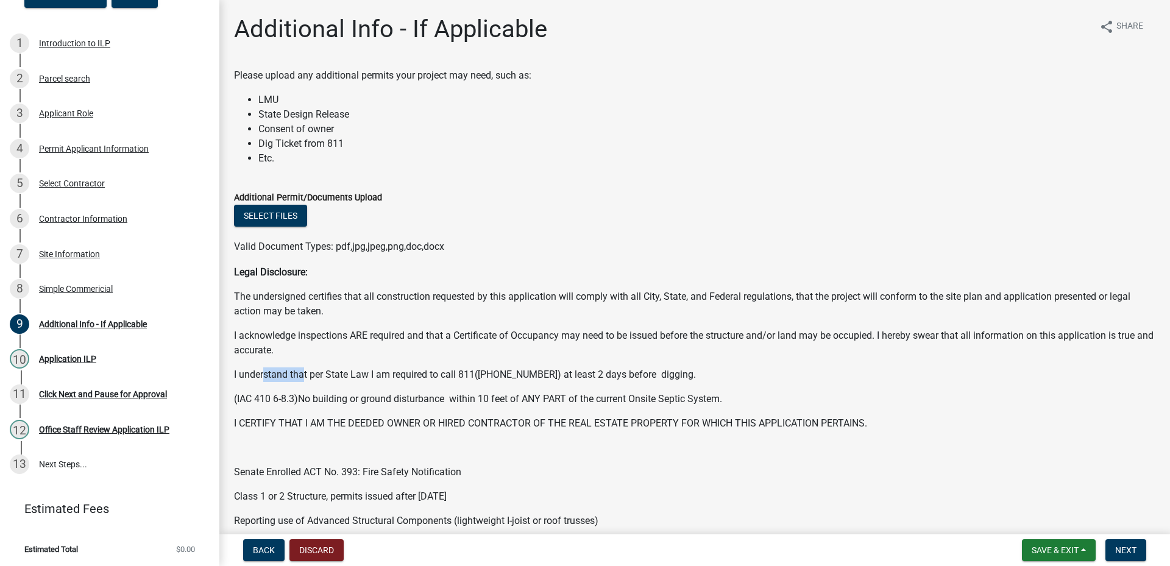
click at [305, 374] on p "I understand that per State Law I am required to call 811([PHONE_NUMBER]) at le…" at bounding box center [694, 374] width 921 height 15
drag, startPoint x: 335, startPoint y: 375, endPoint x: 357, endPoint y: 375, distance: 22.6
click at [357, 375] on p "I understand that per State Law I am required to call 811([PHONE_NUMBER]) at le…" at bounding box center [694, 374] width 921 height 15
click at [419, 374] on p "I understand that per State Law I am required to call 811([PHONE_NUMBER]) at le…" at bounding box center [694, 374] width 921 height 15
drag, startPoint x: 419, startPoint y: 374, endPoint x: 486, endPoint y: 374, distance: 67.0
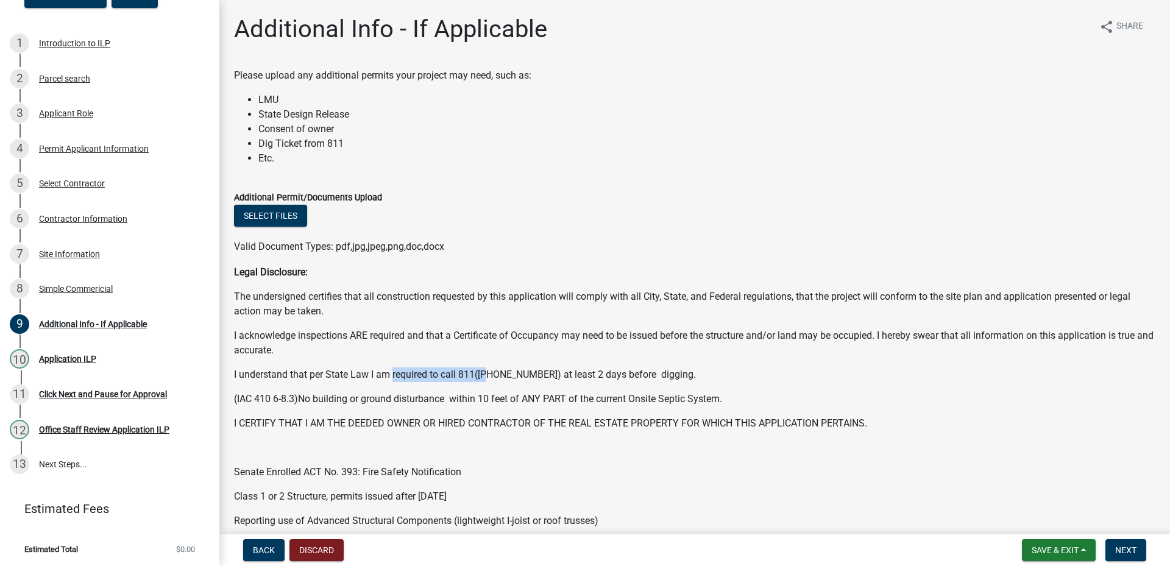
click at [486, 374] on p "I understand that per State Law I am required to call 811([PHONE_NUMBER]) at le…" at bounding box center [694, 374] width 921 height 15
drag, startPoint x: 634, startPoint y: 374, endPoint x: 673, endPoint y: 374, distance: 38.4
click at [673, 374] on p "I understand that per State Law I am required to call 811([PHONE_NUMBER]) at le…" at bounding box center [694, 374] width 921 height 15
click at [708, 370] on p "I understand that per State Law I am required to call 811([PHONE_NUMBER]) at le…" at bounding box center [694, 374] width 921 height 15
click at [441, 283] on div "Legal Disclosure: The undersigned certifies that all construction requested by …" at bounding box center [694, 360] width 921 height 190
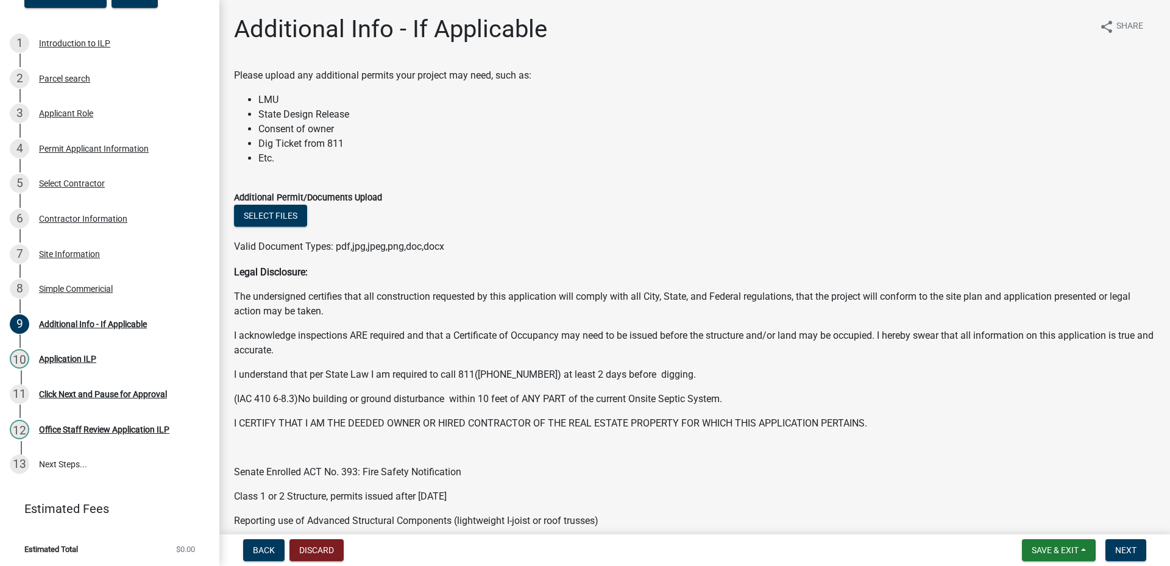
click at [462, 145] on li "Dig Ticket from 811" at bounding box center [706, 143] width 897 height 15
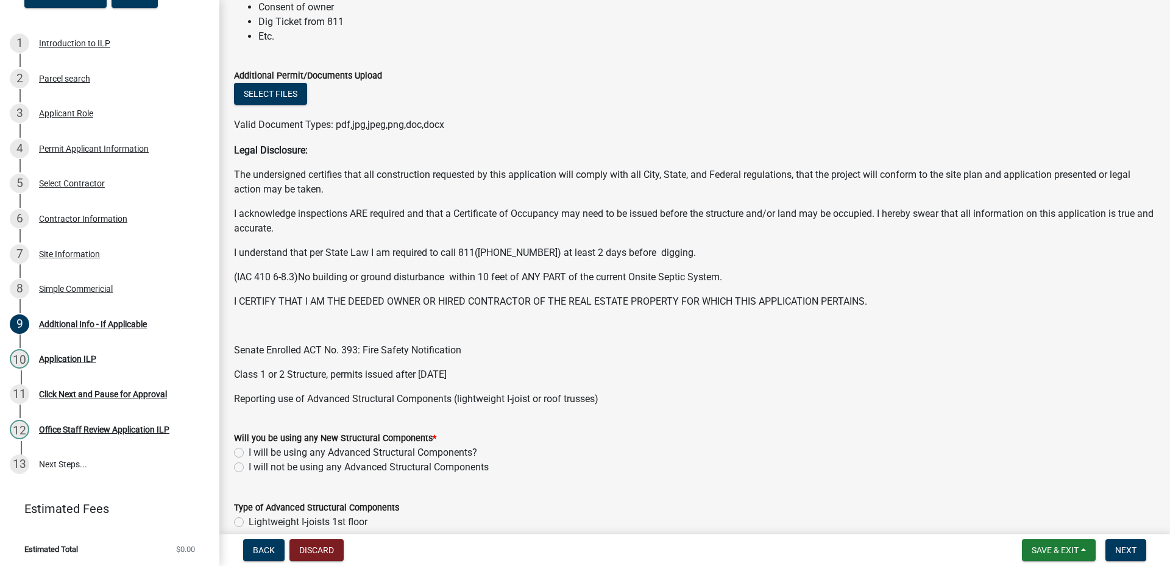
scroll to position [244, 0]
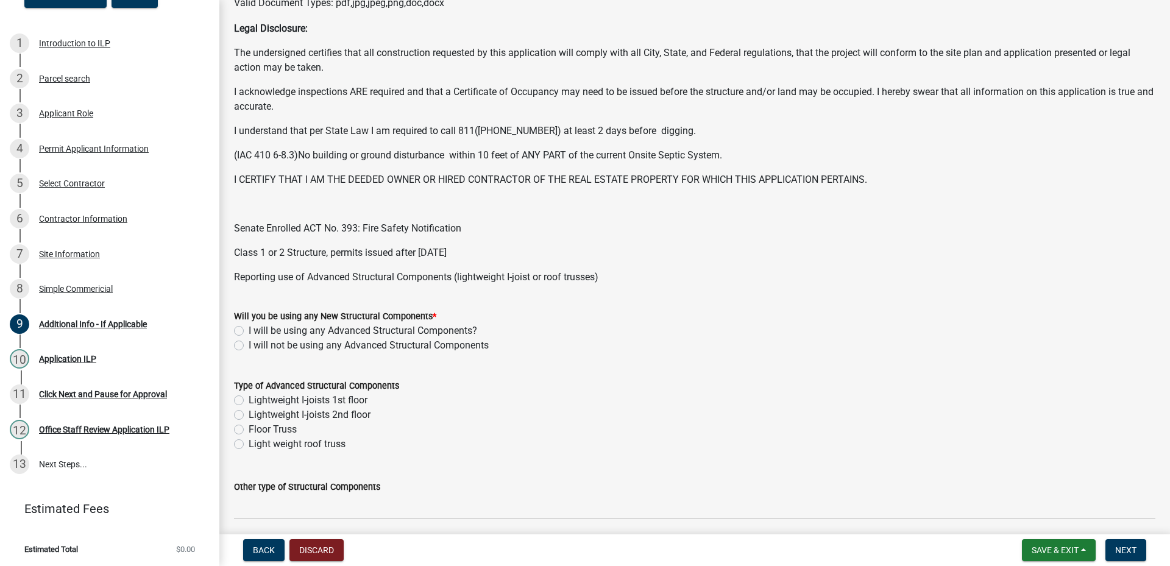
click at [249, 347] on label "I will not be using any Advanced Structural Components" at bounding box center [369, 345] width 240 height 15
click at [249, 346] on input "I will not be using any Advanced Structural Components" at bounding box center [253, 342] width 8 height 8
radio input "true"
click at [274, 330] on label "I will be using any Advanced Structural Components?" at bounding box center [363, 331] width 229 height 15
click at [257, 330] on input "I will be using any Advanced Structural Components?" at bounding box center [253, 328] width 8 height 8
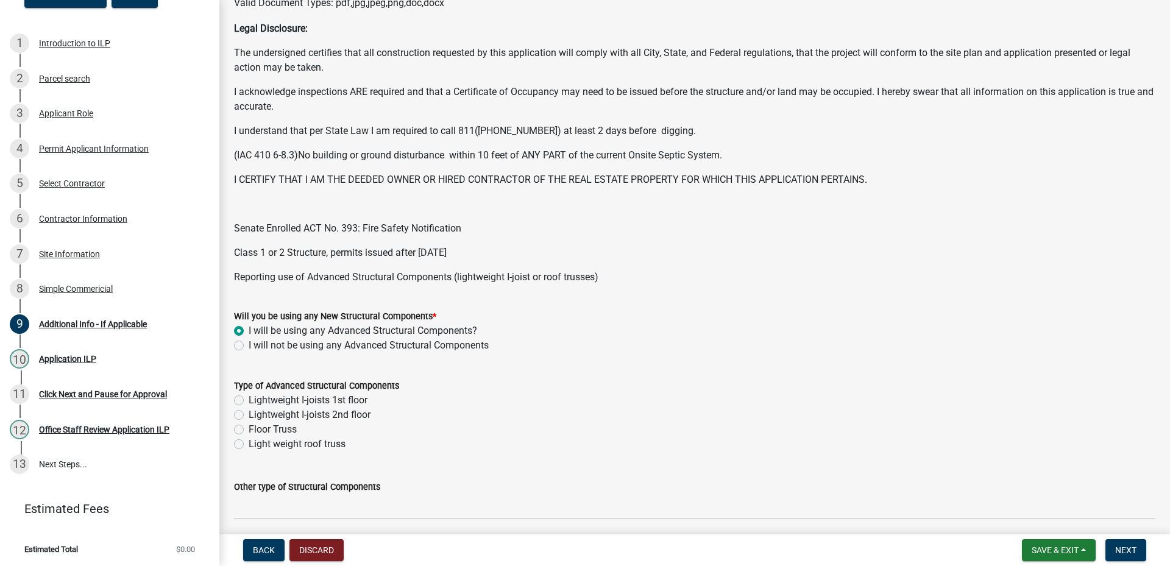
radio input "true"
click at [250, 344] on label "I will not be using any Advanced Structural Components" at bounding box center [369, 345] width 240 height 15
click at [250, 344] on input "I will not be using any Advanced Structural Components" at bounding box center [253, 342] width 8 height 8
radio input "true"
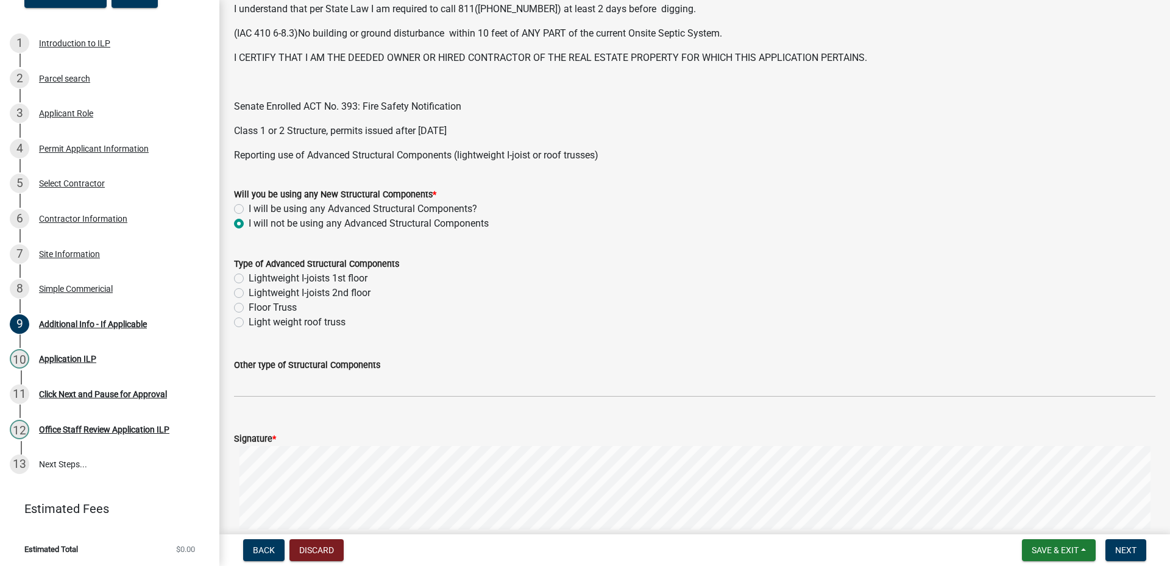
scroll to position [487, 0]
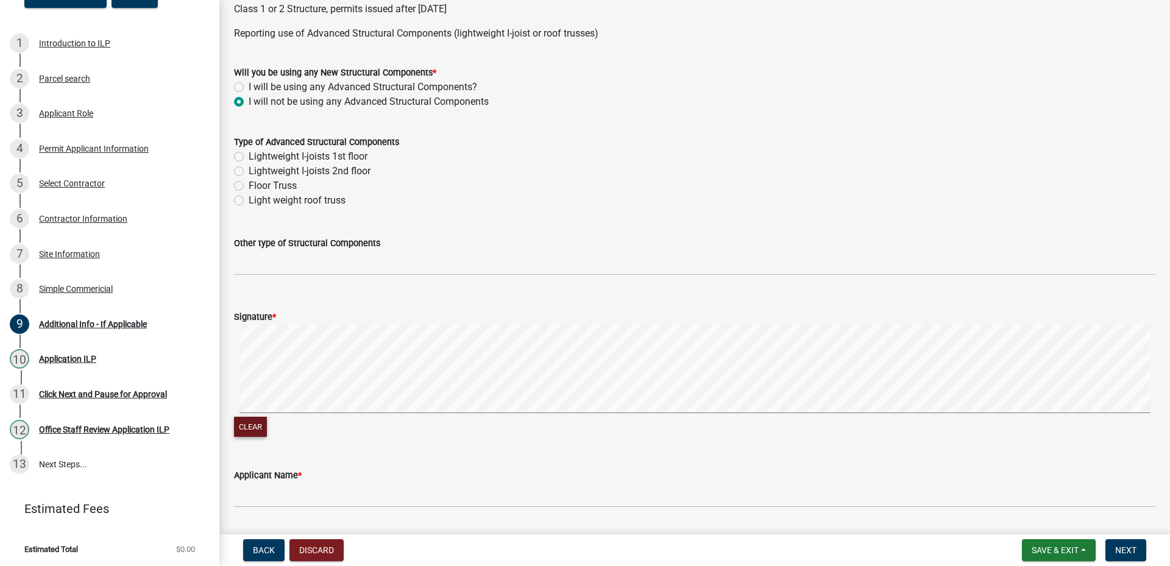
click at [260, 427] on button "Clear" at bounding box center [250, 427] width 33 height 20
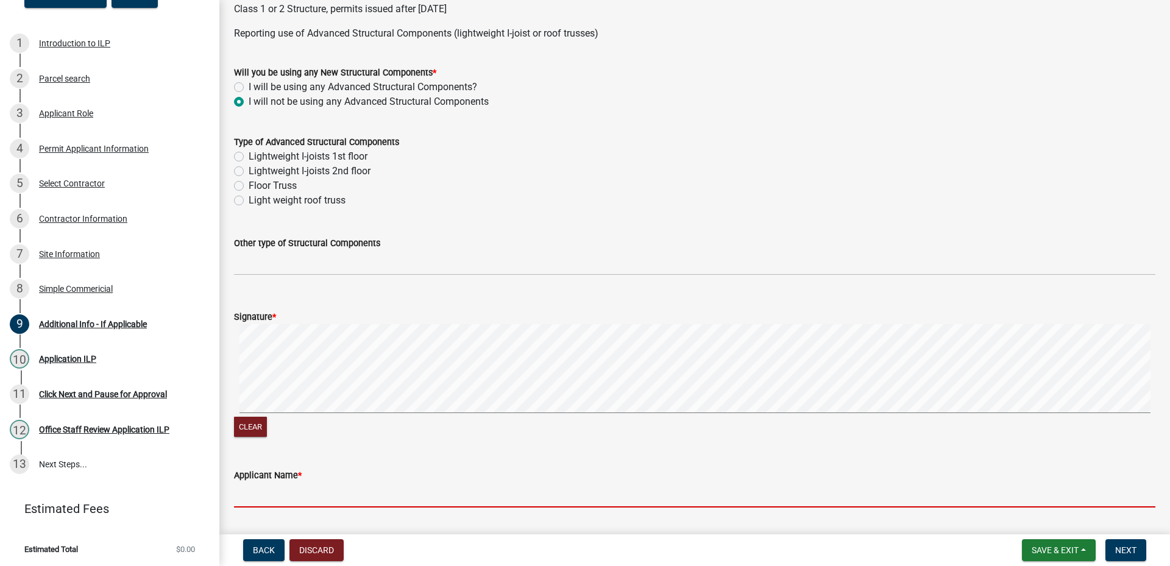
click at [359, 498] on input "Applicant Name *" at bounding box center [694, 495] width 921 height 25
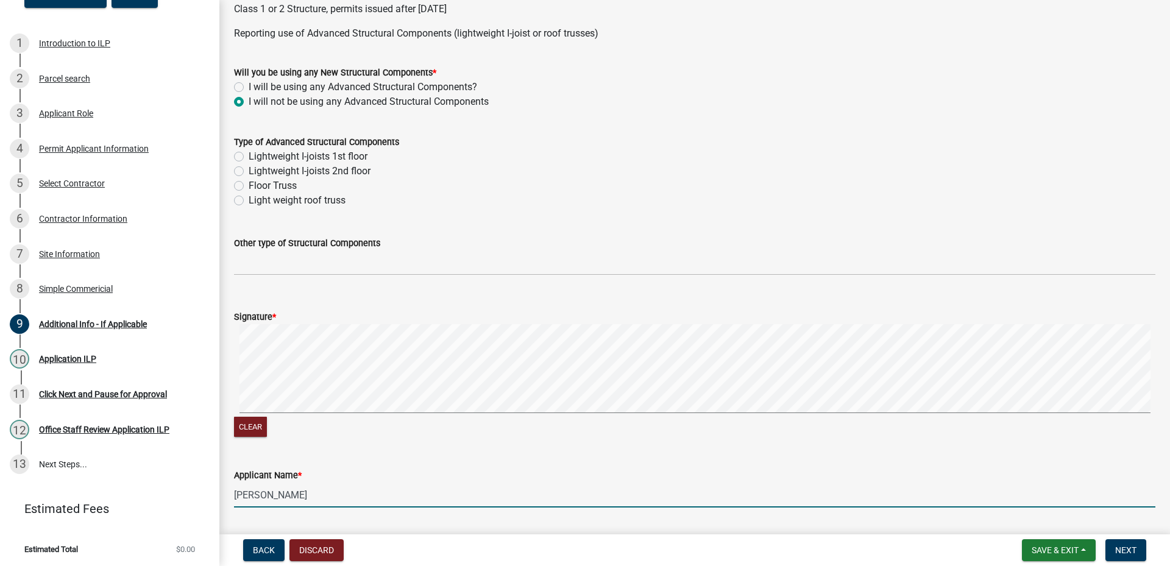
scroll to position [657, 0]
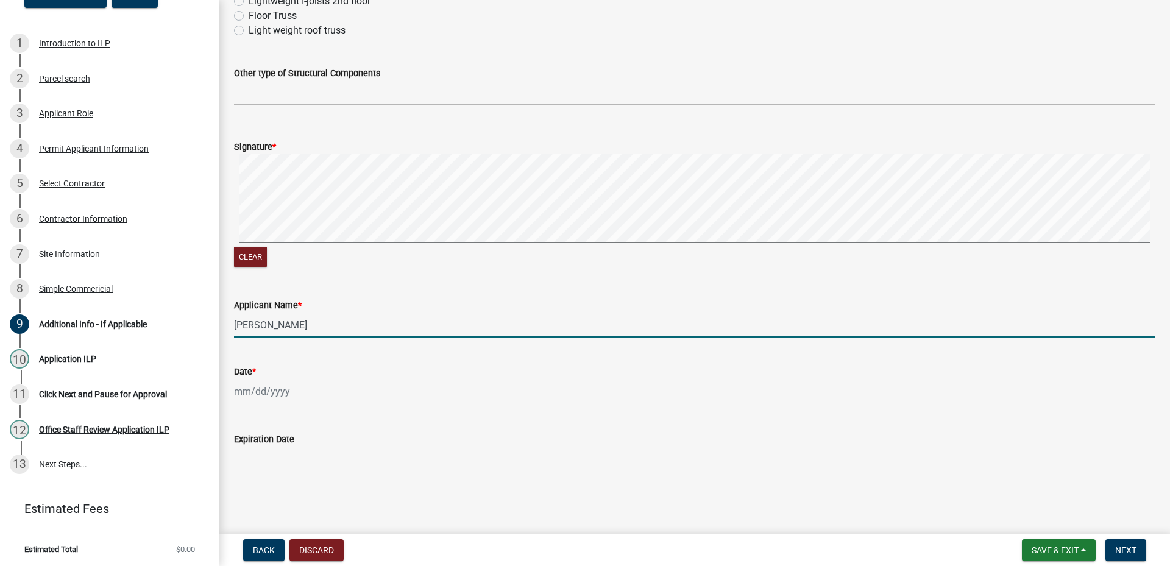
type input "[PERSON_NAME]"
click at [252, 392] on div at bounding box center [290, 391] width 112 height 25
select select "10"
select select "2025"
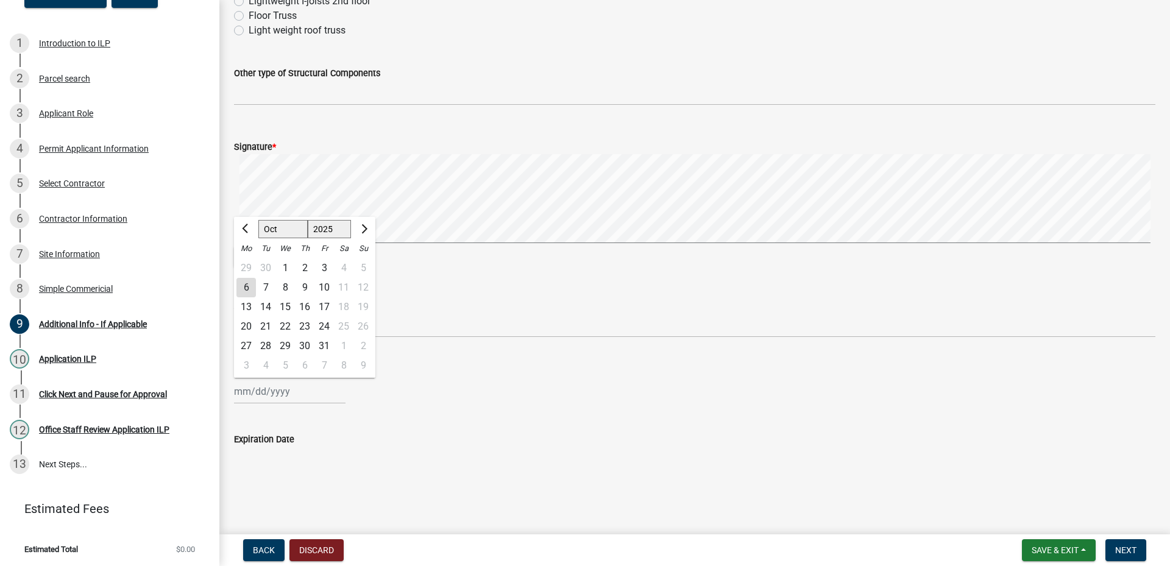
click at [246, 288] on div "6" at bounding box center [245, 287] width 19 height 19
type input "[DATE]"
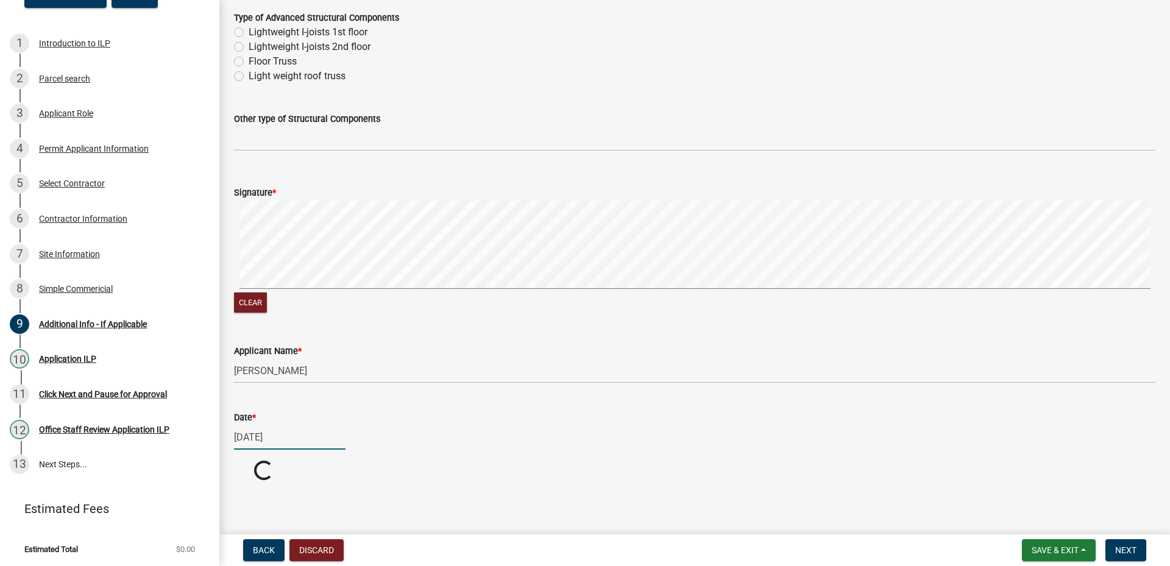
click at [296, 436] on div "[DATE]" at bounding box center [290, 437] width 112 height 25
select select "10"
select select "2025"
drag, startPoint x: 392, startPoint y: 430, endPoint x: 458, endPoint y: 438, distance: 66.2
click at [394, 430] on div "[DATE] [PERSON_NAME] Apr May Jun [DATE] Aug Sep Oct Nov [DATE] 1526 1527 1528 1…" at bounding box center [694, 437] width 921 height 25
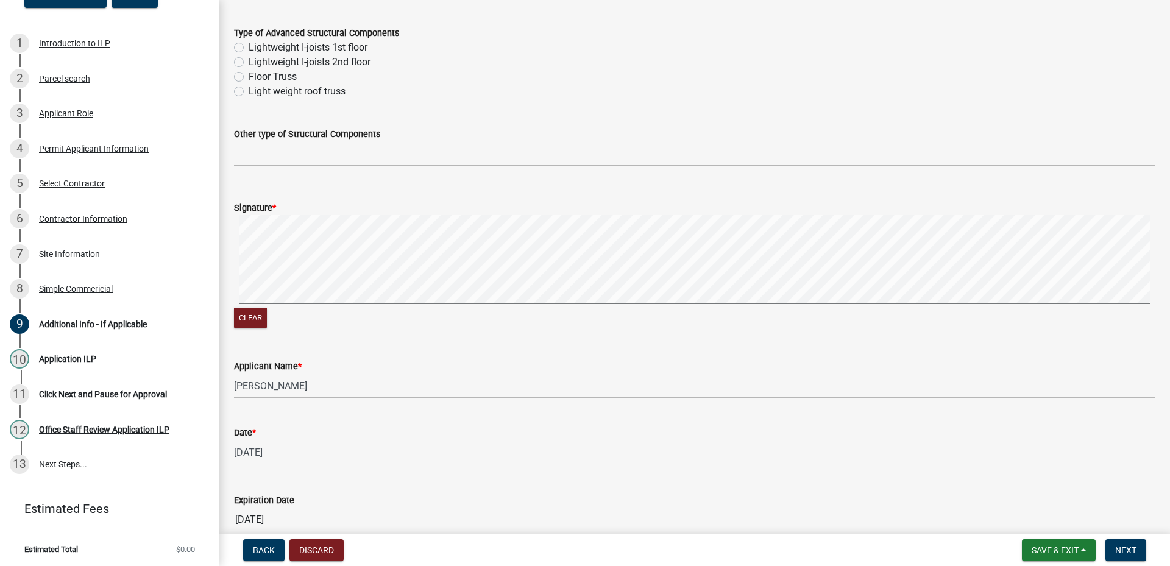
scroll to position [657, 0]
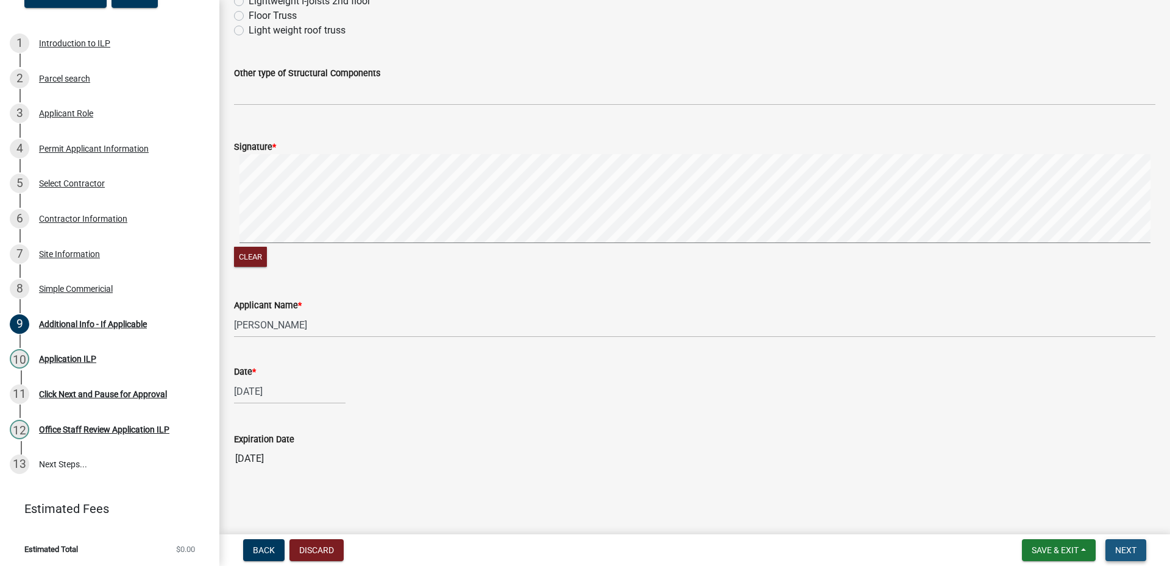
click at [1129, 546] on span "Next" at bounding box center [1125, 550] width 21 height 10
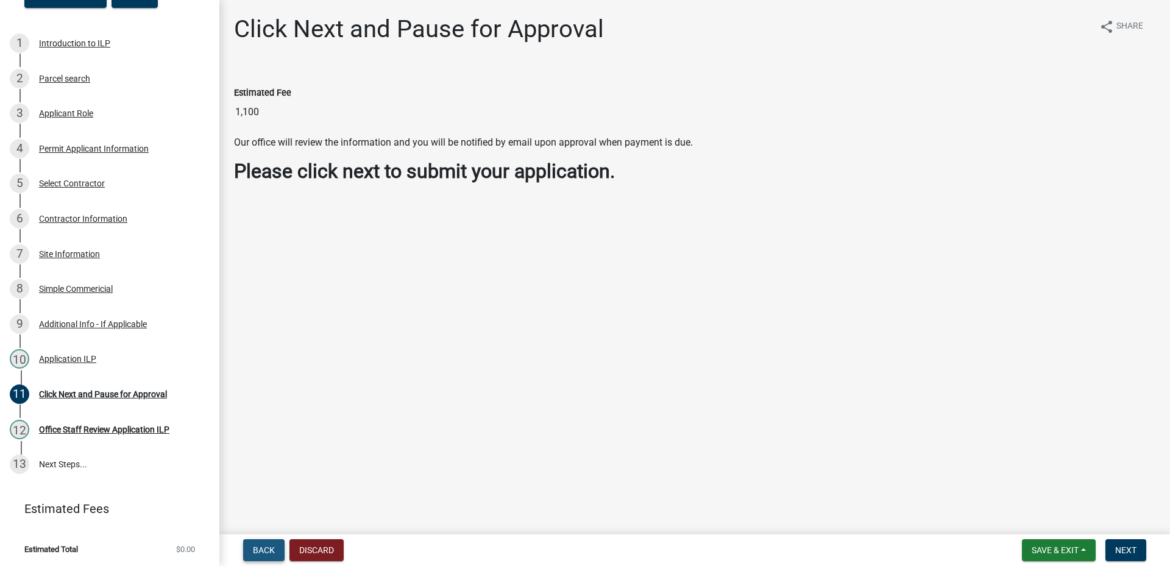
click at [263, 549] on span "Back" at bounding box center [264, 550] width 22 height 10
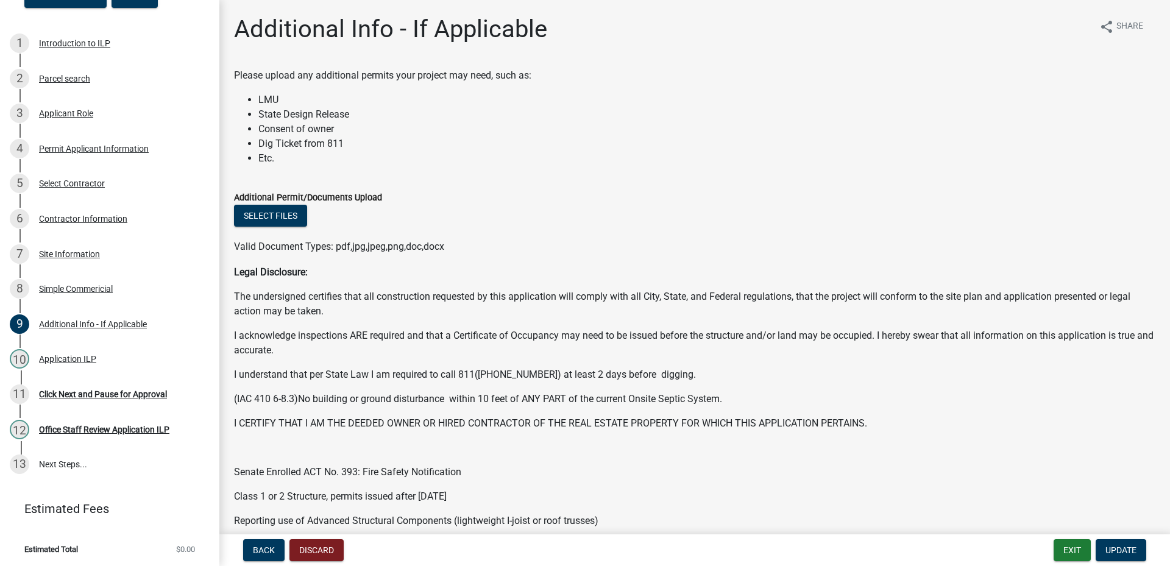
click at [283, 467] on p "Senate Enrolled ACT No. 393: Fire Safety Notification" at bounding box center [694, 472] width 921 height 15
click at [665, 433] on div "Legal Disclosure: The undersigned certifies that all construction requested by …" at bounding box center [694, 360] width 921 height 190
click at [76, 41] on div "Introduction to ILP" at bounding box center [74, 43] width 71 height 9
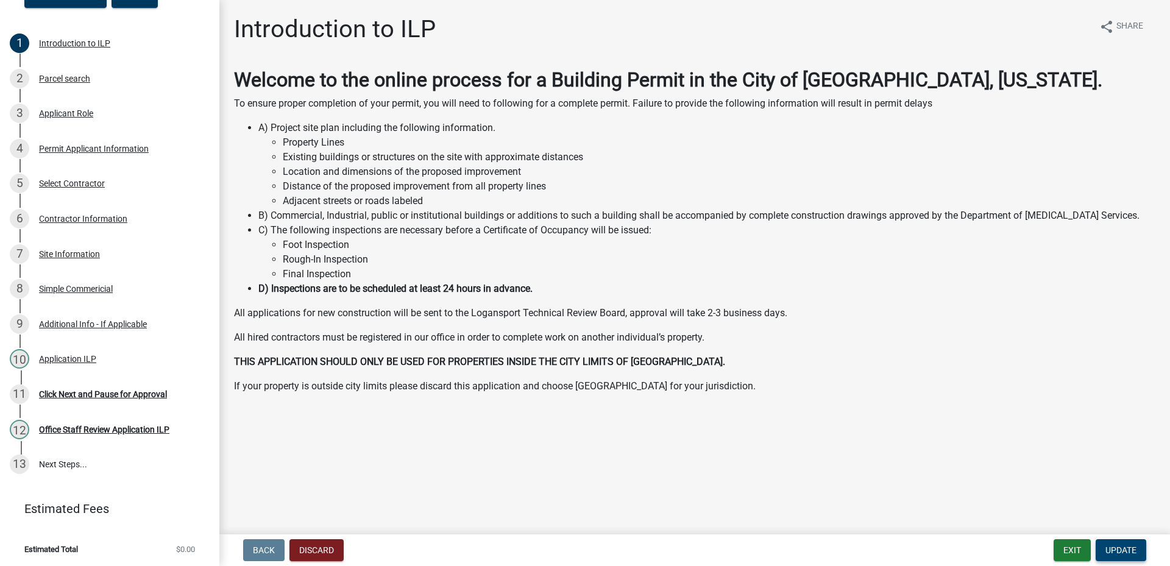
click at [1122, 547] on span "Update" at bounding box center [1120, 550] width 31 height 10
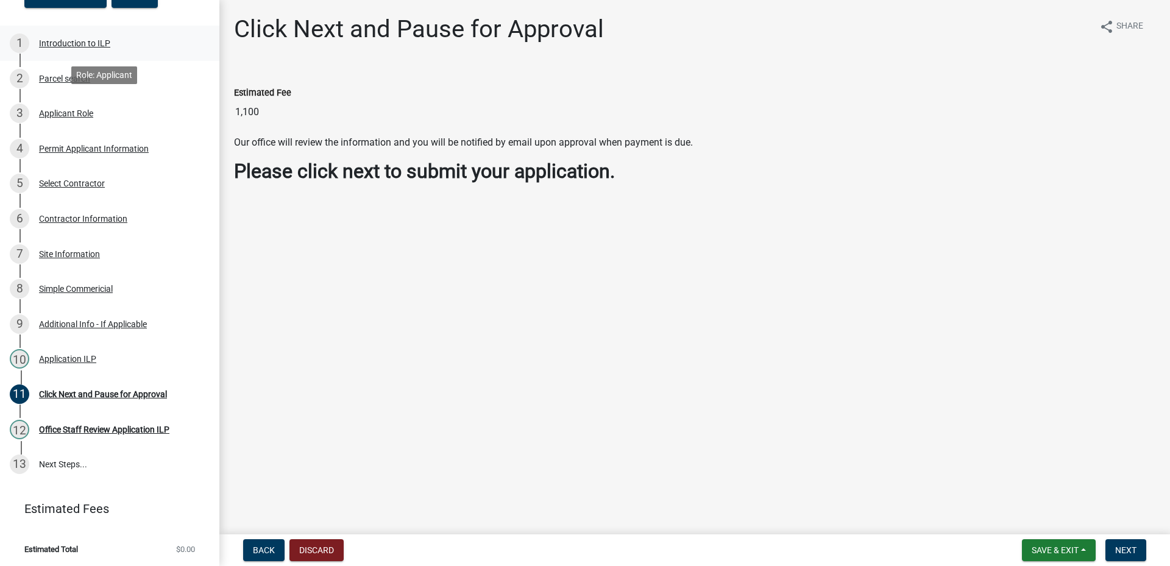
click at [72, 40] on div "Introduction to ILP" at bounding box center [74, 43] width 71 height 9
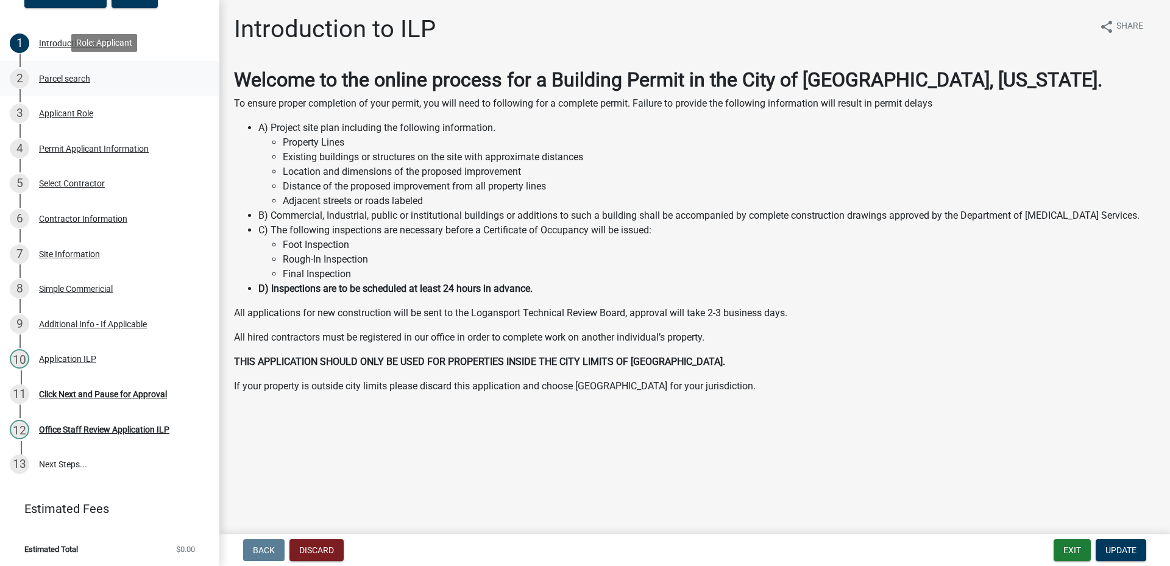
click at [78, 79] on div "Parcel search" at bounding box center [64, 78] width 51 height 9
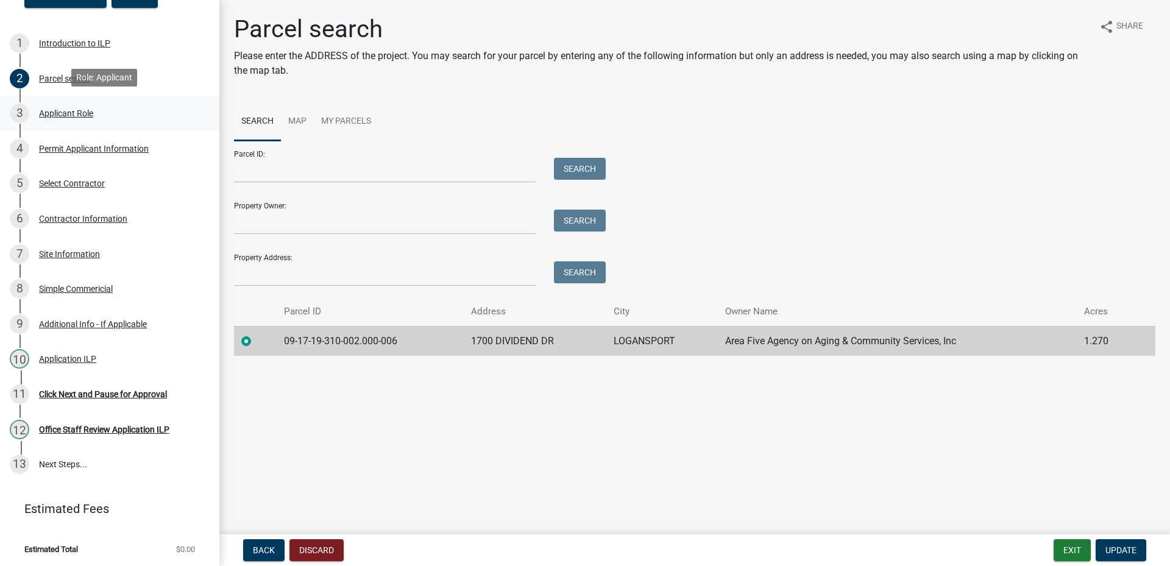
click at [52, 115] on div "Applicant Role" at bounding box center [66, 113] width 54 height 9
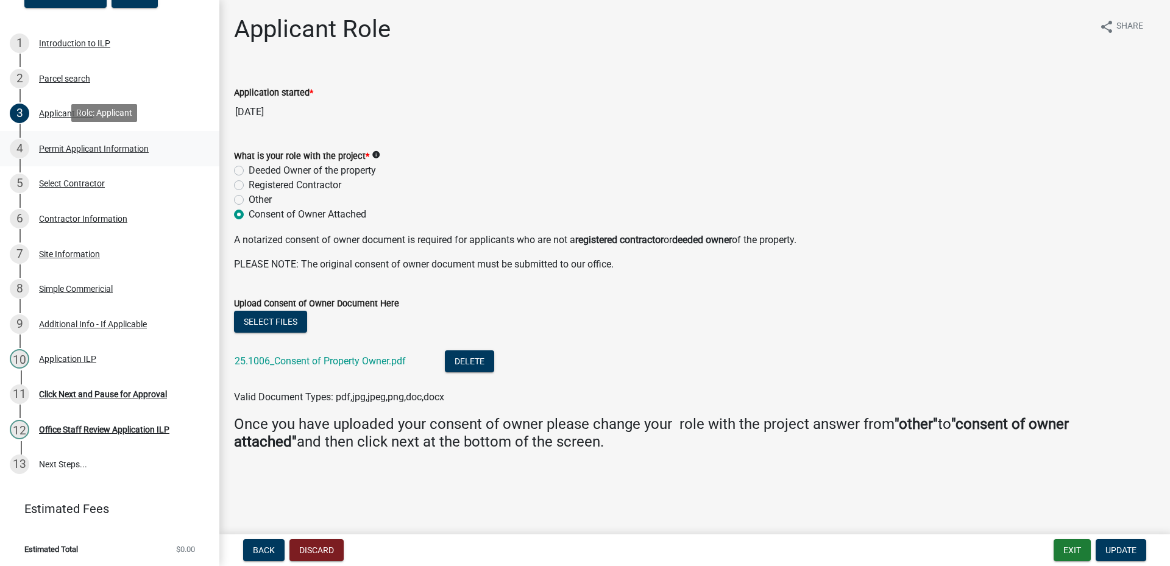
click at [91, 147] on div "Permit Applicant Information" at bounding box center [94, 148] width 110 height 9
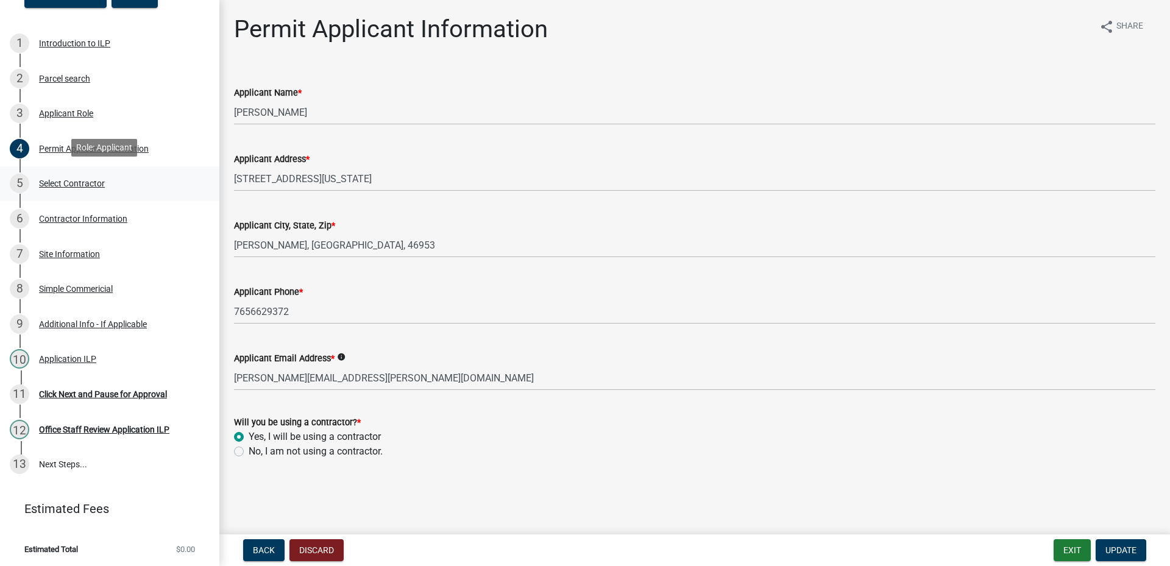
click at [63, 182] on div "Select Contractor" at bounding box center [72, 183] width 66 height 9
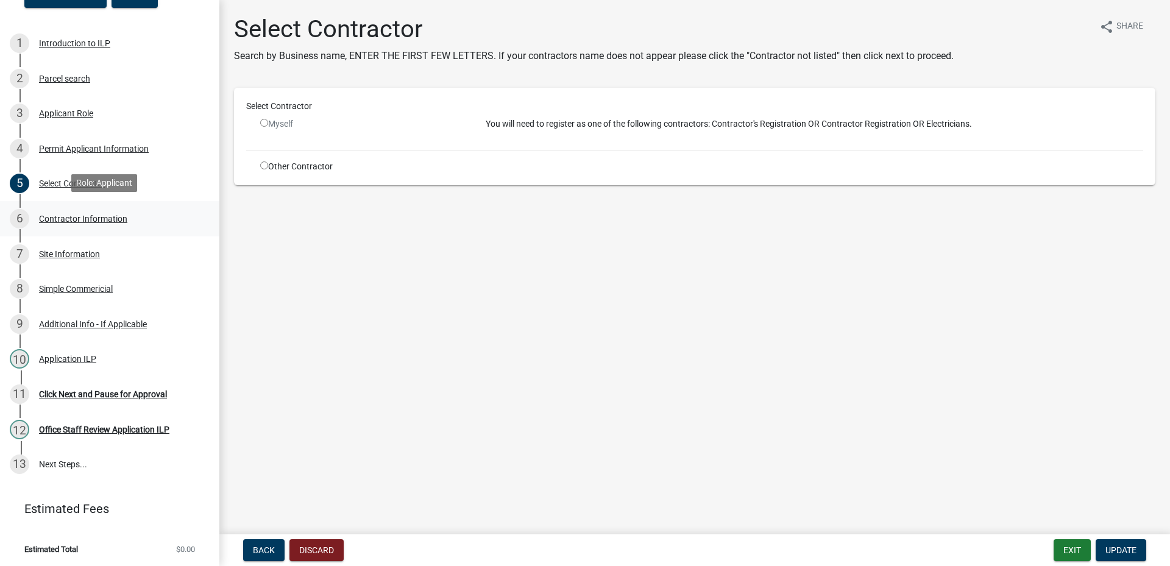
click at [99, 216] on div "Contractor Information" at bounding box center [83, 218] width 88 height 9
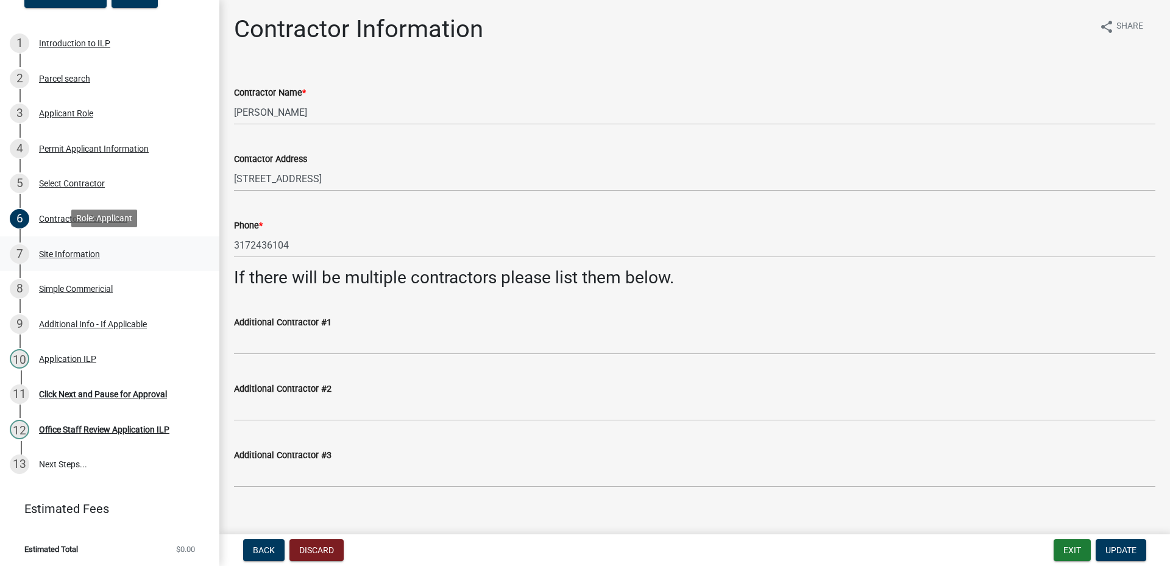
click at [60, 251] on div "Site Information" at bounding box center [69, 254] width 61 height 9
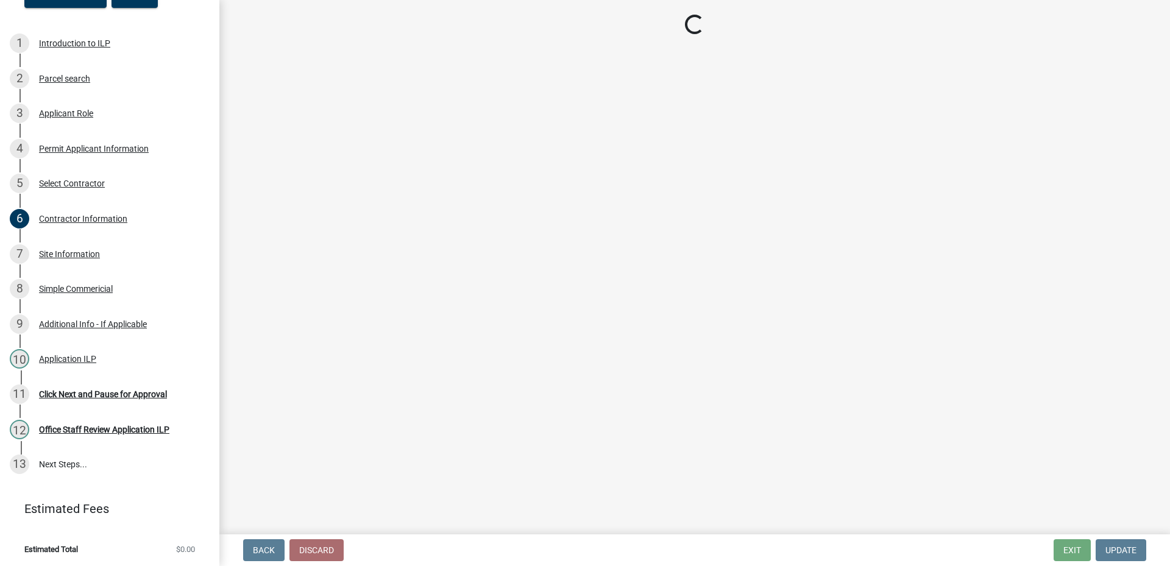
select select "418b8848-4d60-4951-8e78-d19a514e3fa7"
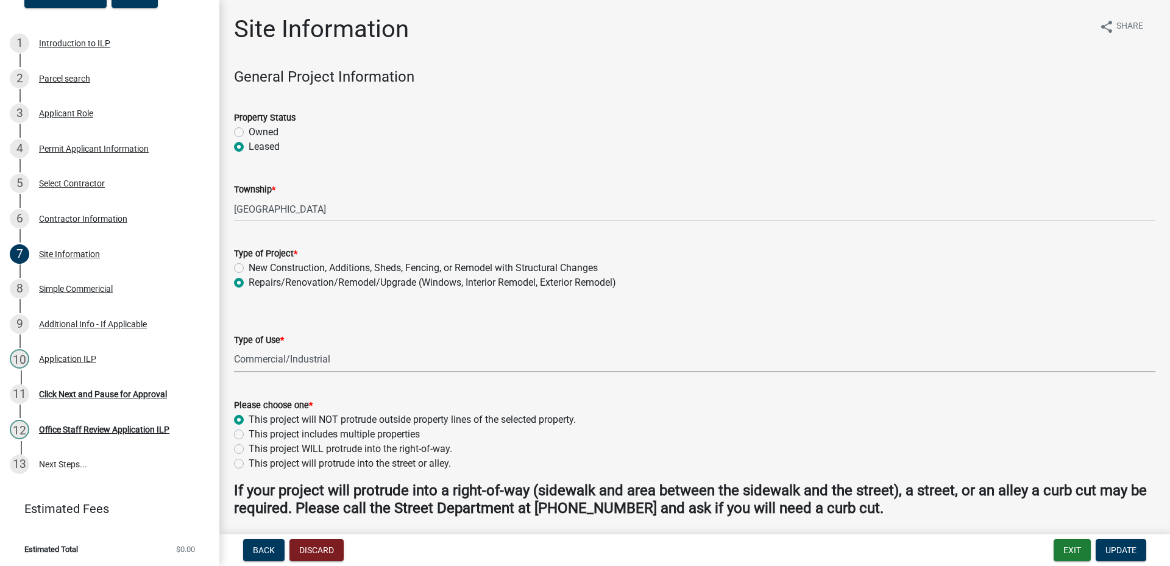
click at [338, 360] on select "Select Item... Residential Commercial/Industrial Agricultural Public/Semi Public" at bounding box center [694, 359] width 921 height 25
click at [314, 314] on div "Type of Use * Select Item... Residential Commercial/Industrial Agricultural Pub…" at bounding box center [694, 336] width 921 height 71
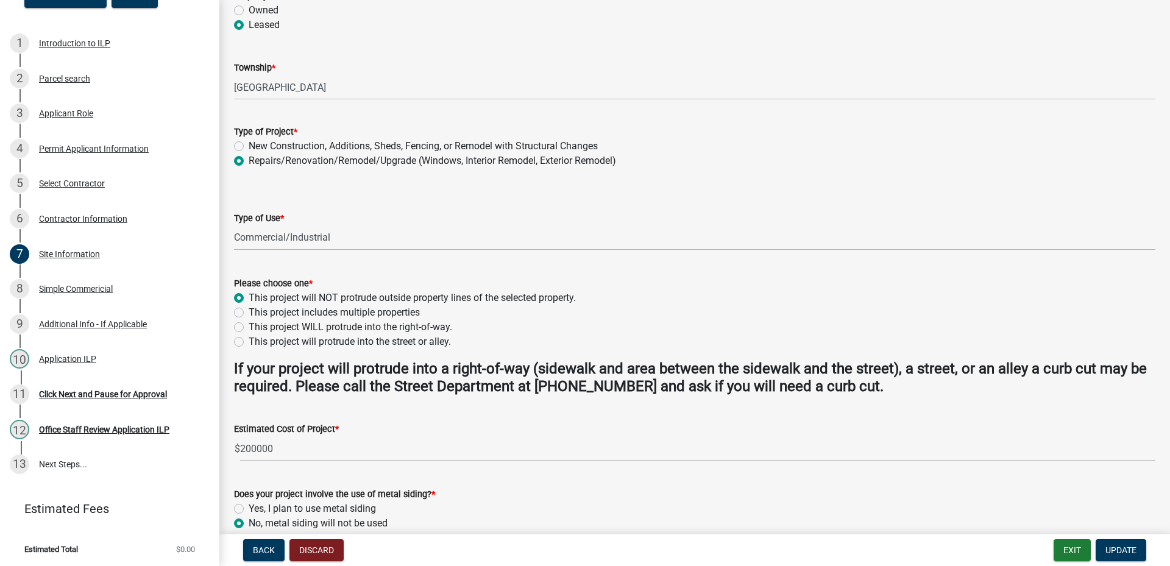
scroll to position [183, 0]
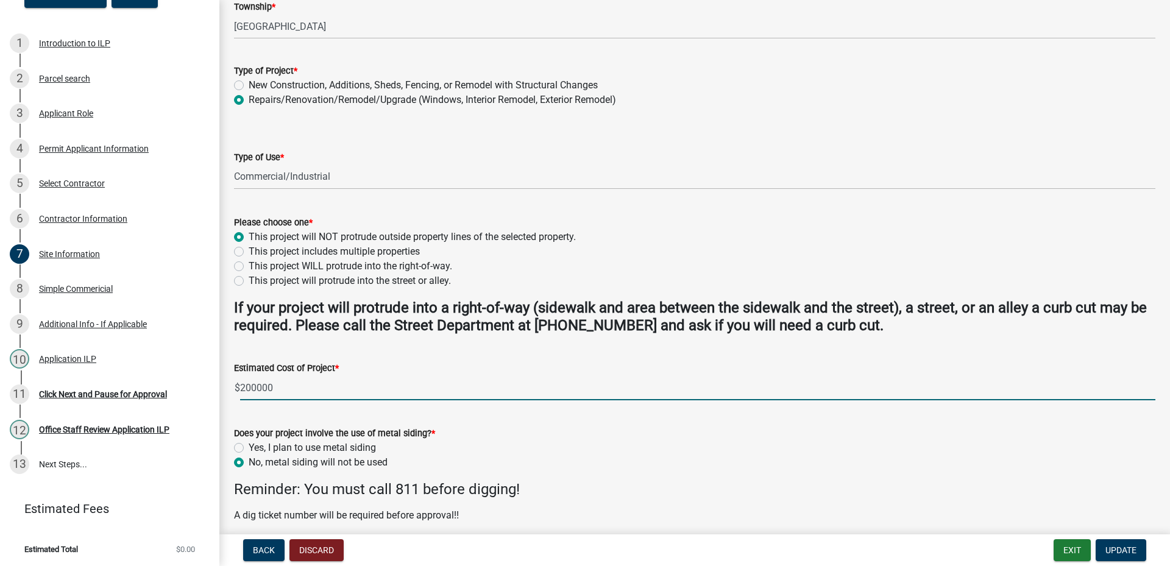
drag, startPoint x: 273, startPoint y: 386, endPoint x: 257, endPoint y: 395, distance: 18.5
click at [257, 395] on input "200000" at bounding box center [697, 387] width 915 height 25
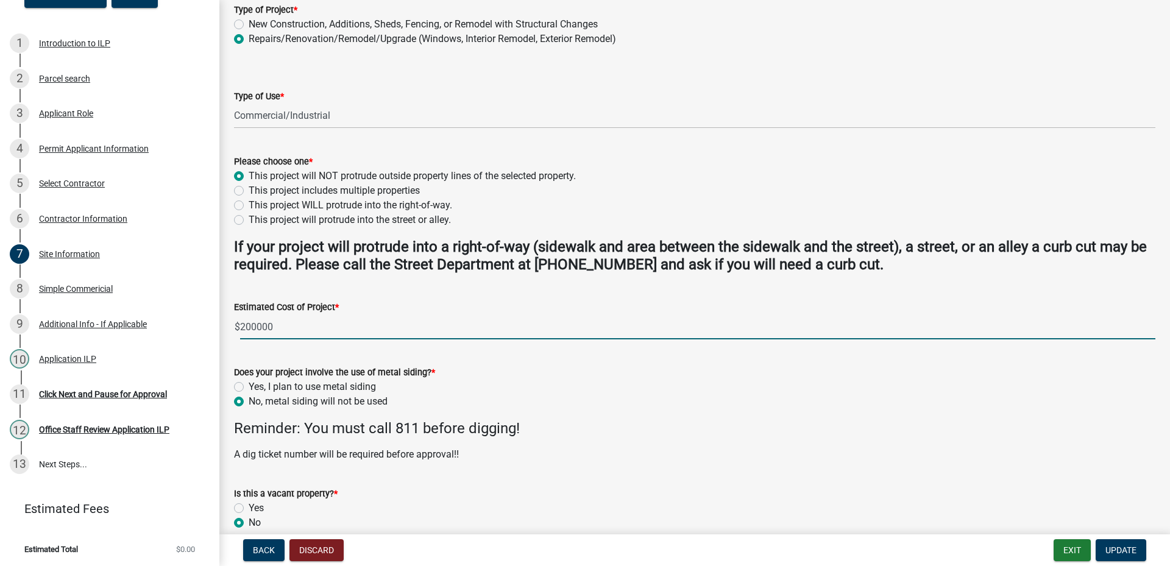
scroll to position [303, 0]
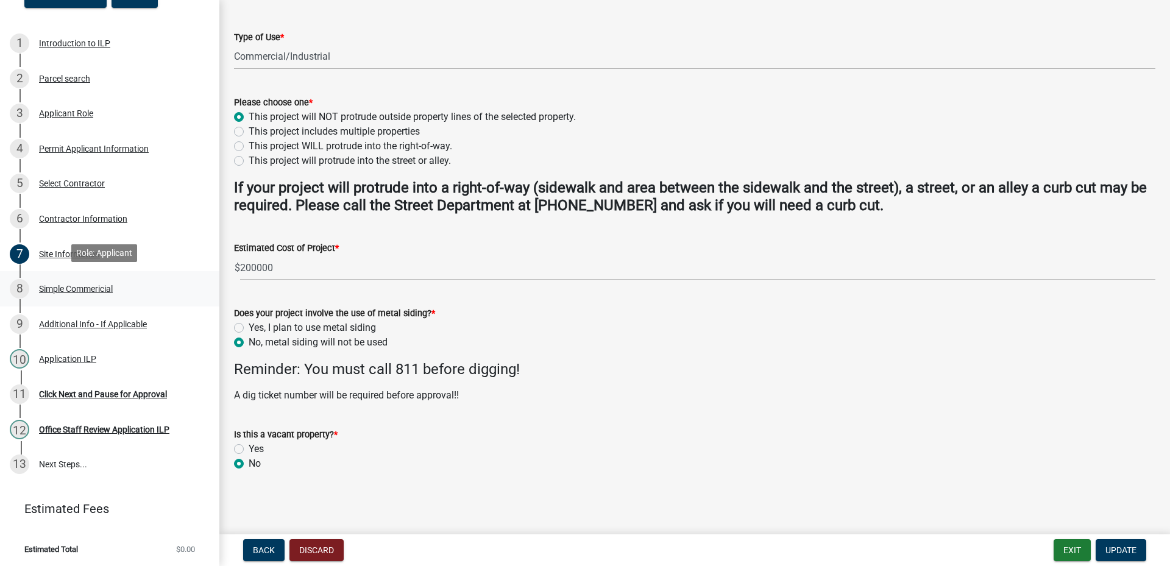
click at [84, 289] on div "Simple Commericial" at bounding box center [76, 289] width 74 height 9
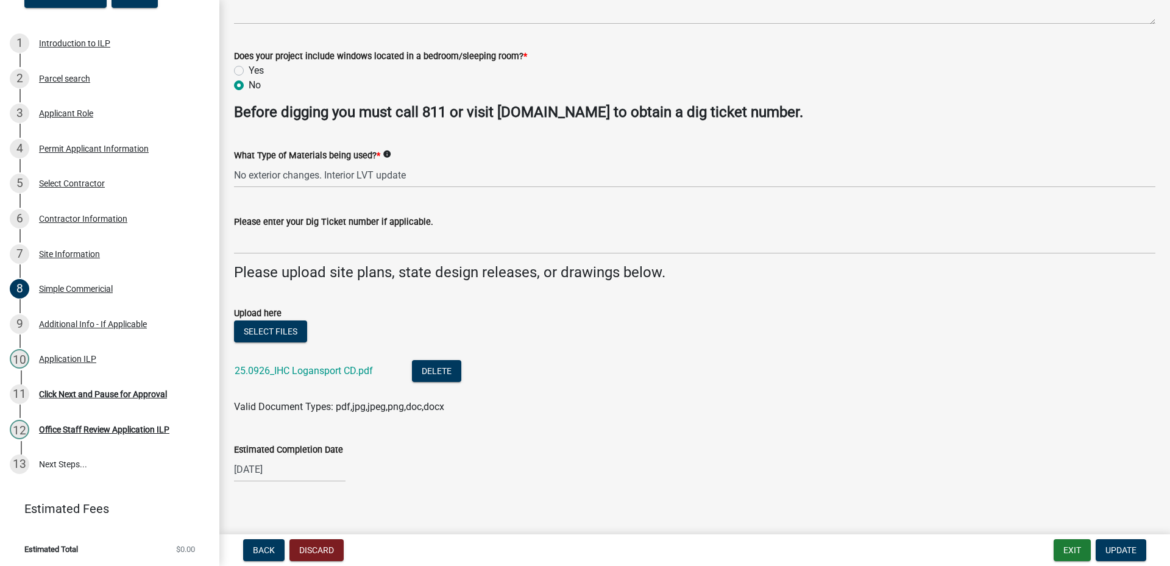
scroll to position [316, 0]
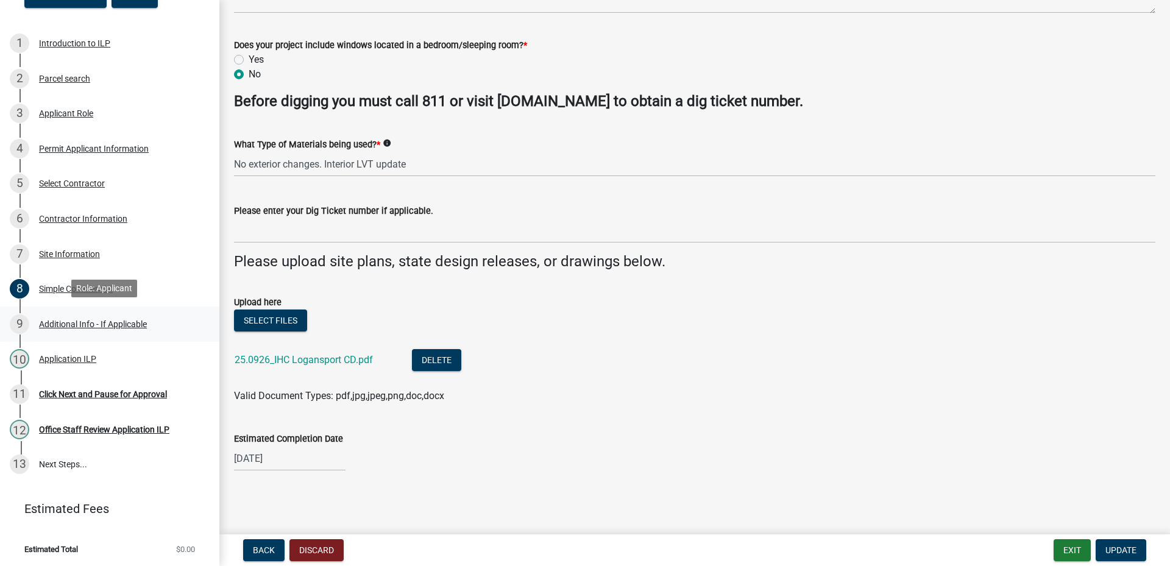
click at [108, 320] on div "Additional Info - If Applicable" at bounding box center [93, 324] width 108 height 9
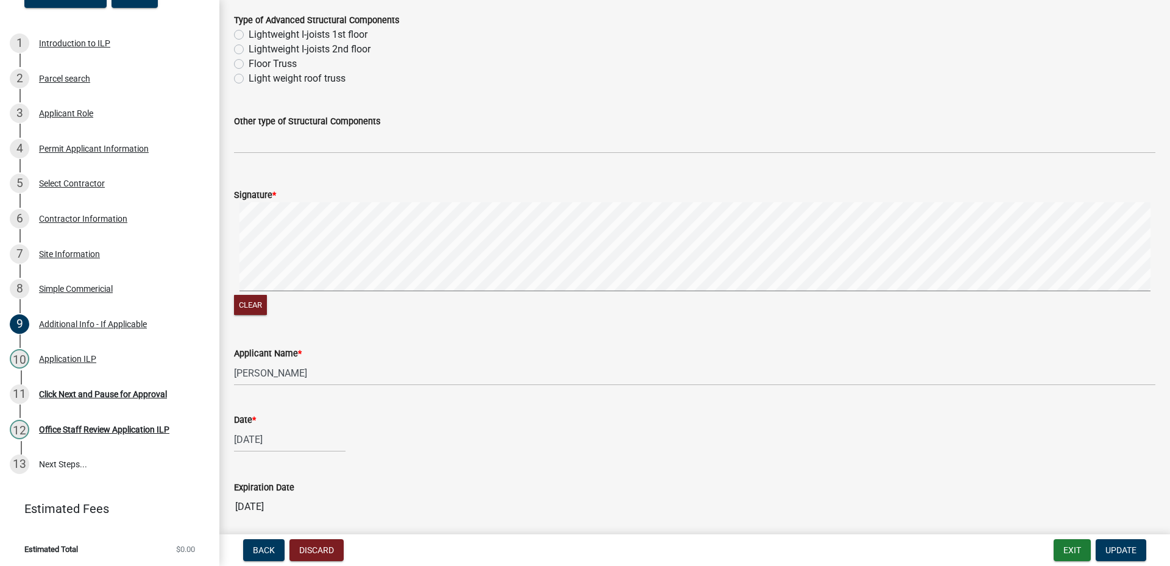
scroll to position [657, 0]
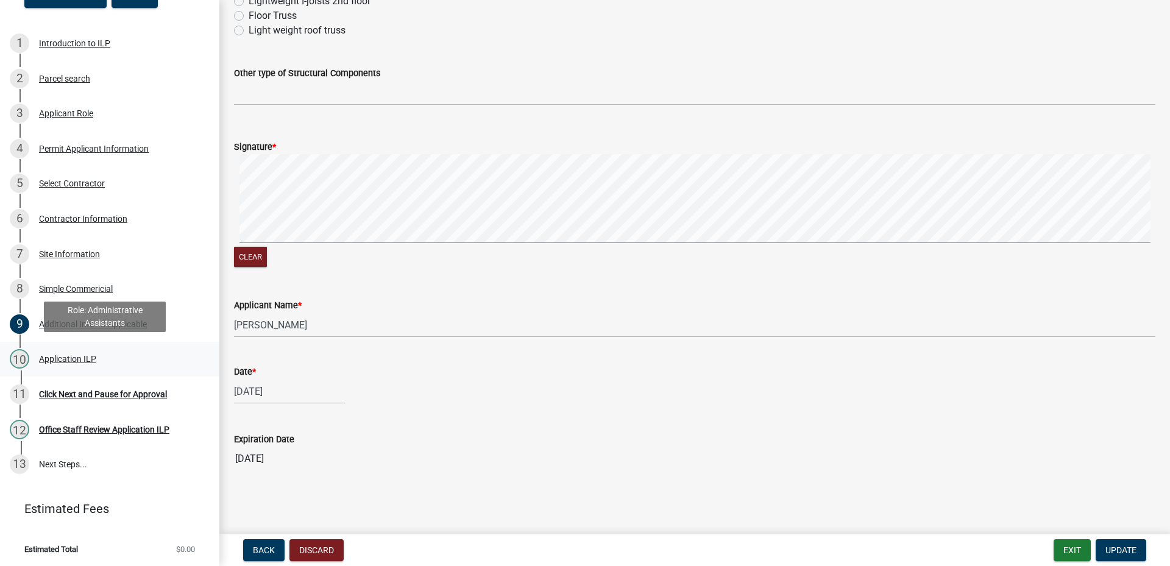
click at [77, 356] on div "Application ILP" at bounding box center [67, 359] width 57 height 9
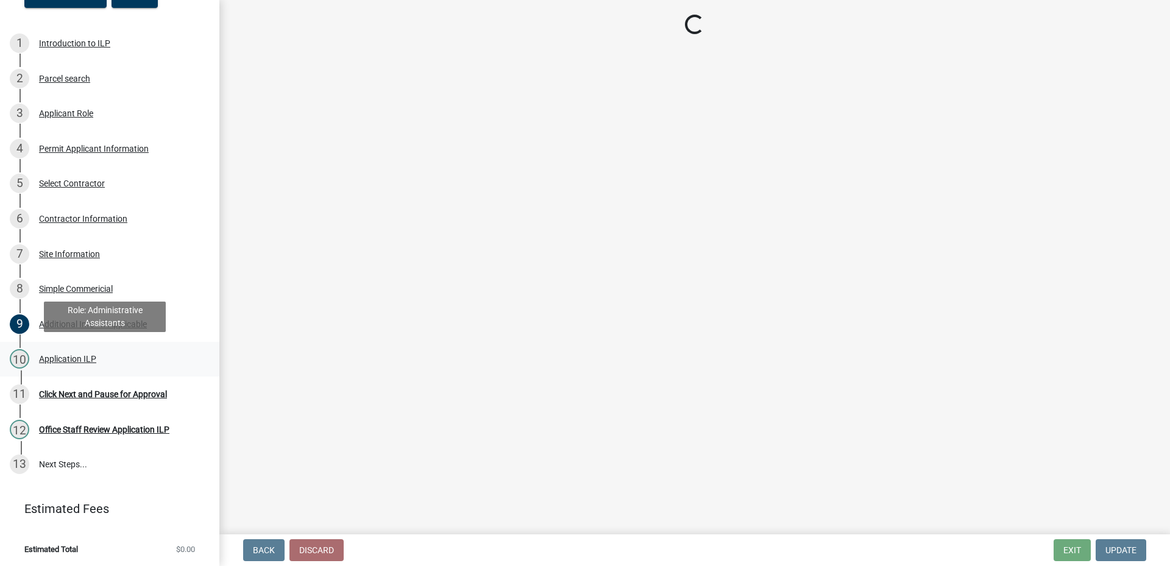
scroll to position [0, 0]
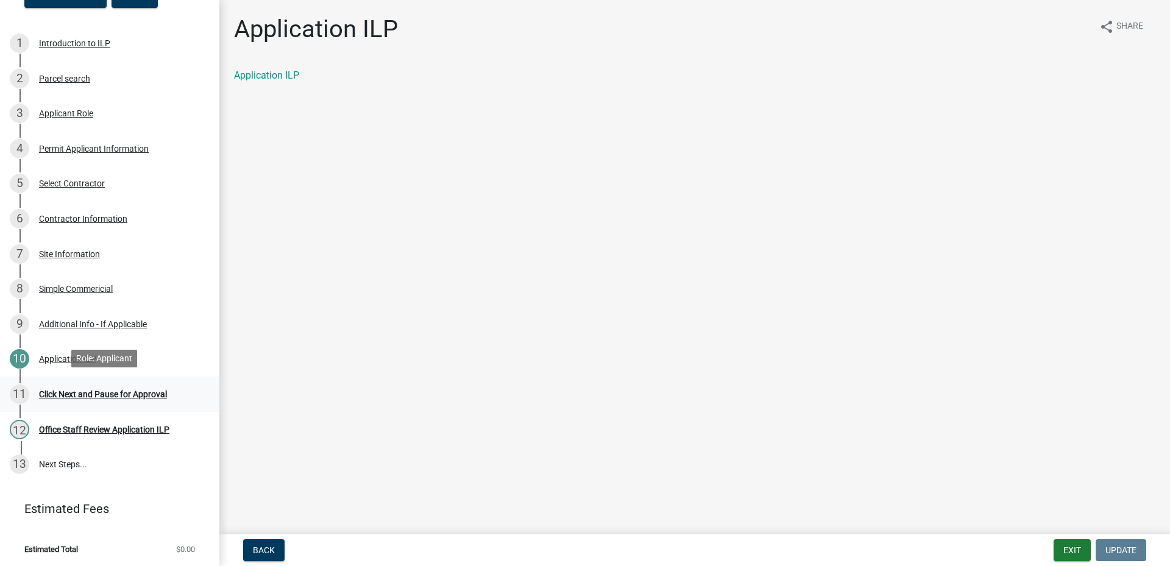
click at [73, 395] on div "Click Next and Pause for Approval" at bounding box center [103, 394] width 128 height 9
